Goal: Information Seeking & Learning: Learn about a topic

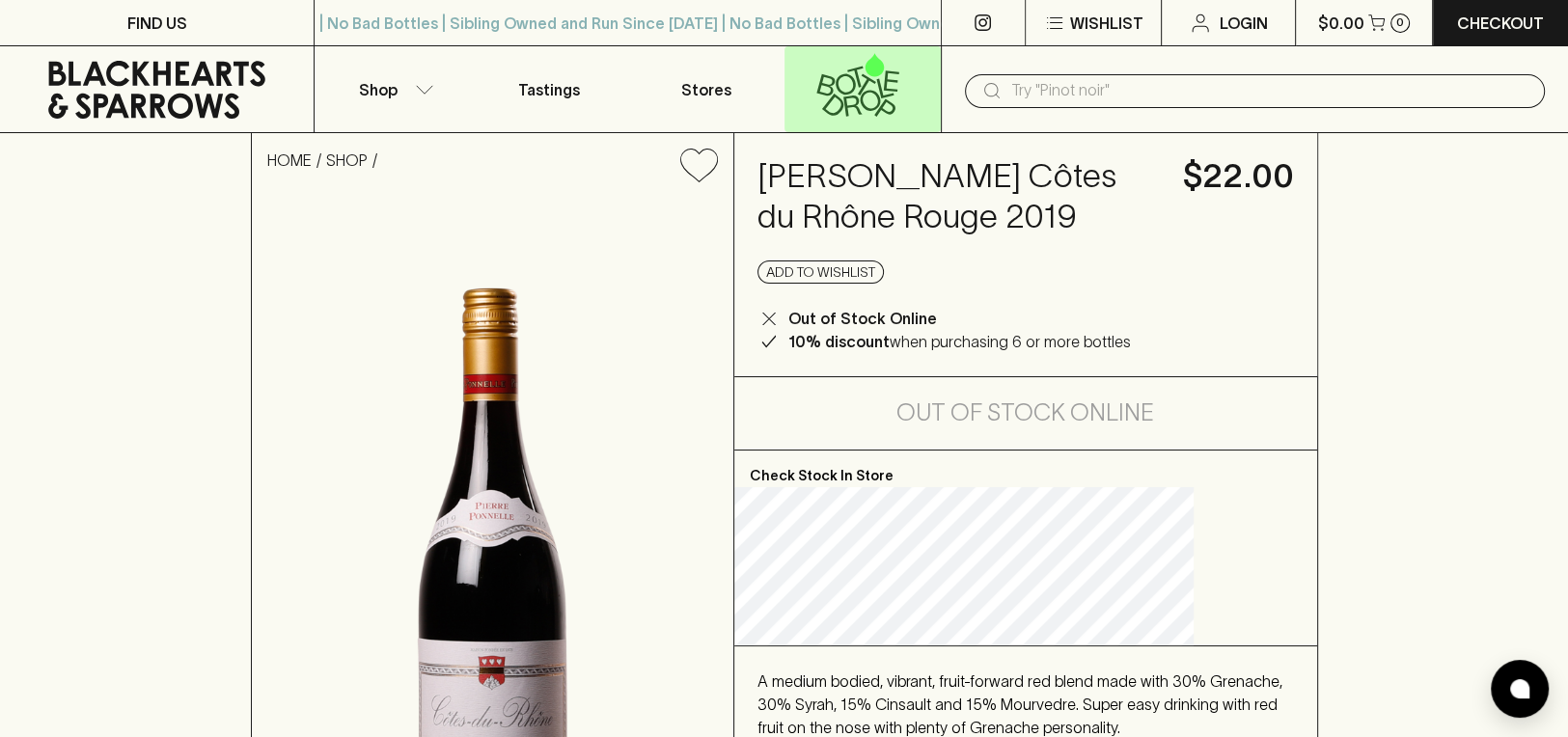
click at [882, 105] on icon at bounding box center [885, 108] width 21 height 17
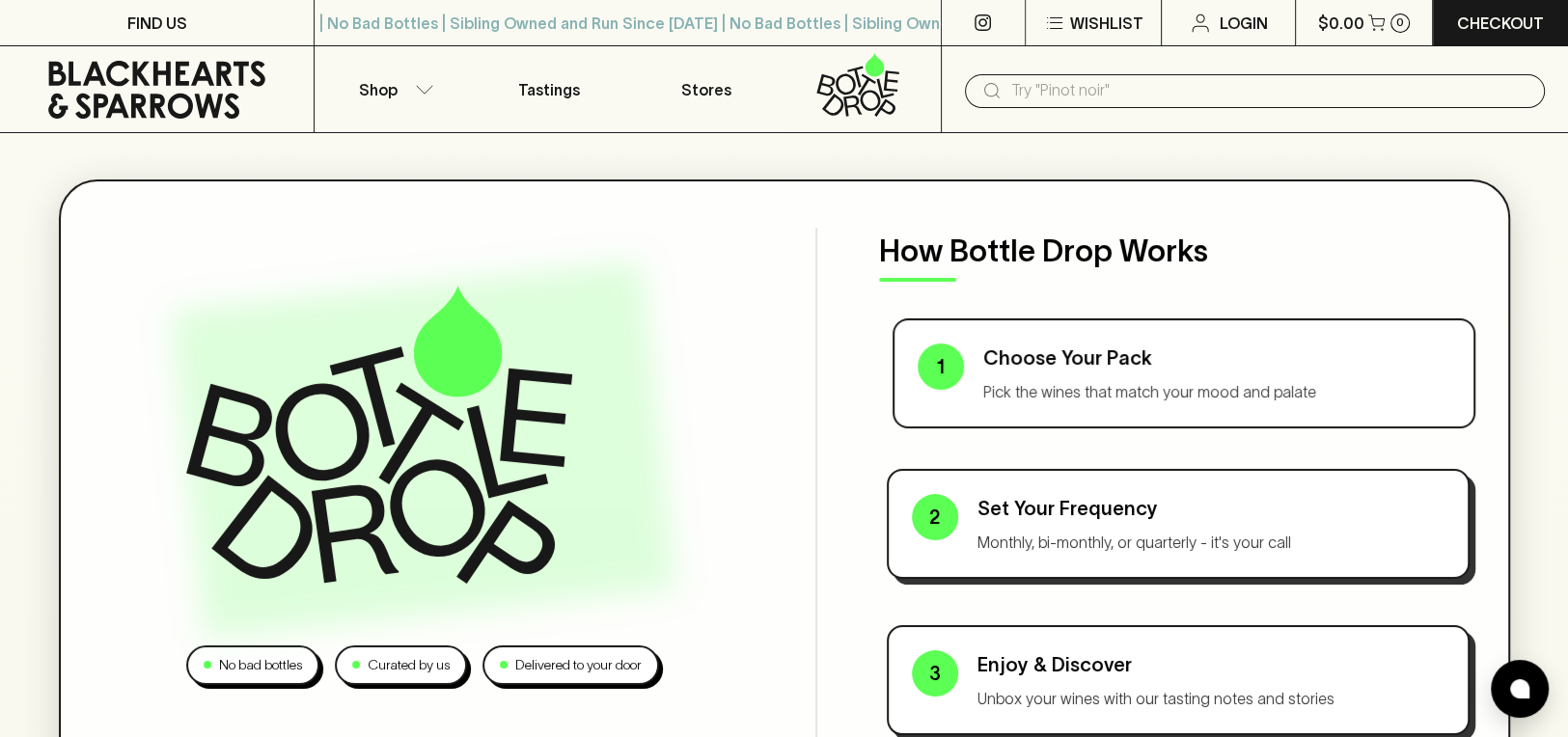
click at [1344, 354] on p "Choose Your Pack" at bounding box center [1217, 358] width 467 height 29
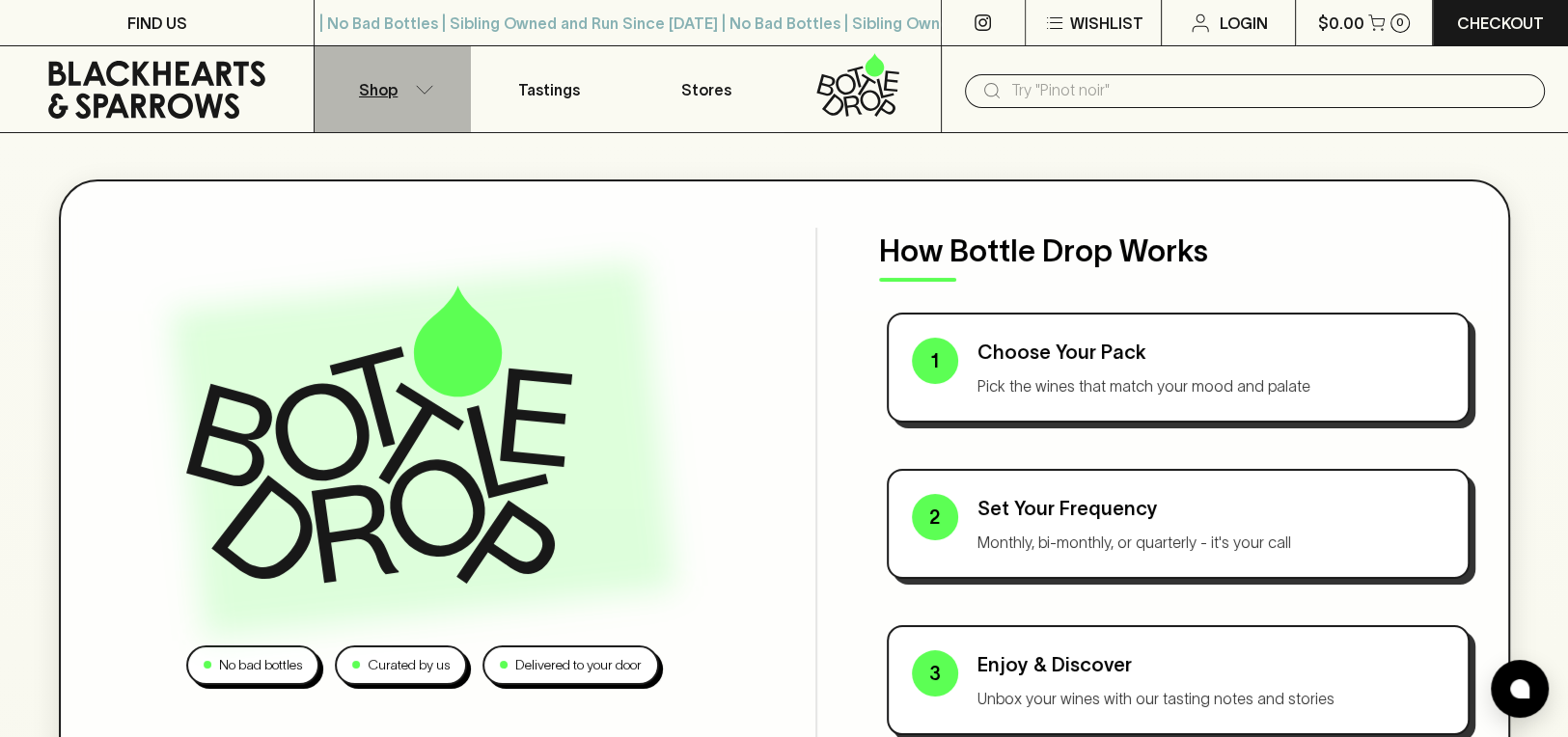
click at [375, 92] on p "Shop" at bounding box center [378, 90] width 39 height 23
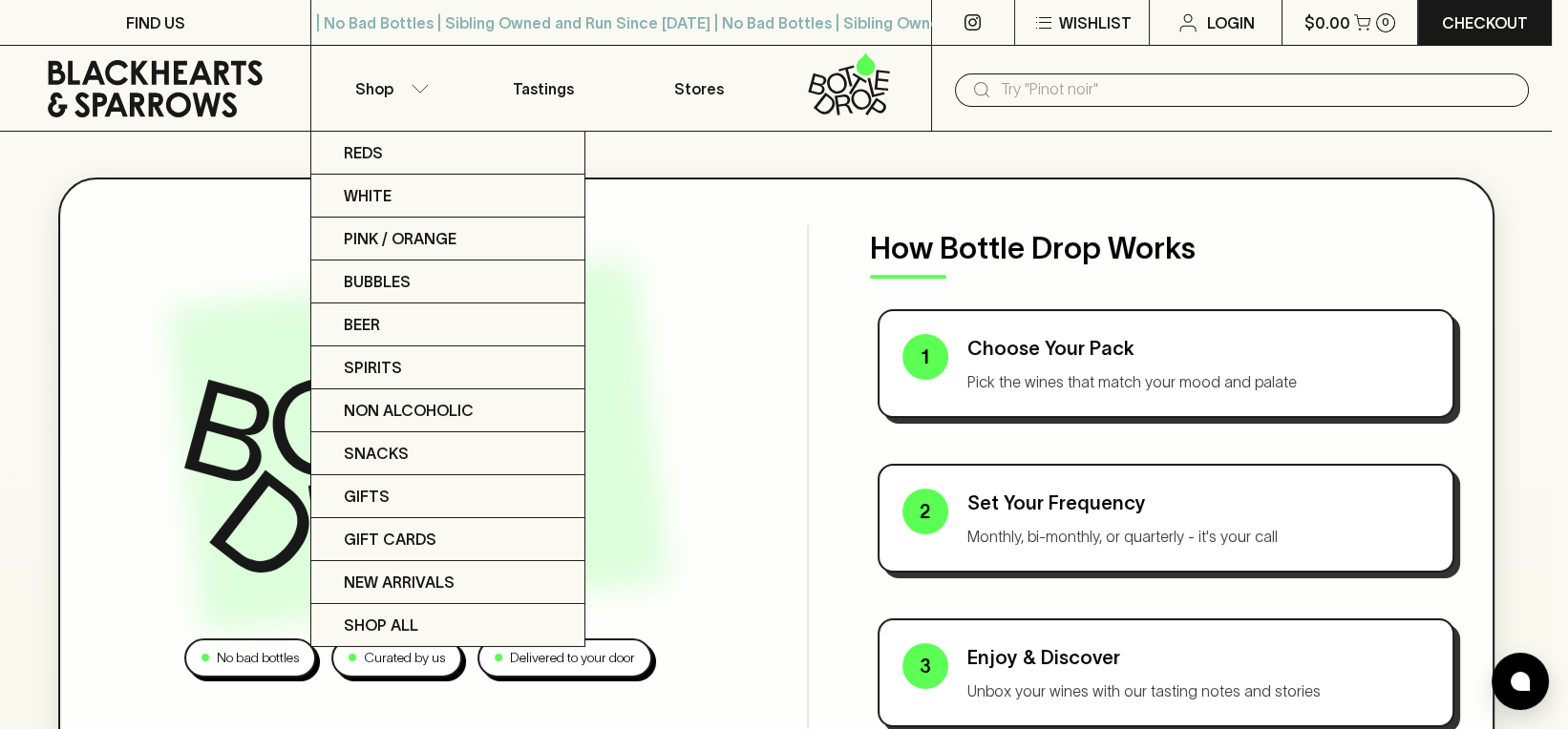
click at [374, 89] on div at bounding box center [784, 364] width 1568 height 729
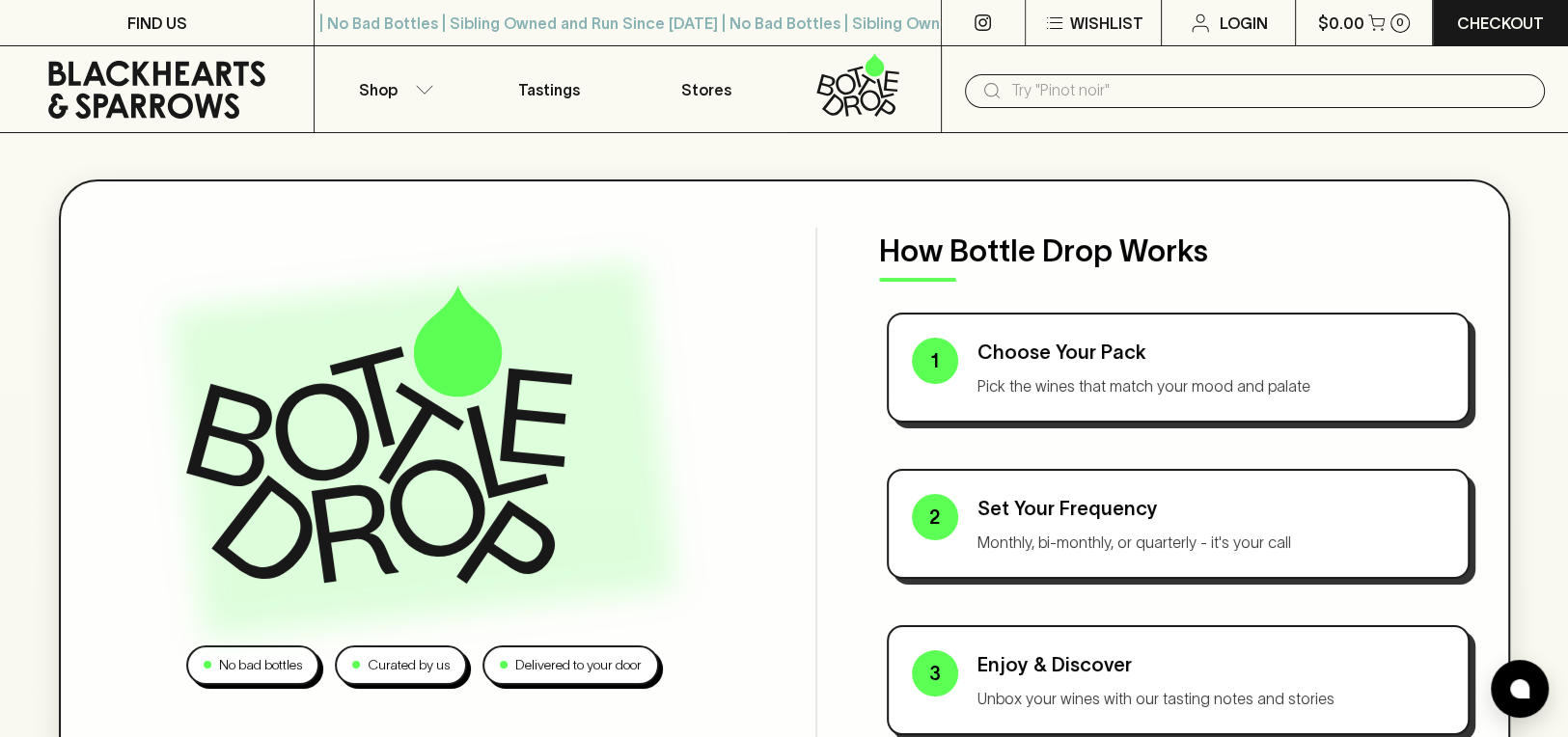
click at [378, 90] on p "Shop" at bounding box center [378, 90] width 39 height 23
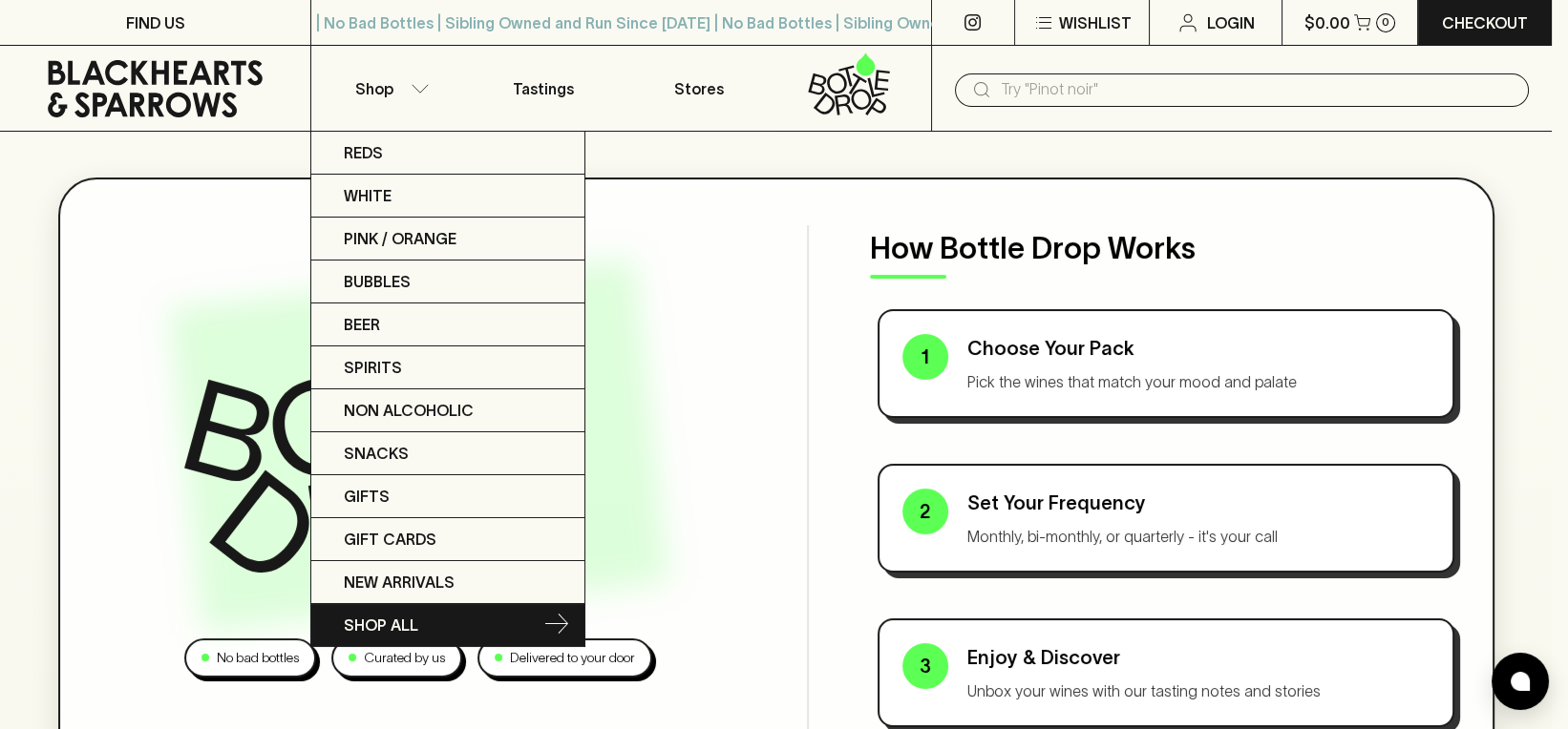
click at [397, 614] on p "SHOP ALL" at bounding box center [381, 625] width 75 height 23
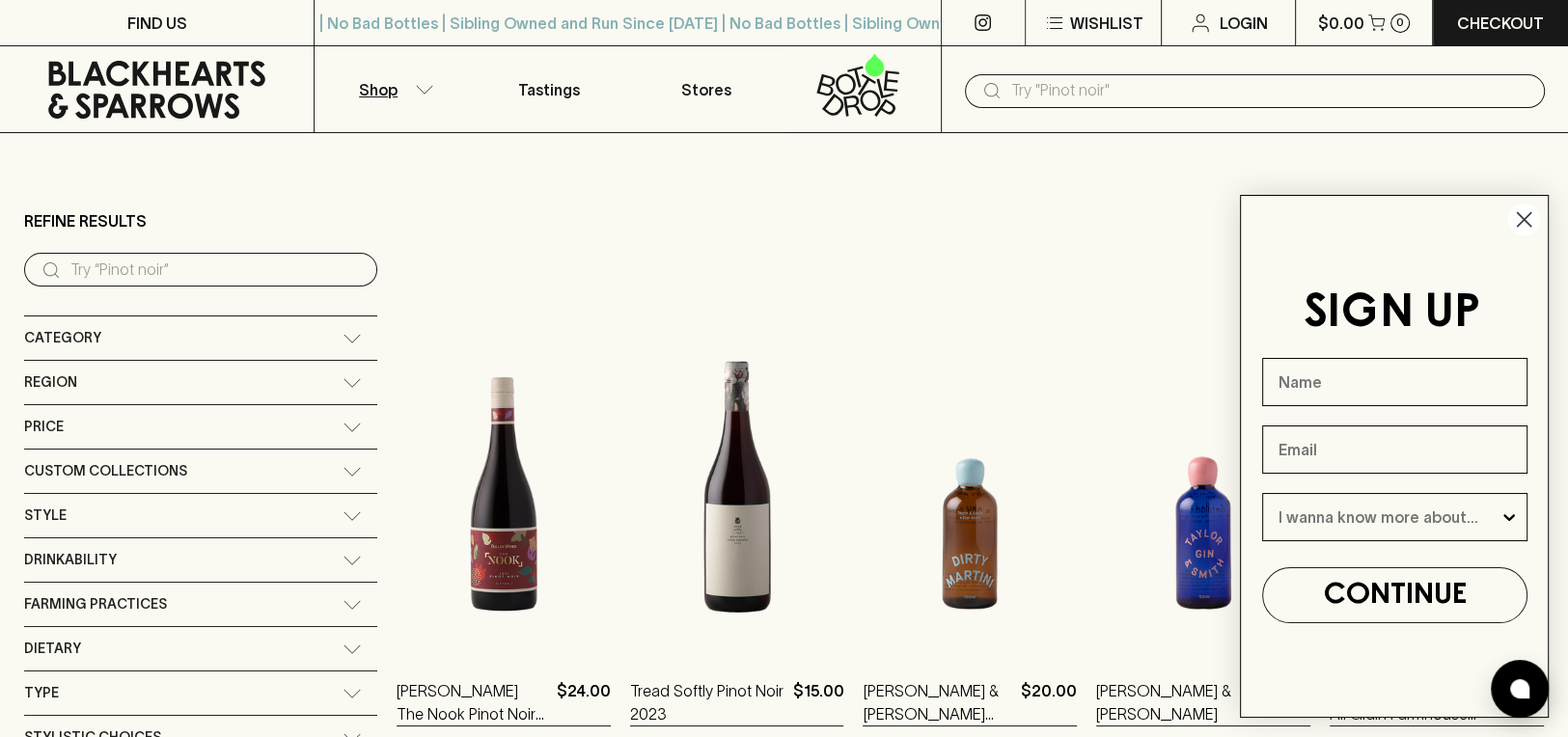
click at [1523, 210] on circle "Close dialog" at bounding box center [1524, 219] width 32 height 32
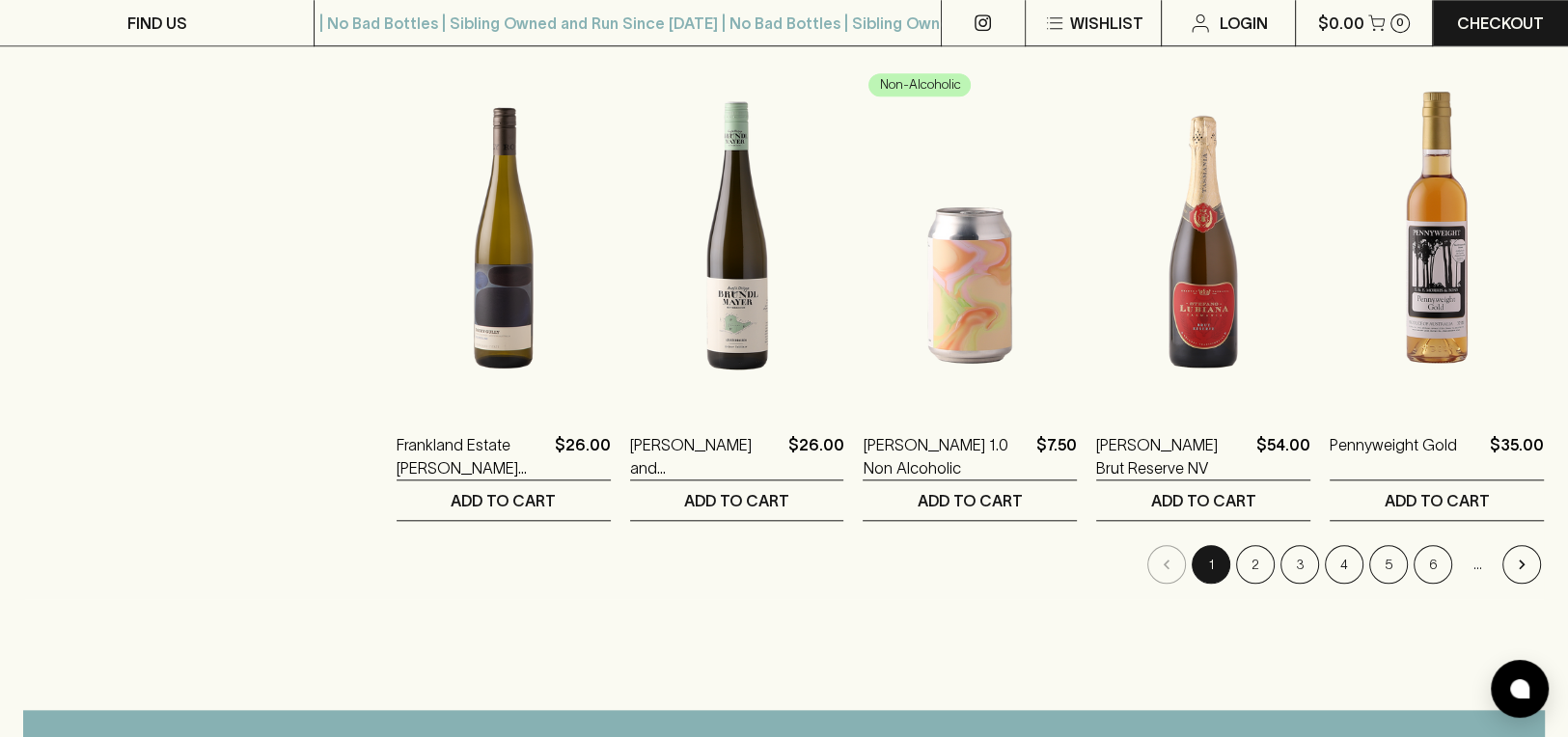
scroll to position [1822, 0]
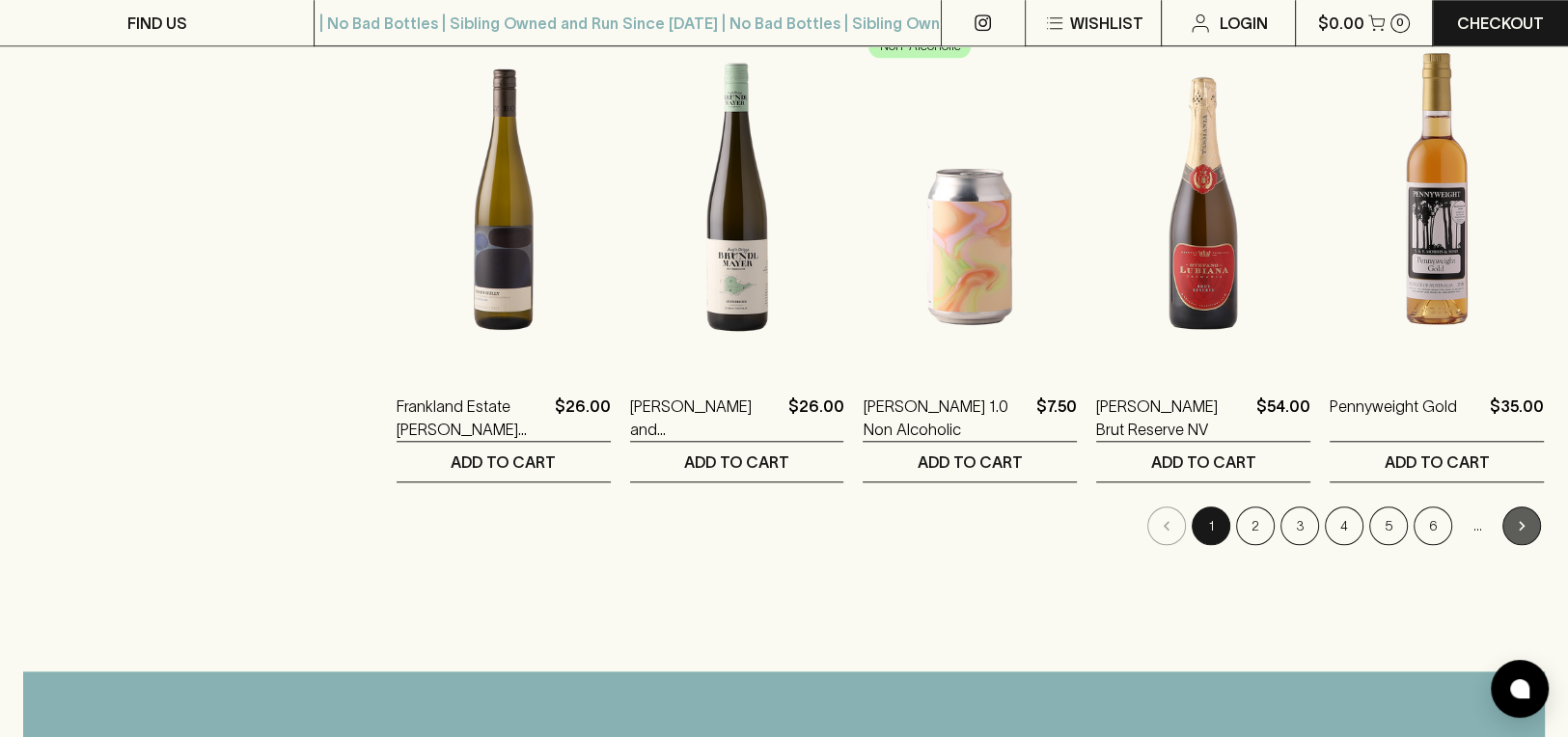
click at [1516, 517] on icon "Go to next page" at bounding box center [1522, 527] width 19 height 19
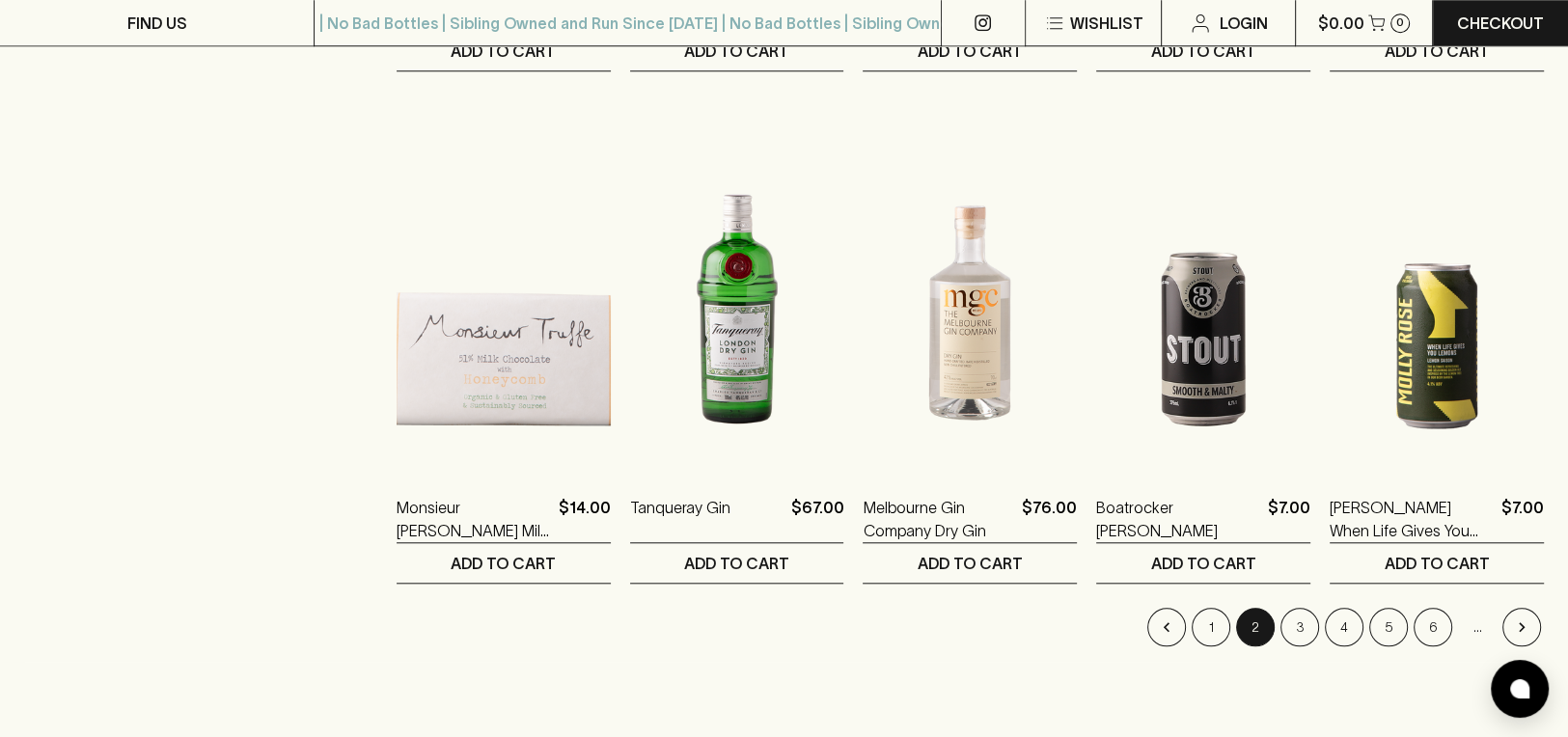
scroll to position [1822, 0]
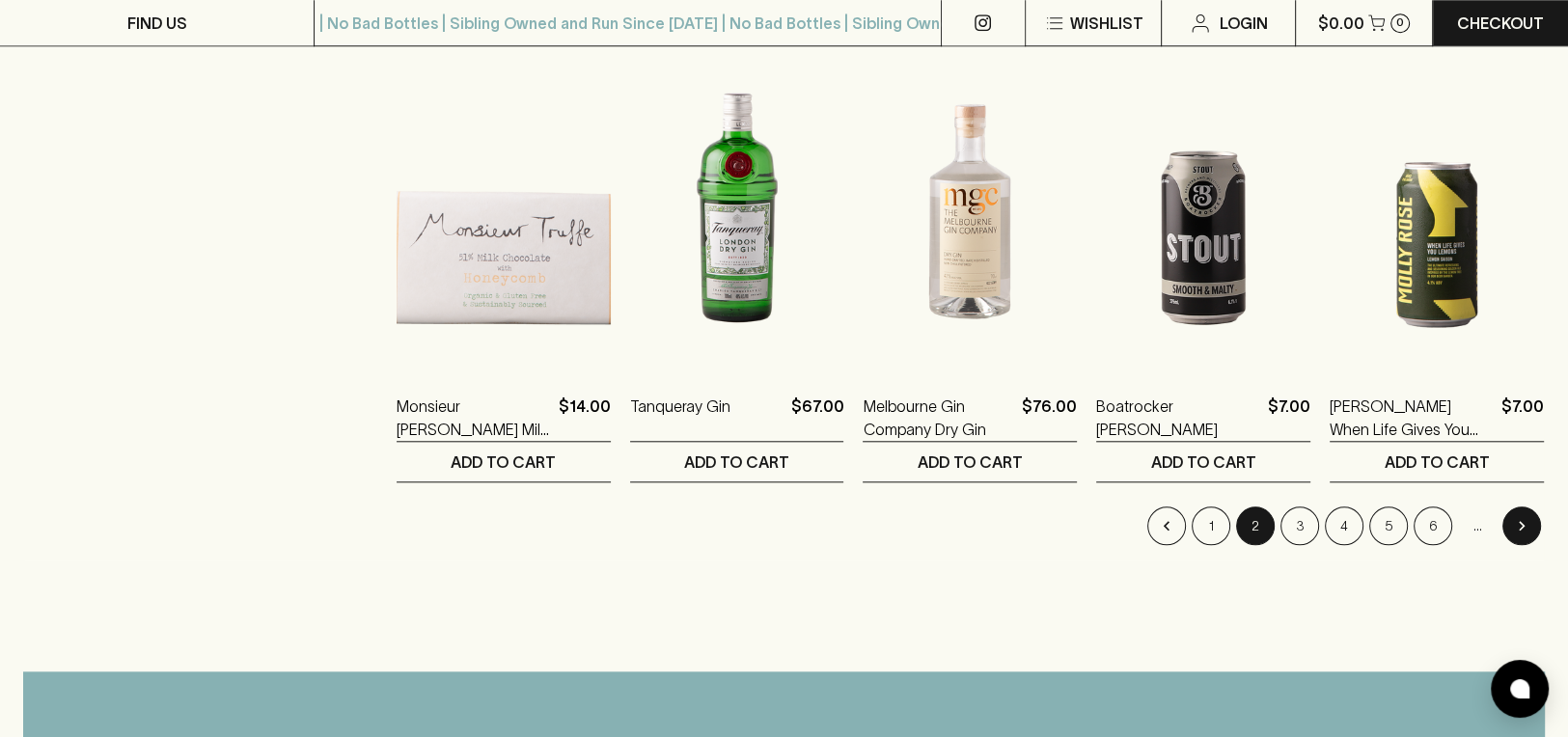
click at [1523, 517] on icon "Go to next page" at bounding box center [1522, 527] width 19 height 19
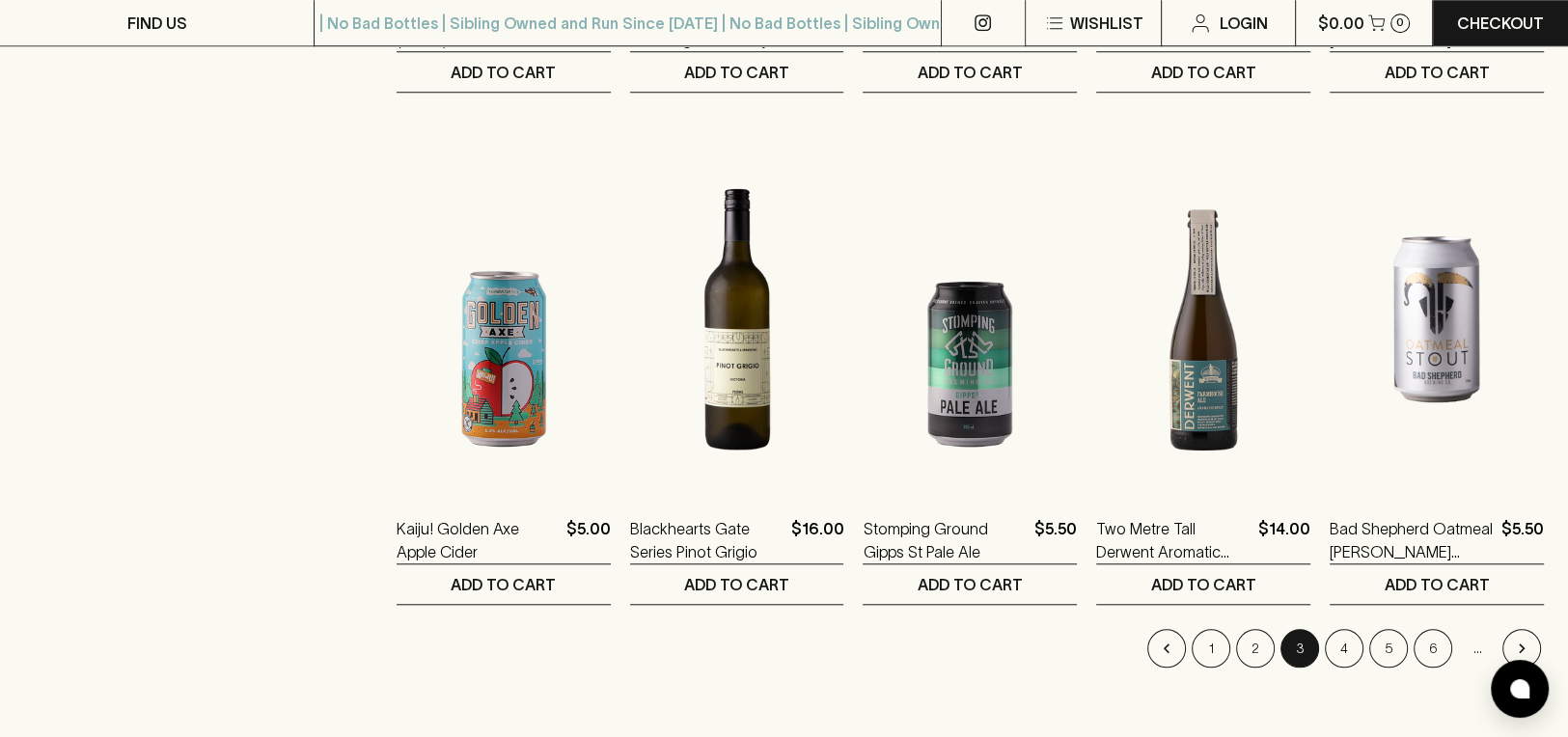
scroll to position [1822, 0]
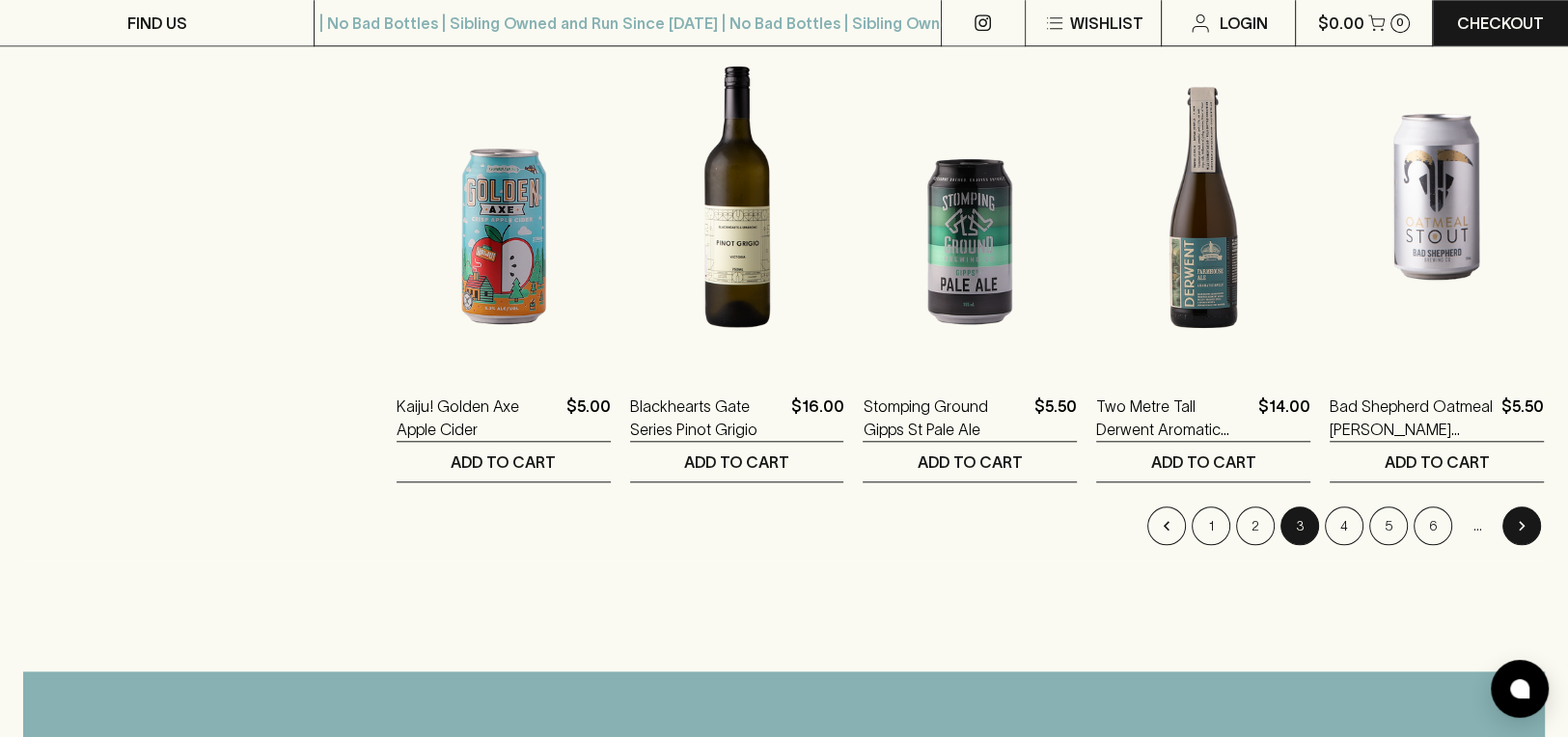
click at [1525, 507] on button "Go to next page" at bounding box center [1522, 527] width 39 height 39
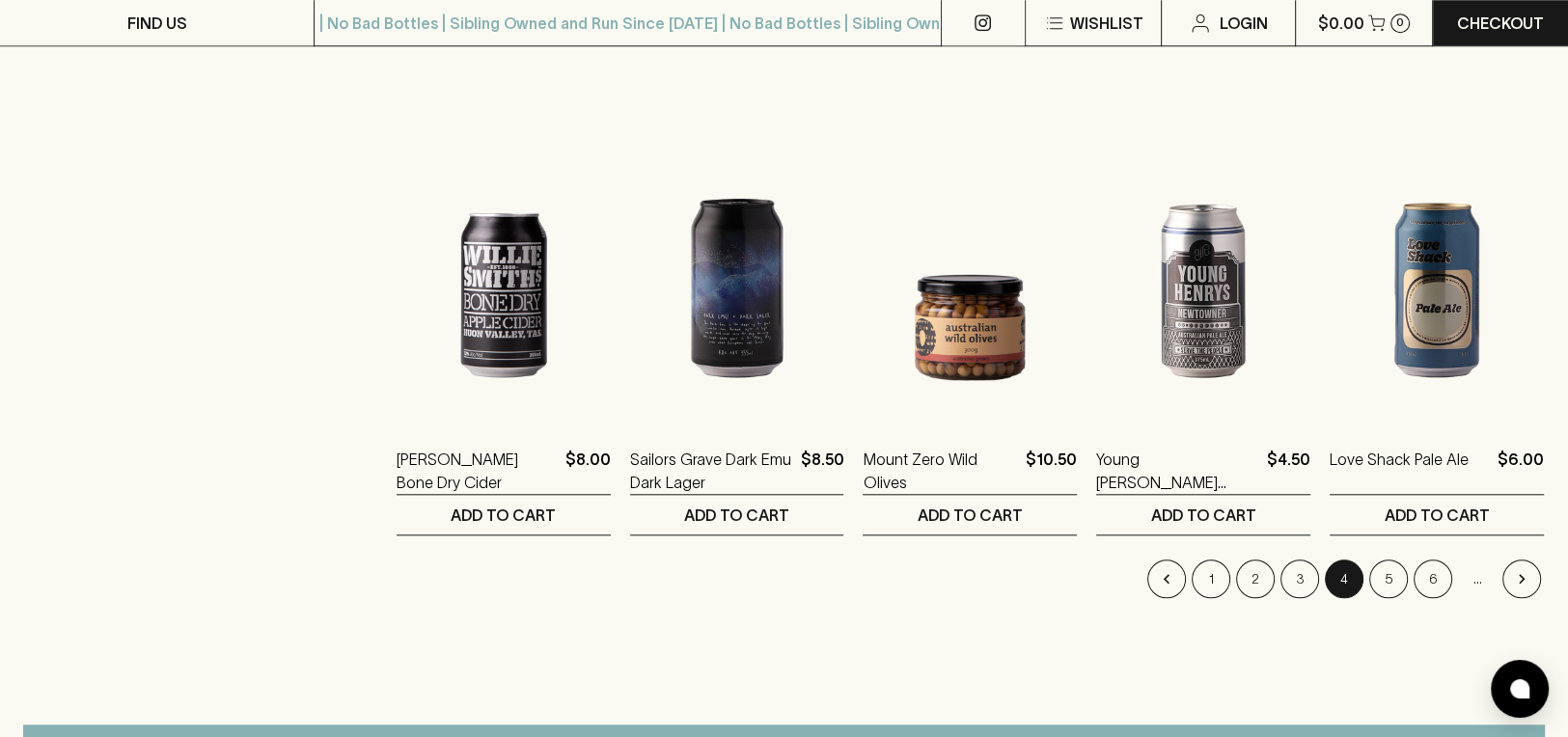
scroll to position [1822, 0]
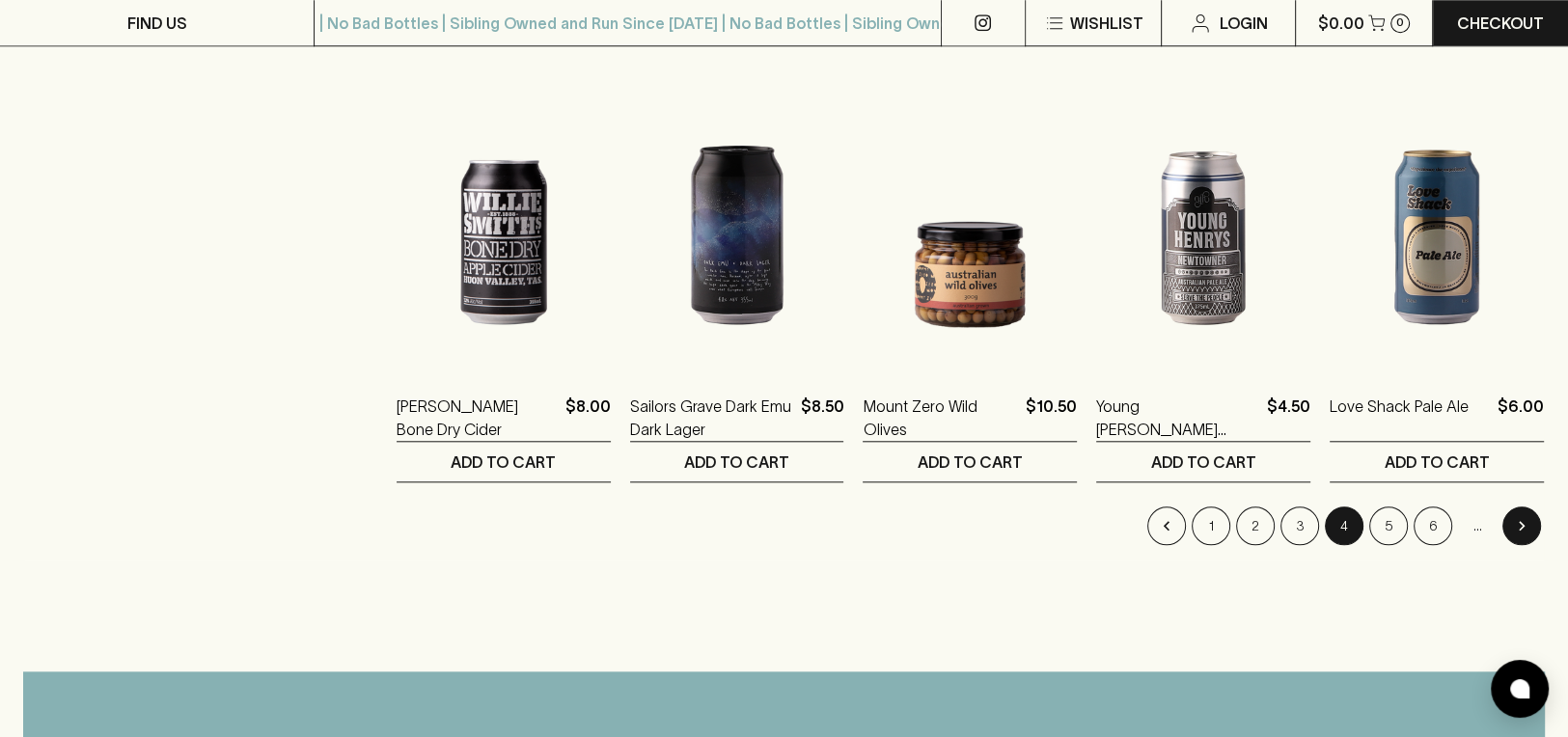
click at [1515, 517] on icon "Go to next page" at bounding box center [1522, 527] width 19 height 19
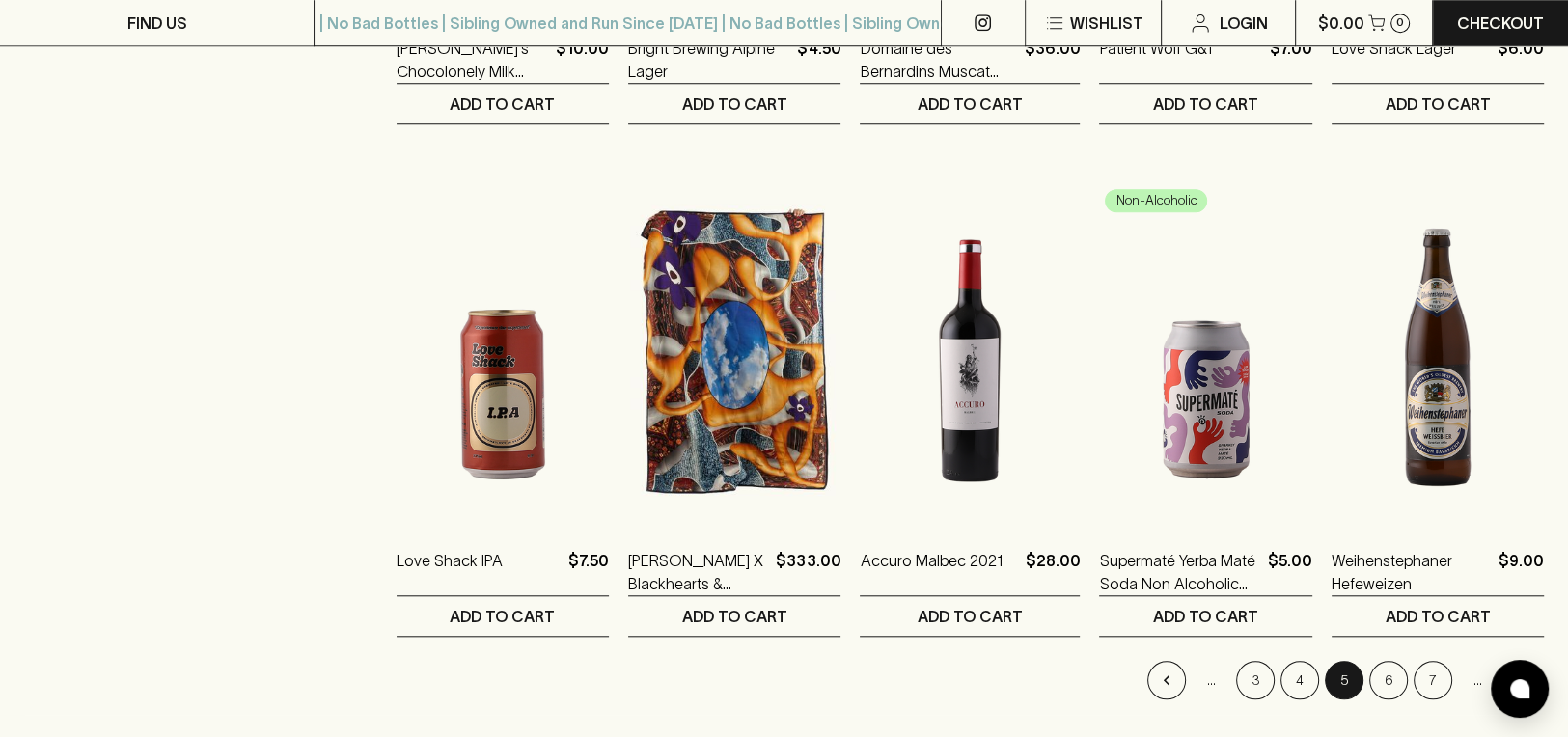
scroll to position [1715, 0]
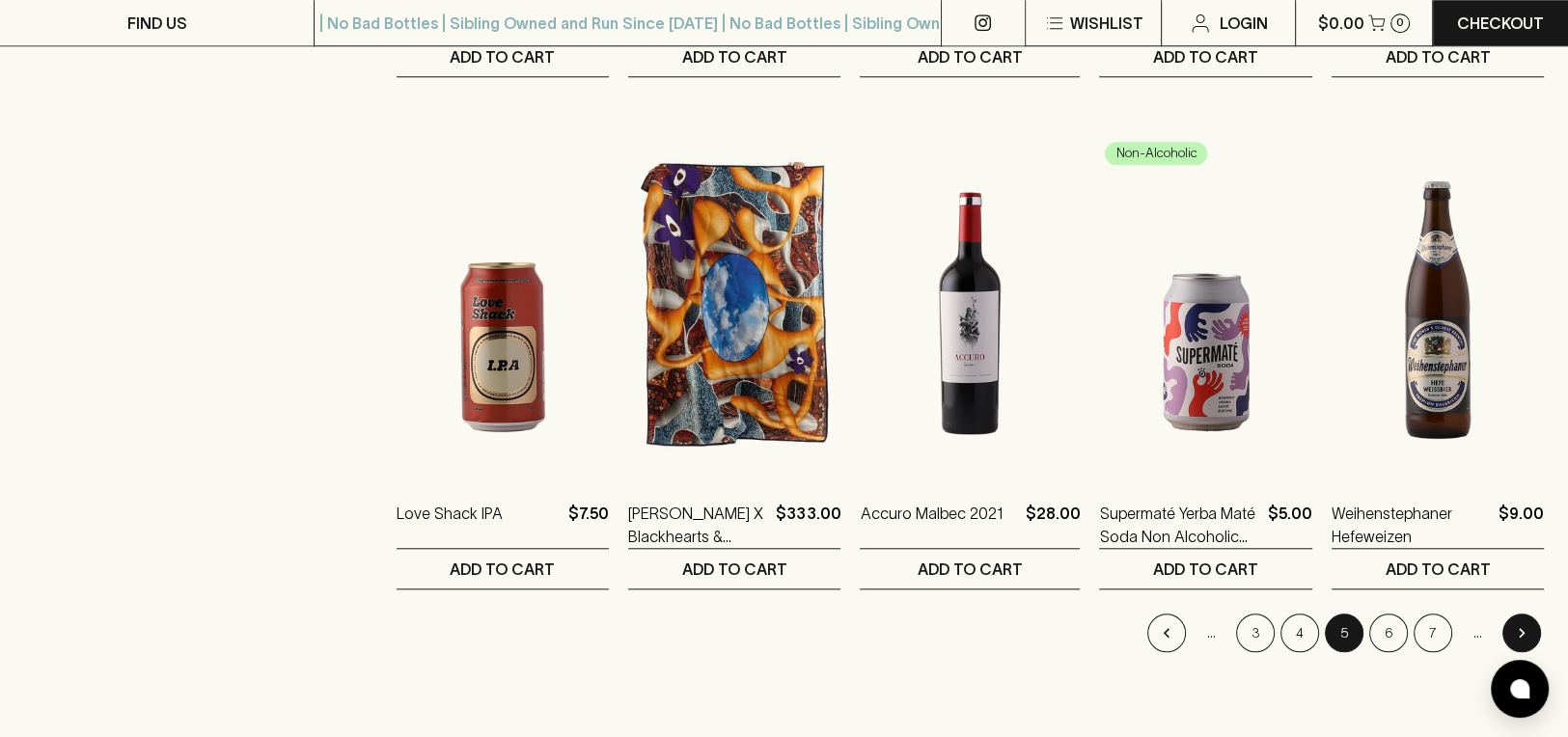
click at [1530, 614] on button "Go to next page" at bounding box center [1522, 633] width 39 height 39
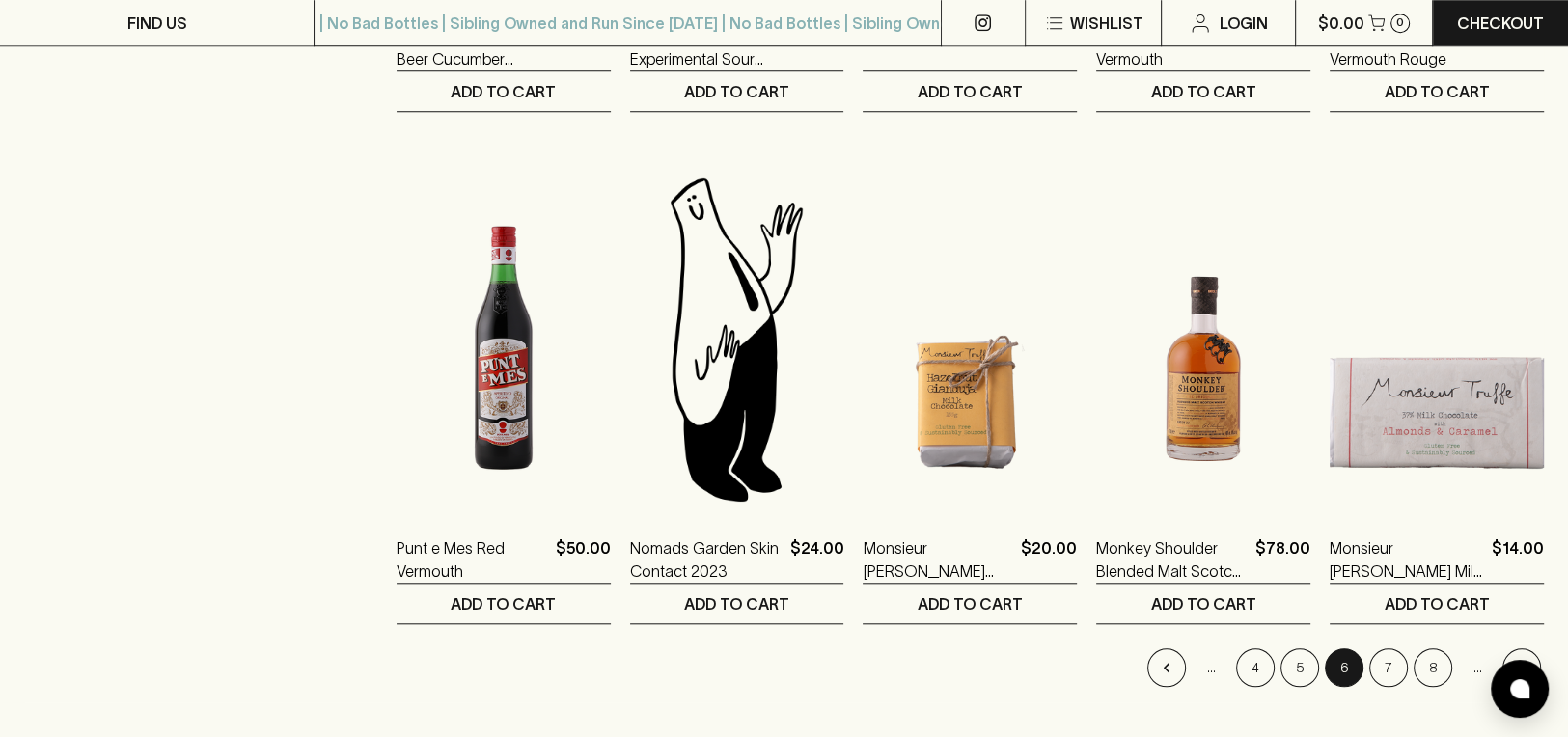
scroll to position [1715, 0]
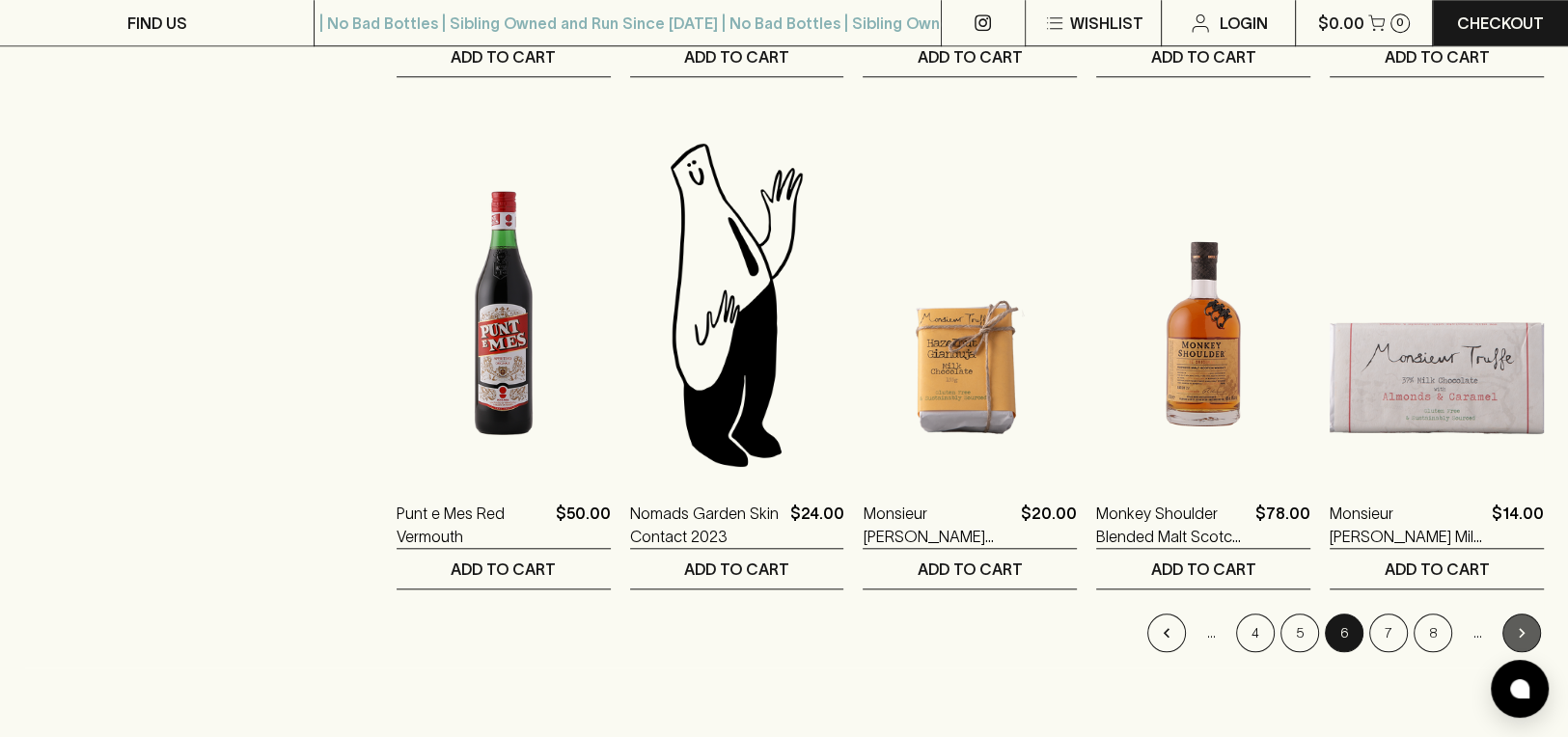
click at [1529, 614] on button "Go to next page" at bounding box center [1522, 633] width 39 height 39
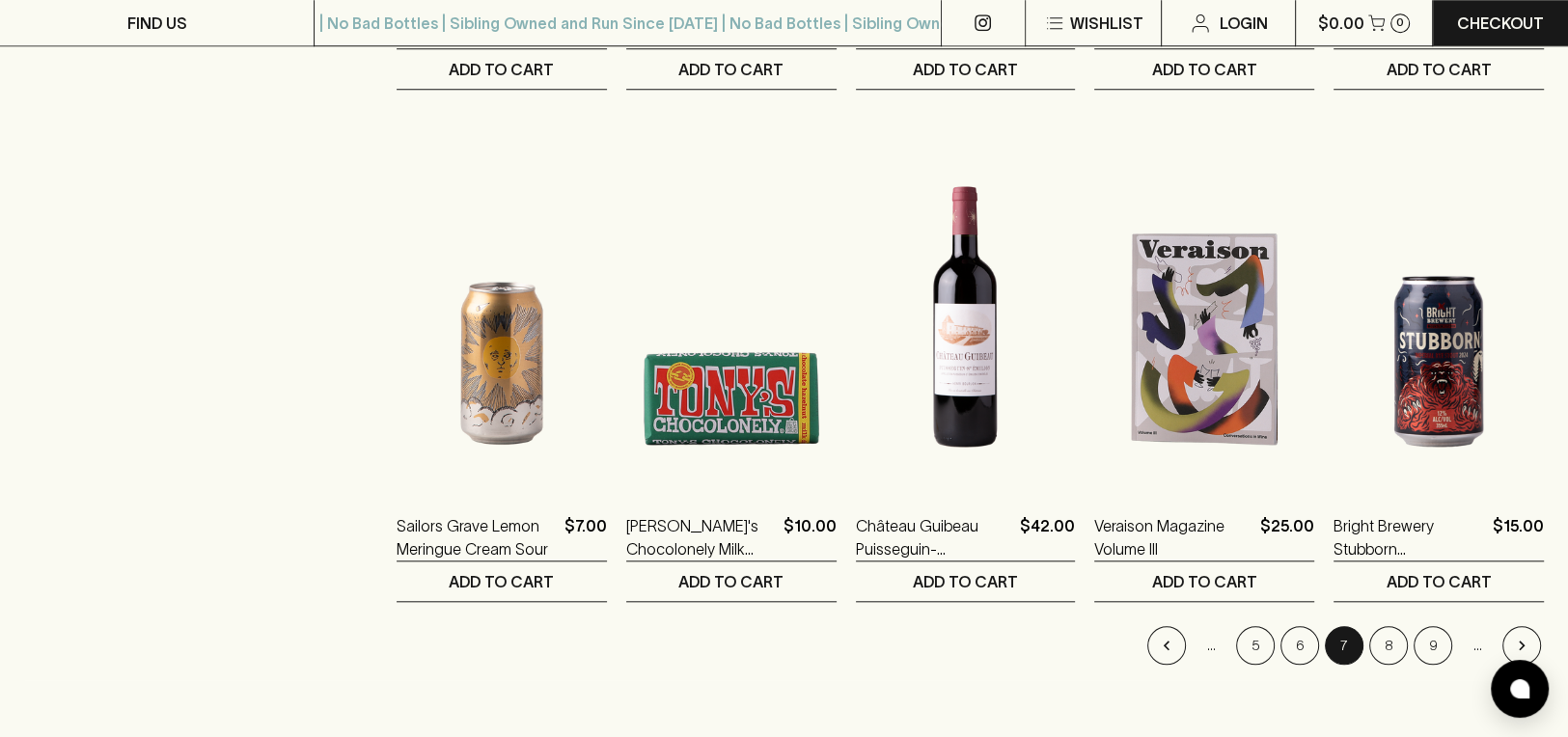
scroll to position [1715, 0]
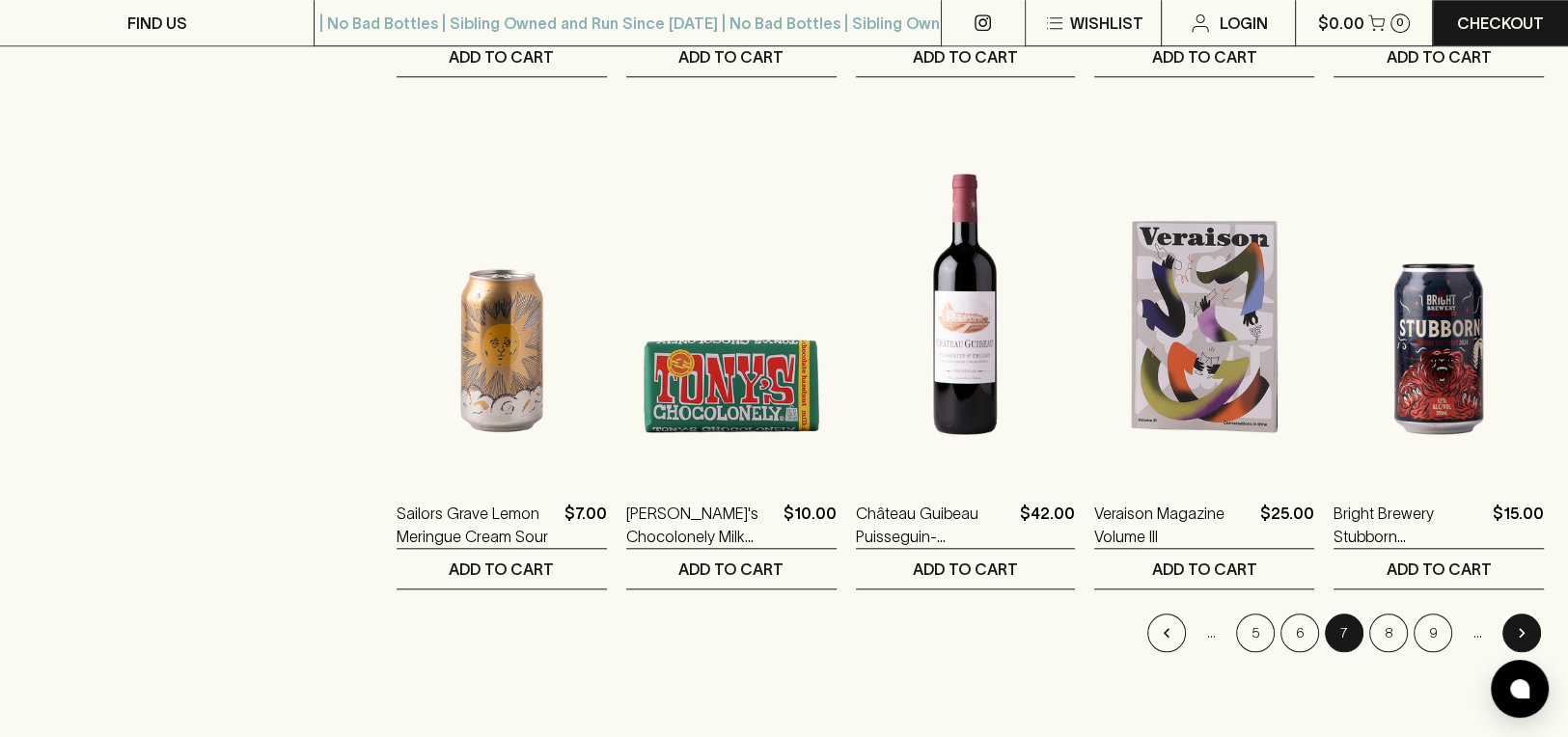
click at [1533, 614] on button "Go to next page" at bounding box center [1522, 633] width 39 height 39
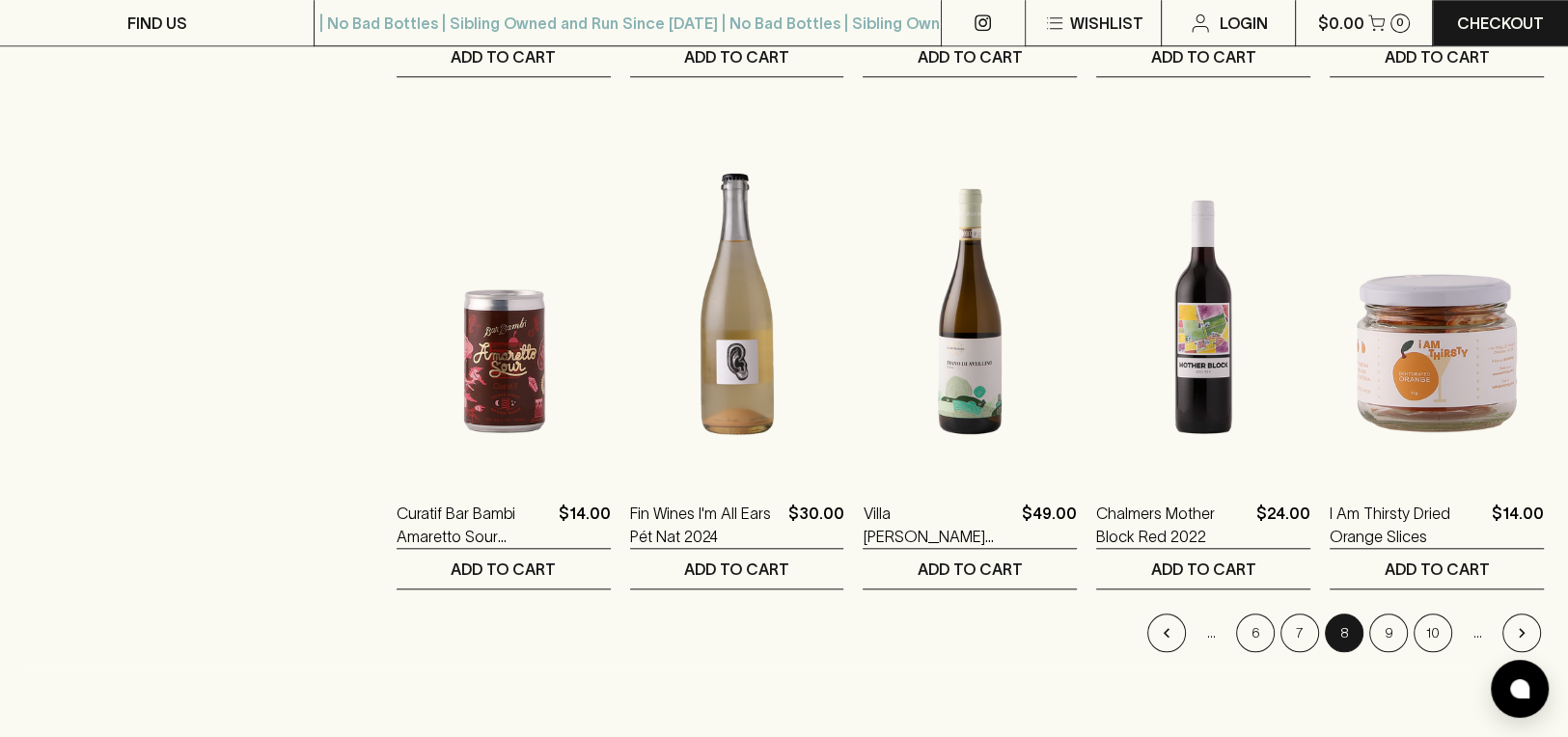
scroll to position [1822, 0]
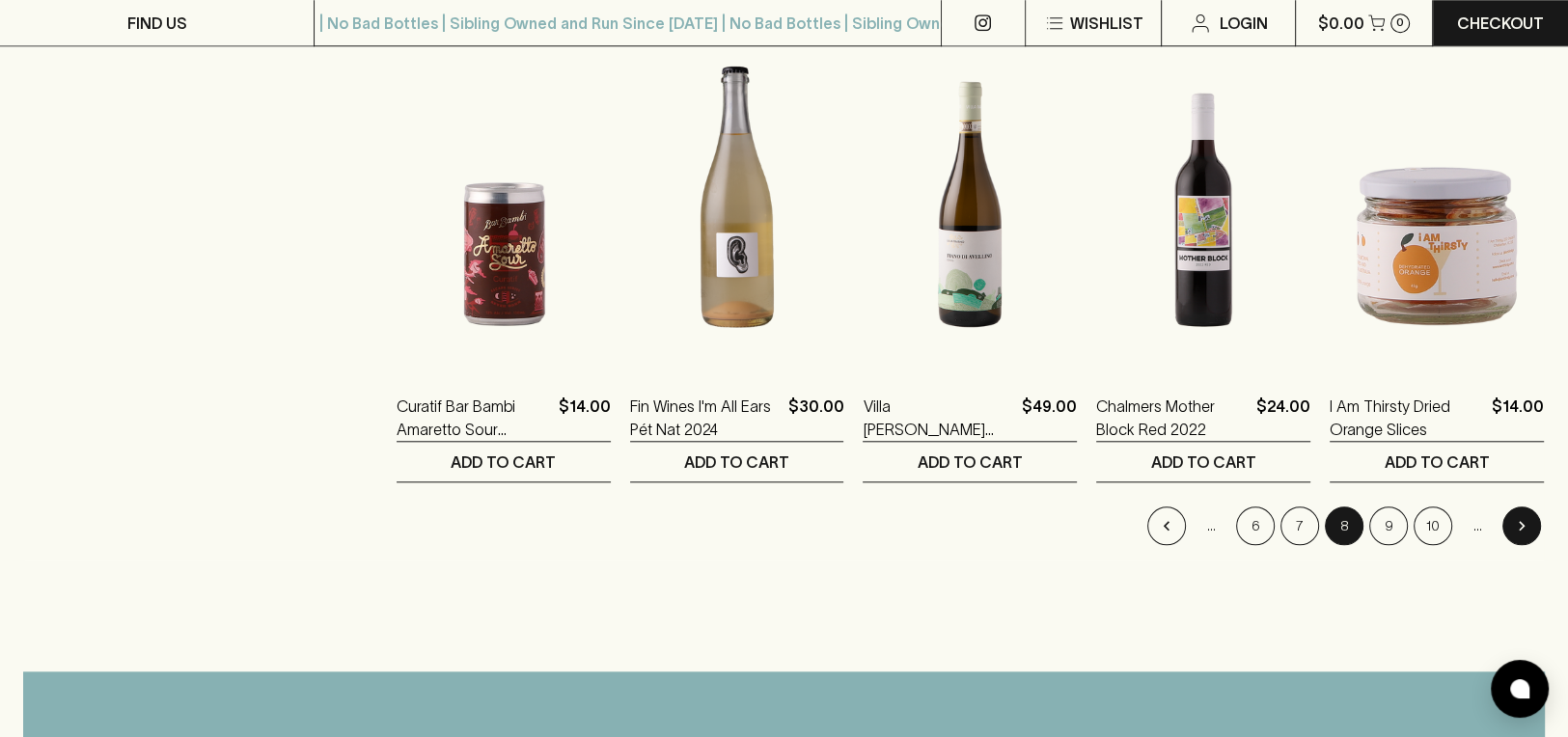
click at [1526, 517] on icon "Go to next page" at bounding box center [1522, 527] width 19 height 19
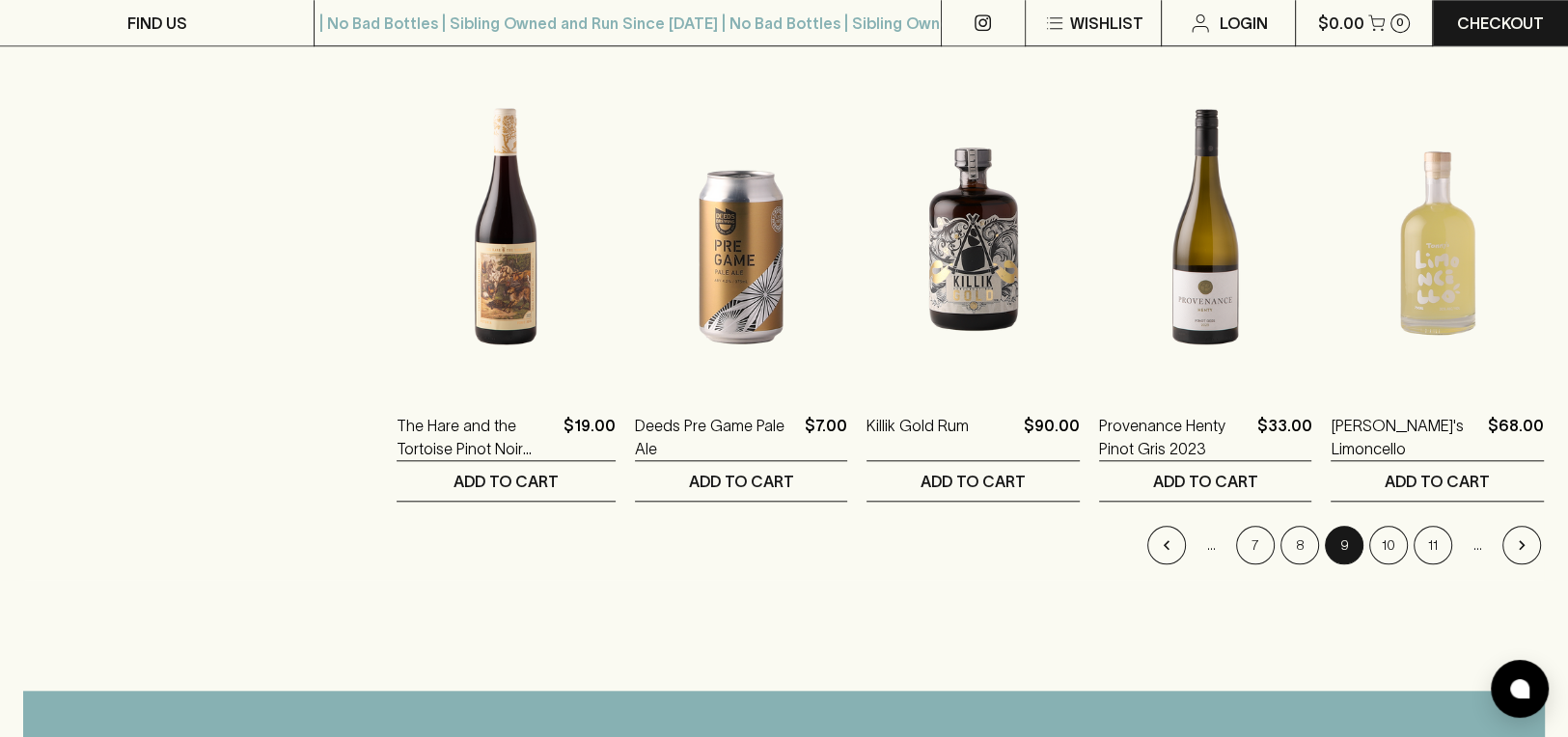
scroll to position [1931, 0]
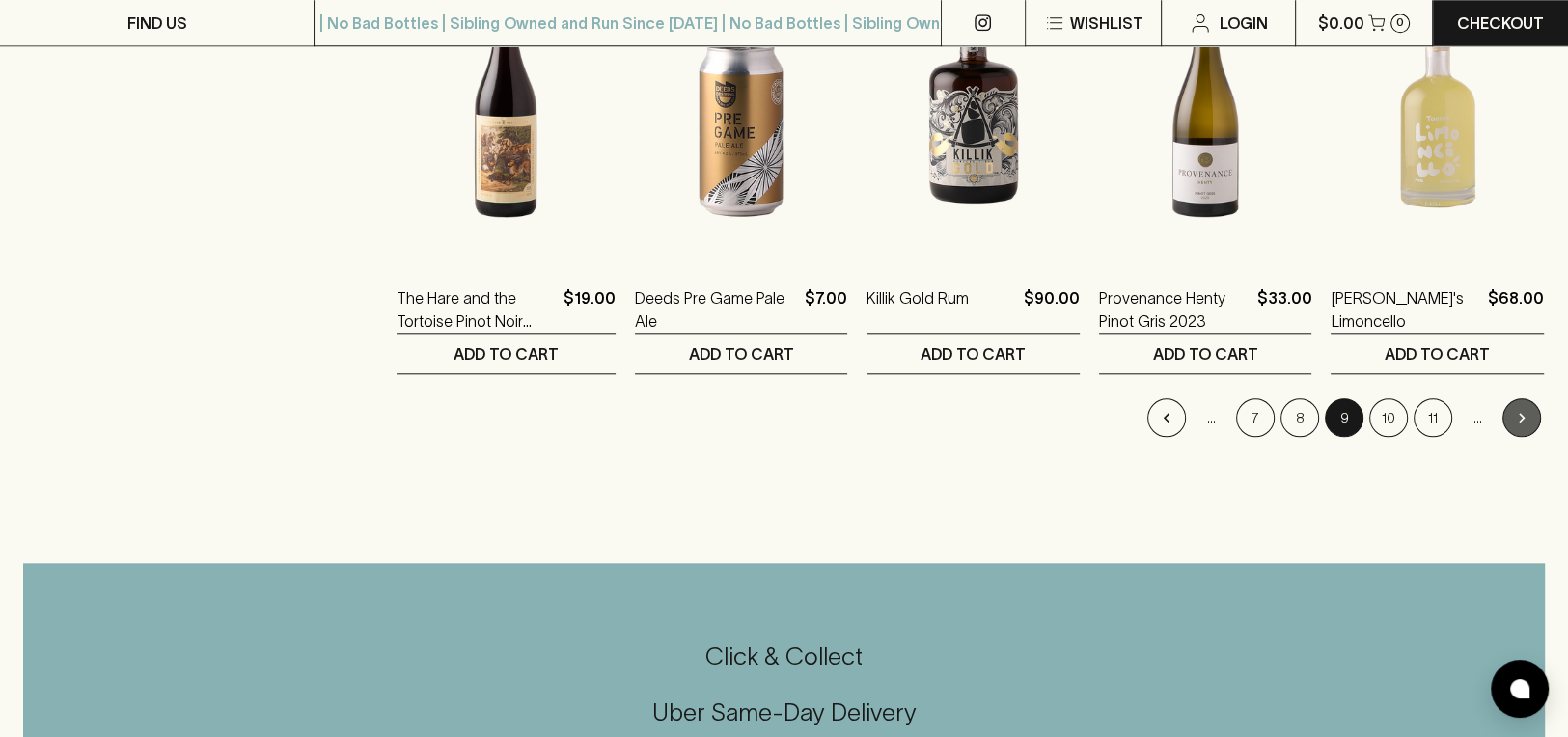
click at [1524, 408] on icon "Go to next page" at bounding box center [1522, 418] width 19 height 19
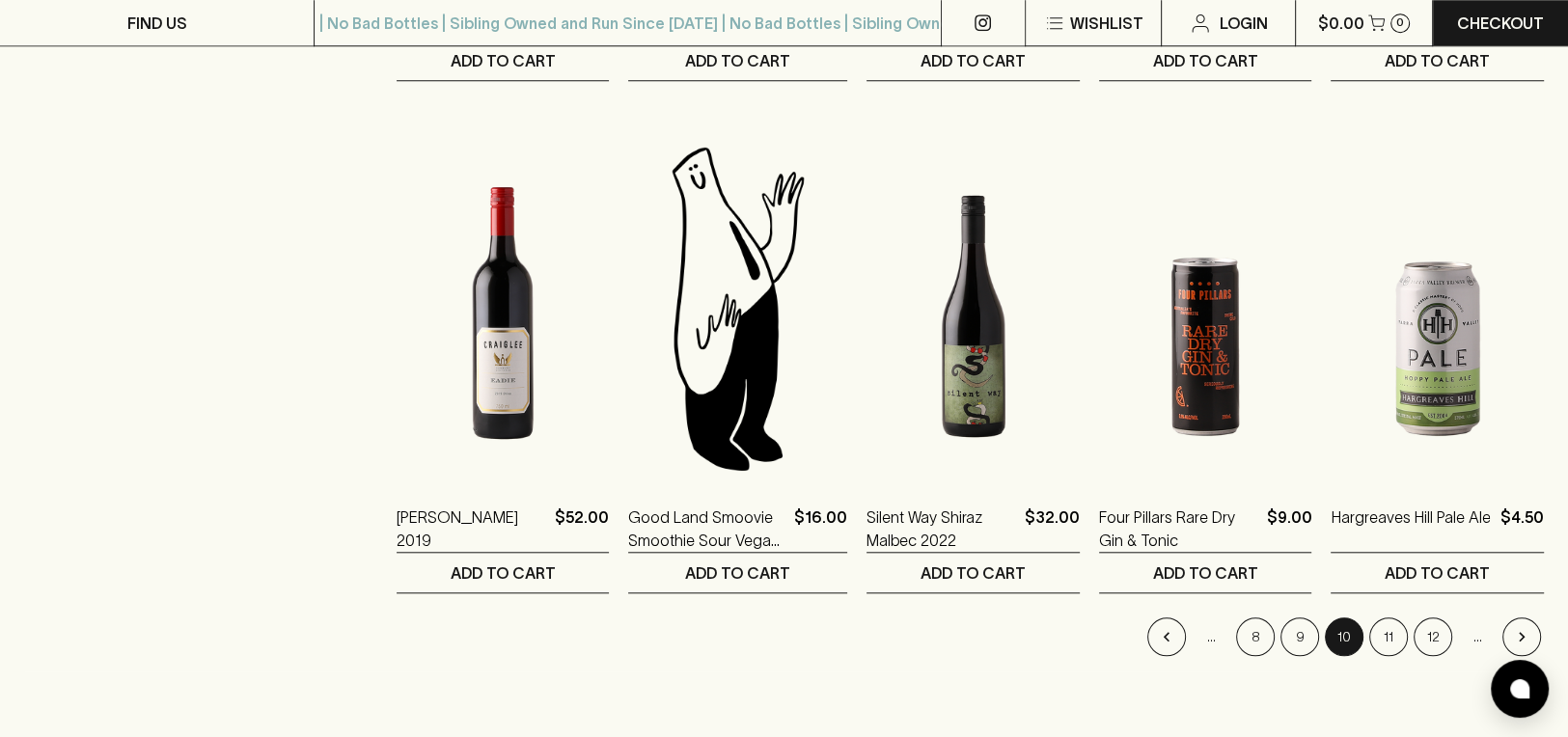
scroll to position [1715, 0]
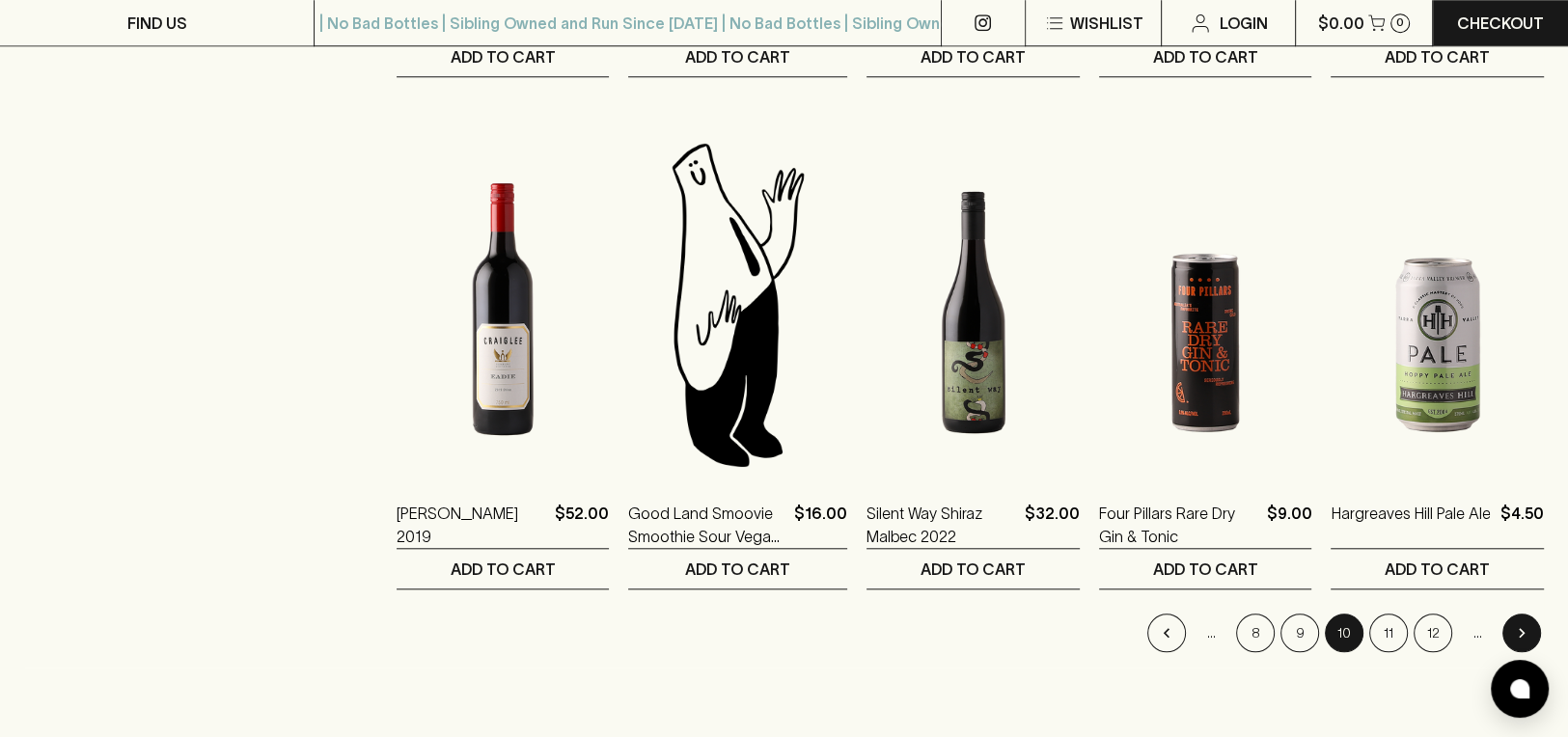
click at [1533, 614] on button "Go to next page" at bounding box center [1522, 633] width 39 height 39
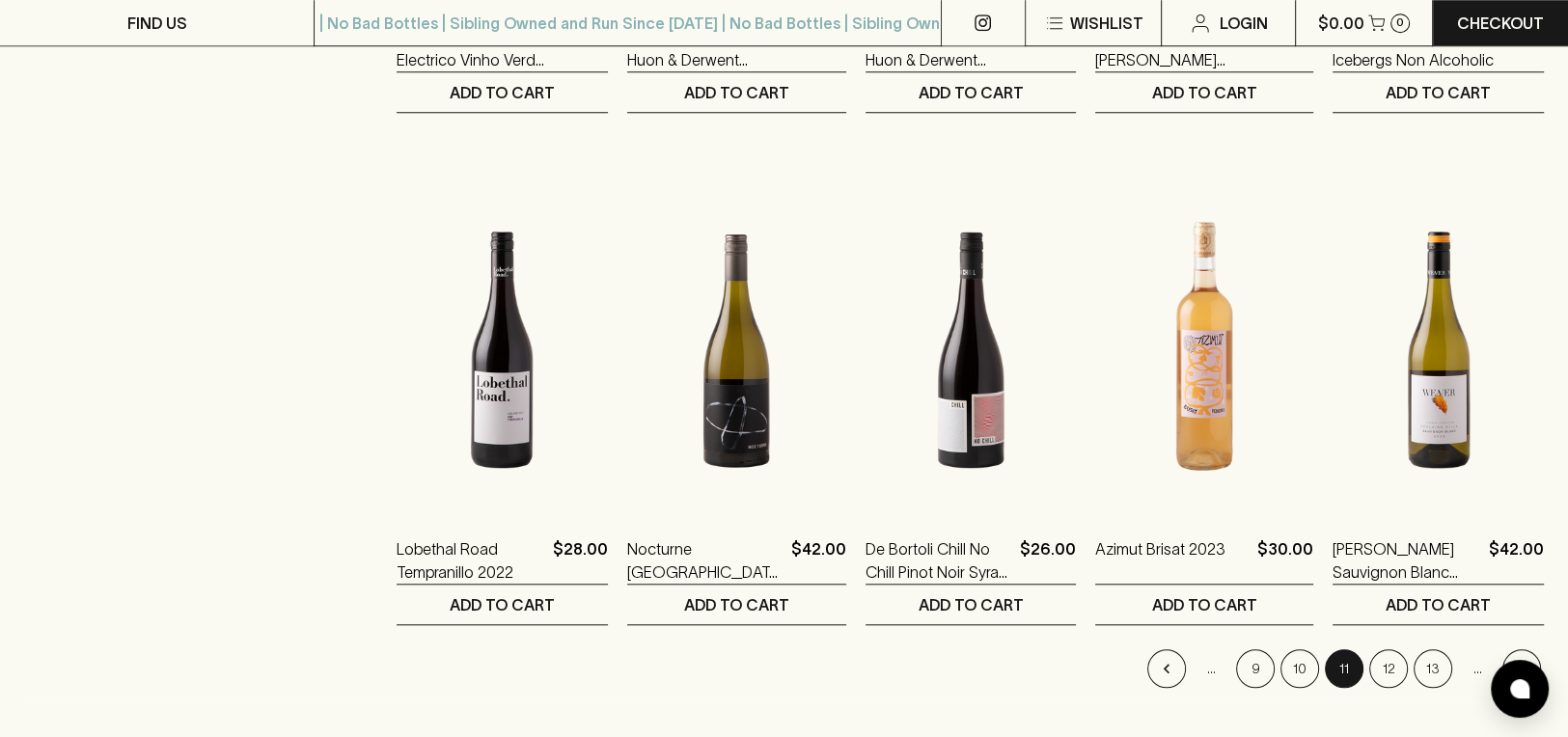
scroll to position [1715, 0]
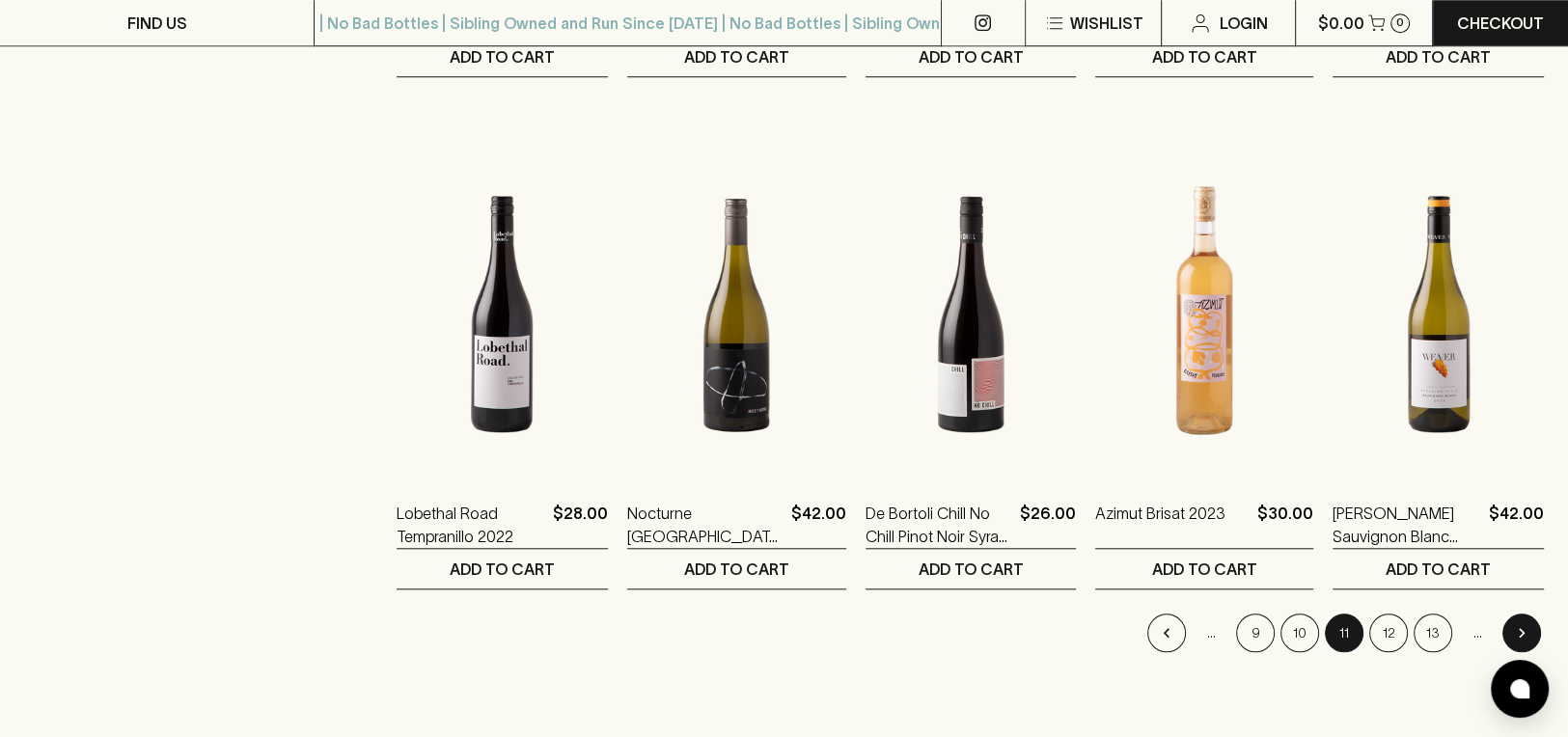
click at [1531, 614] on button "Go to next page" at bounding box center [1522, 633] width 39 height 39
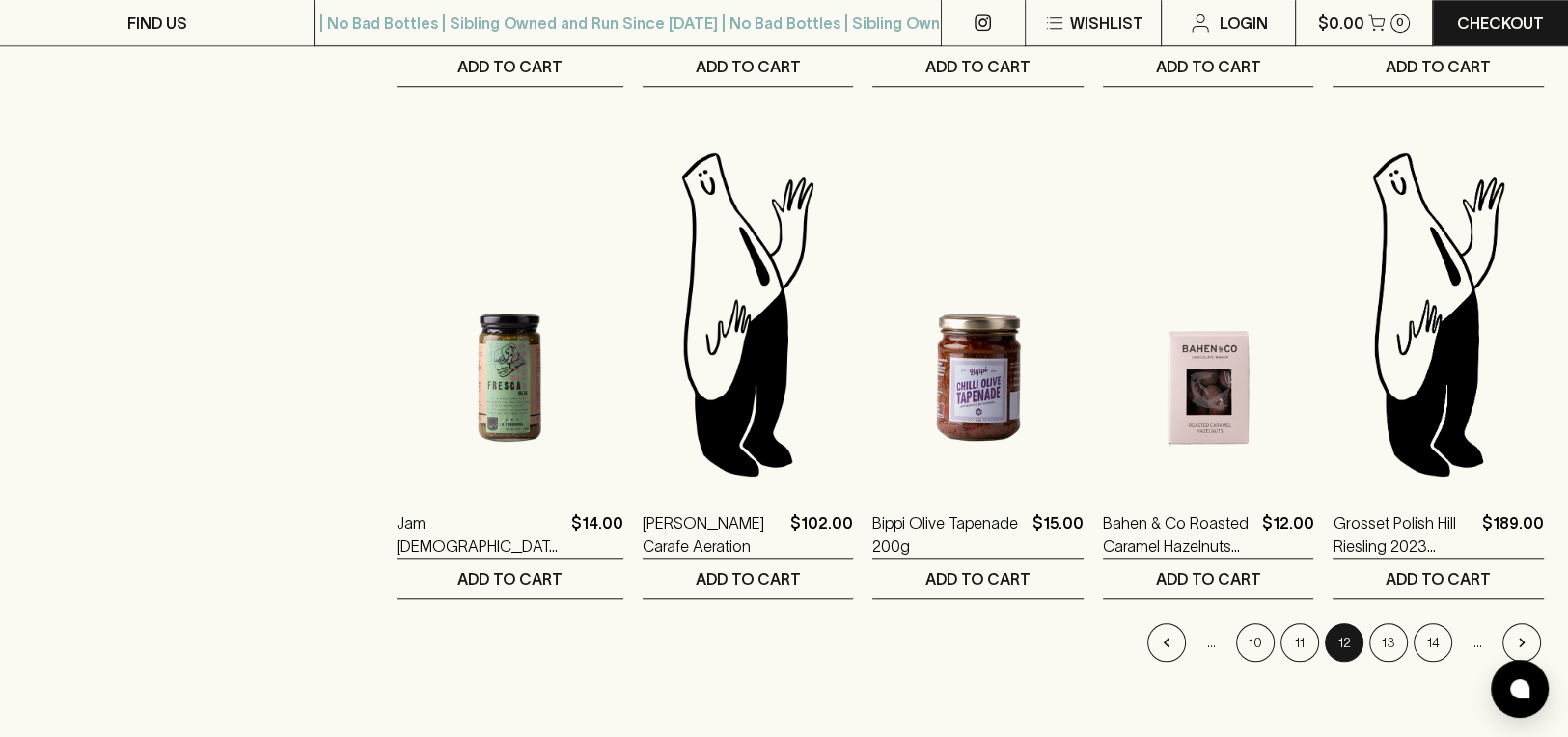
scroll to position [1715, 0]
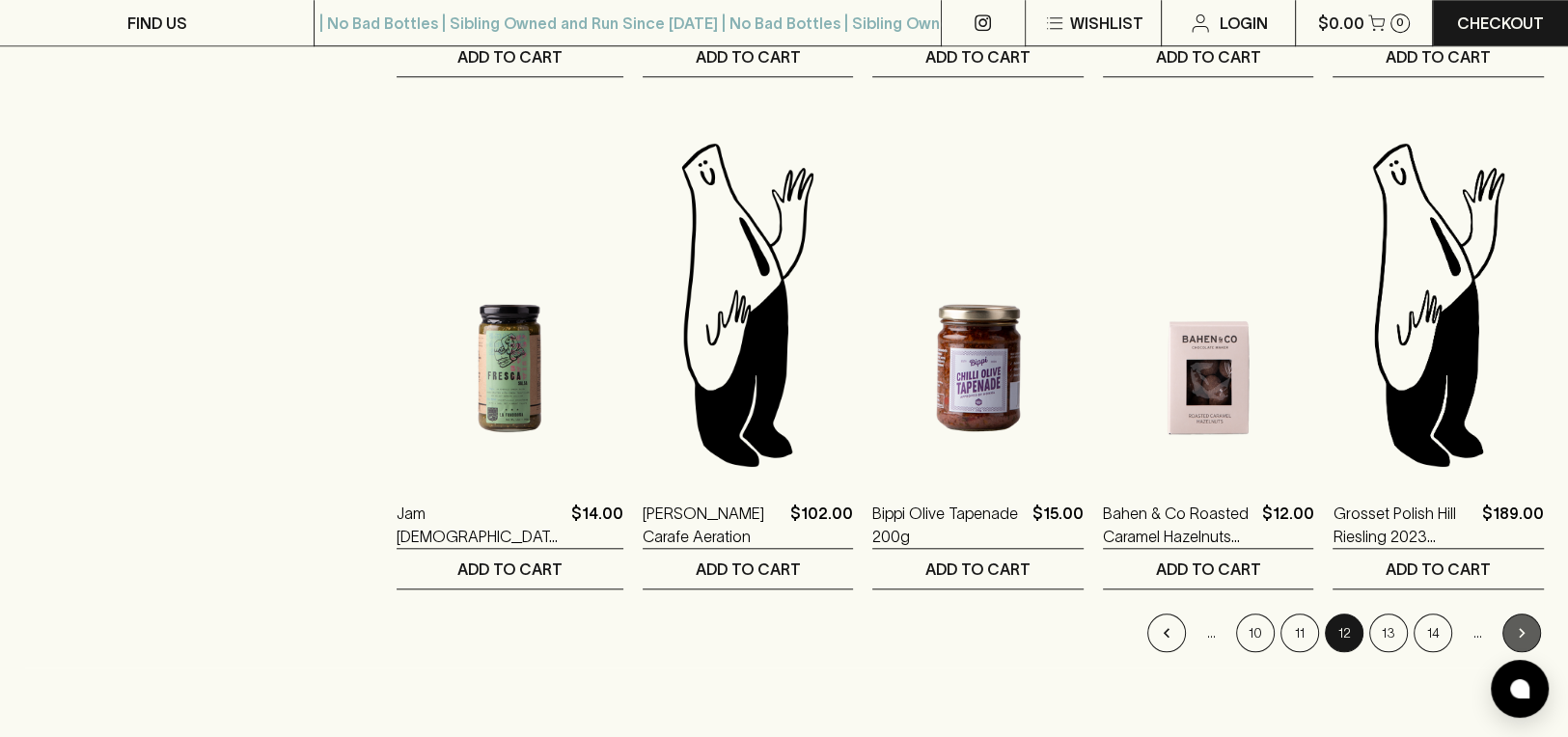
click at [1532, 614] on button "Go to next page" at bounding box center [1522, 633] width 39 height 39
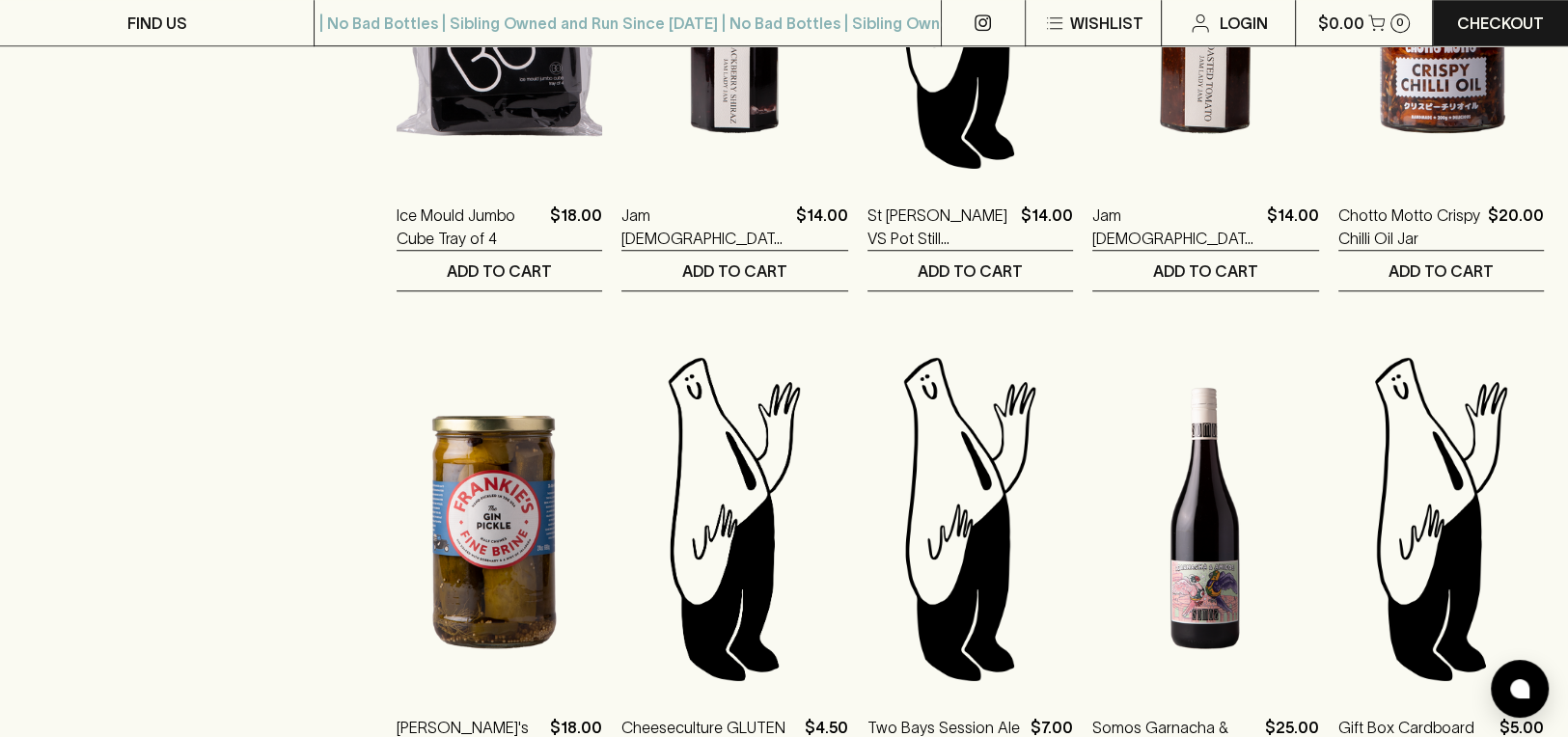
scroll to position [1931, 0]
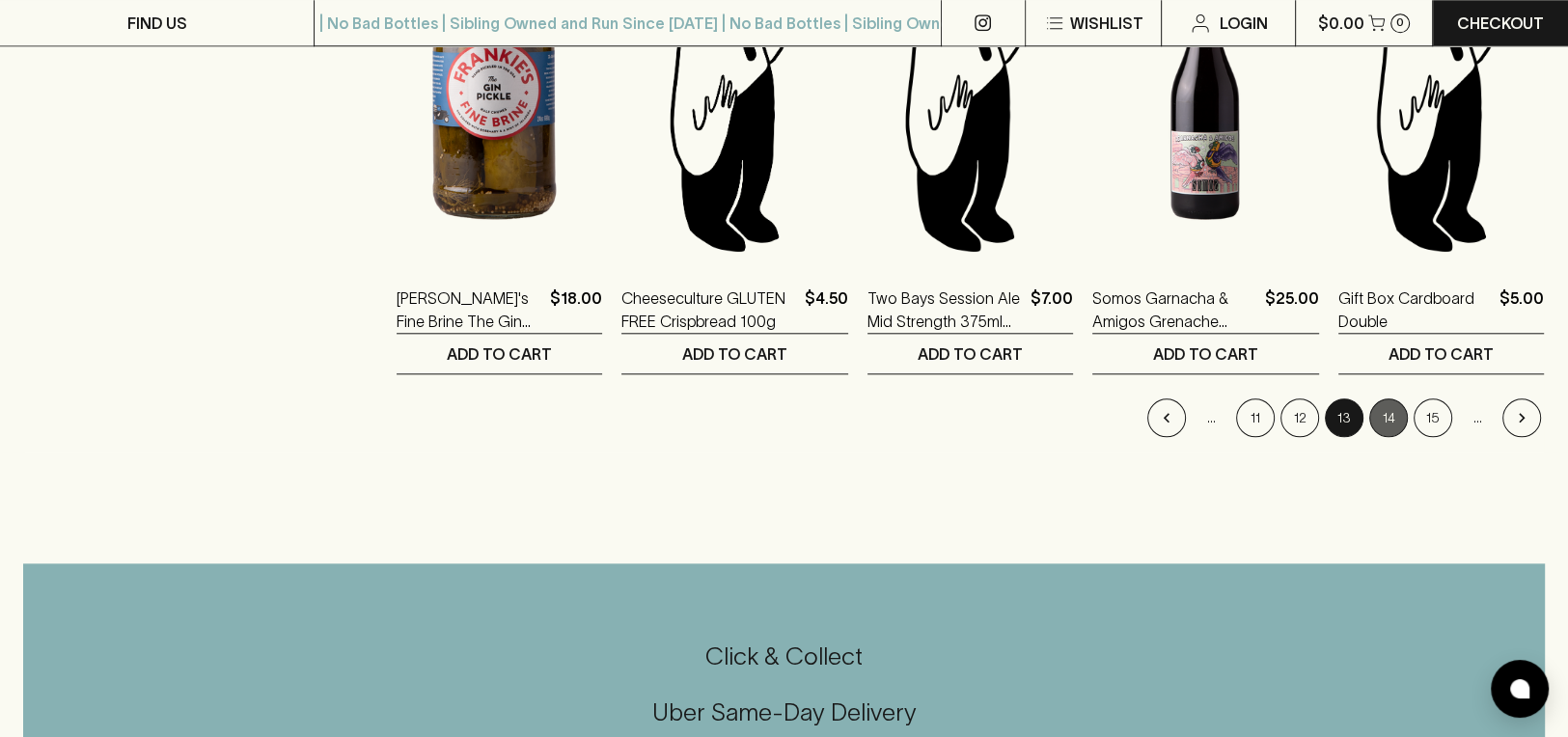
click at [1389, 399] on button "14" at bounding box center [1389, 418] width 39 height 39
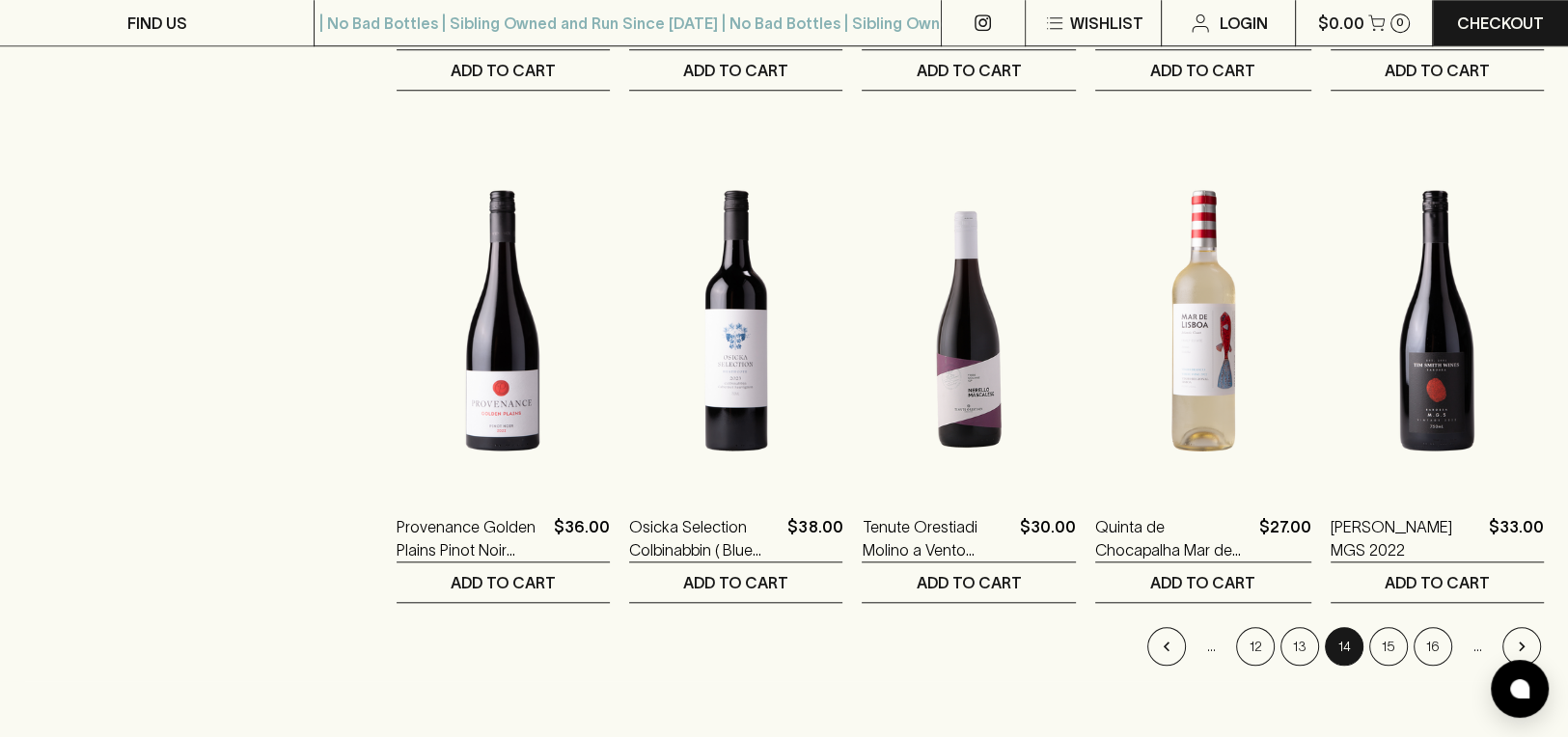
scroll to position [1822, 0]
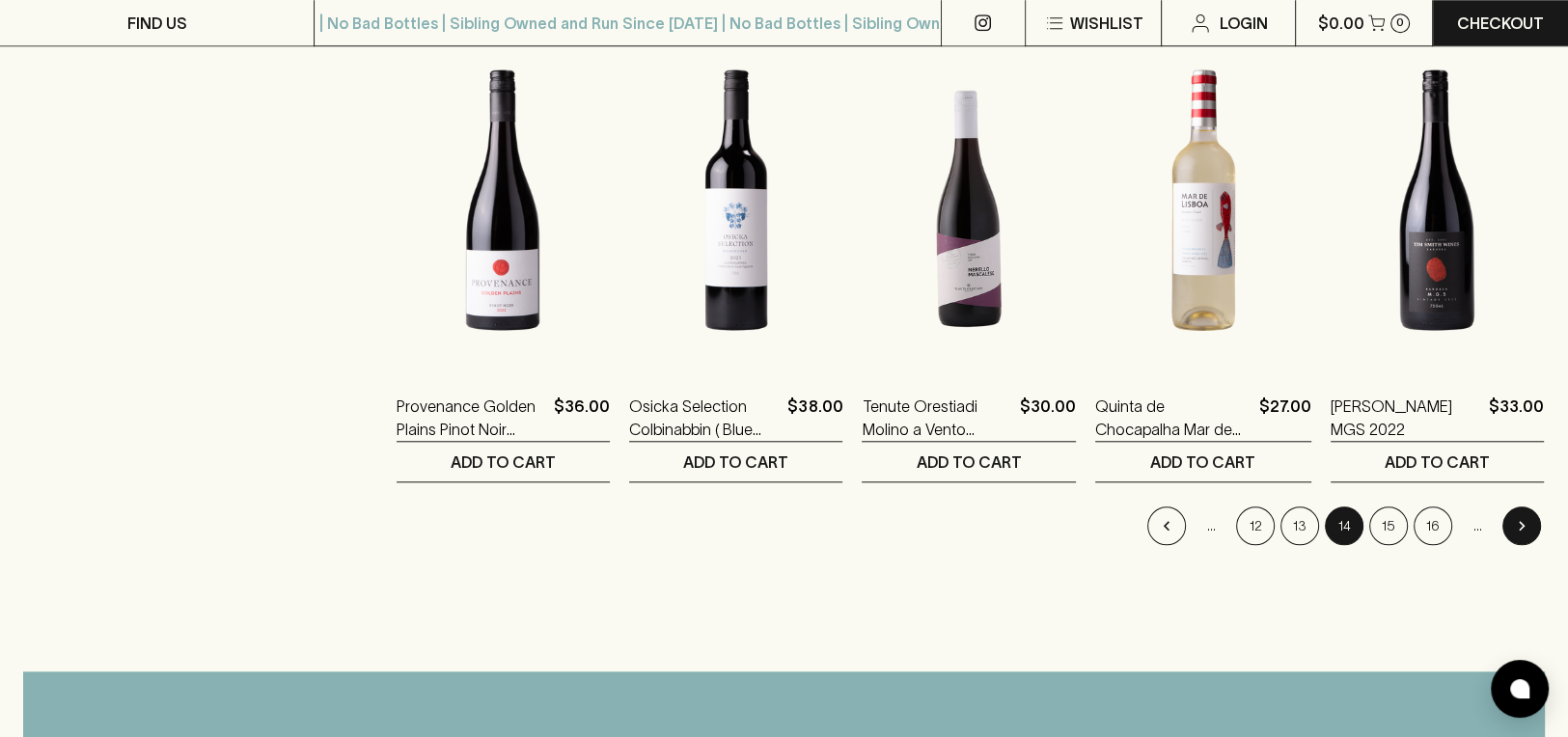
click at [1527, 517] on icon "Go to next page" at bounding box center [1522, 527] width 19 height 19
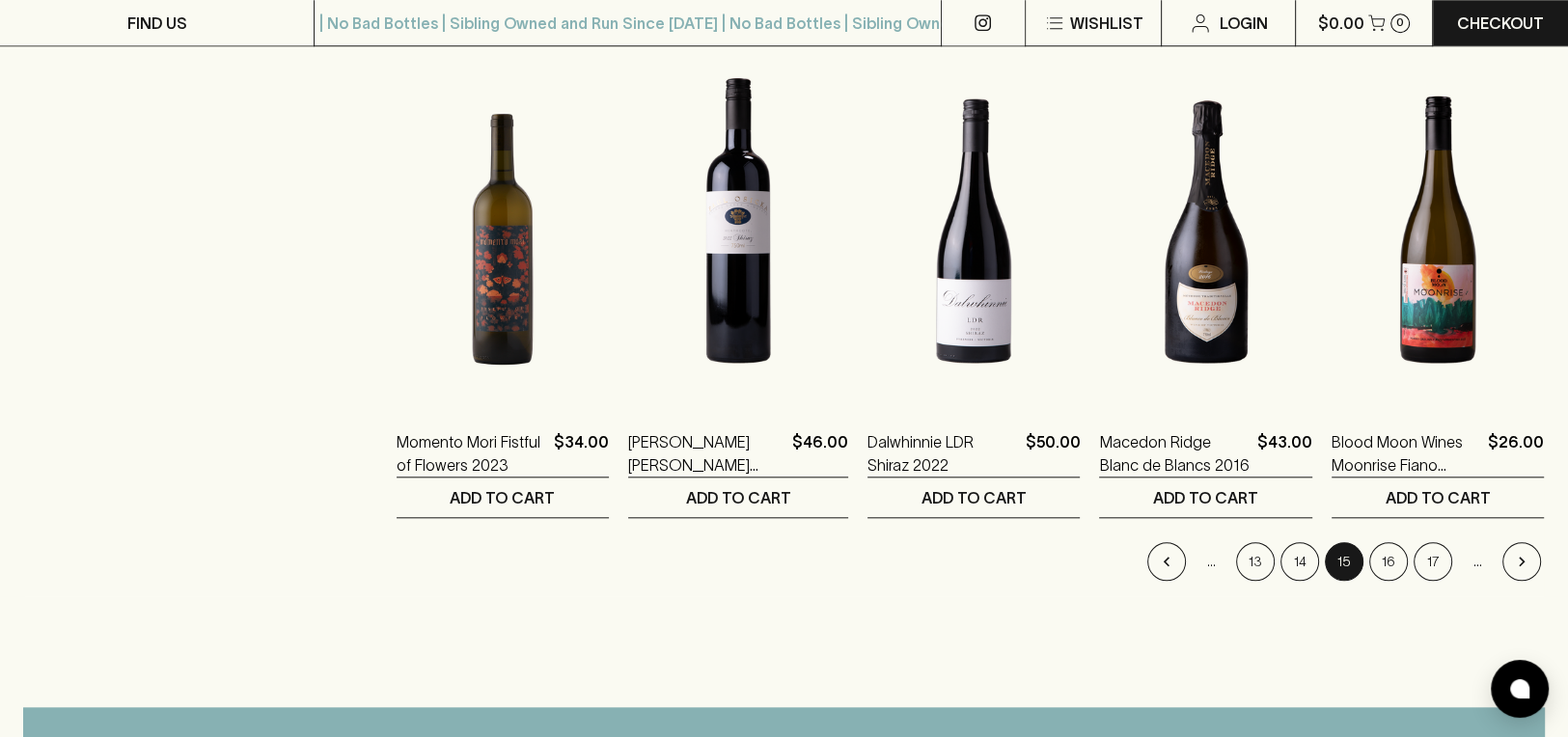
scroll to position [1822, 0]
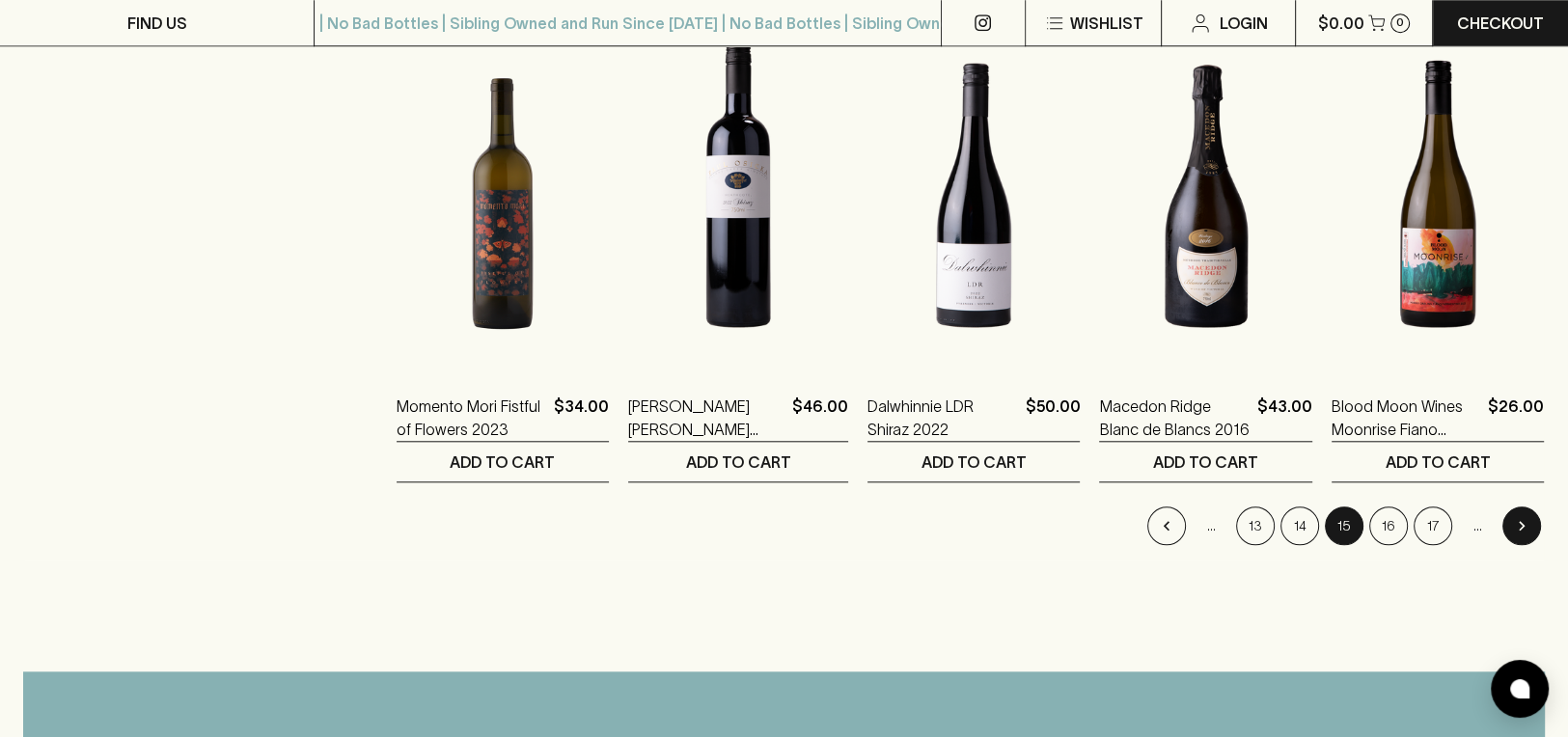
click at [1529, 507] on button "Go to next page" at bounding box center [1522, 527] width 39 height 39
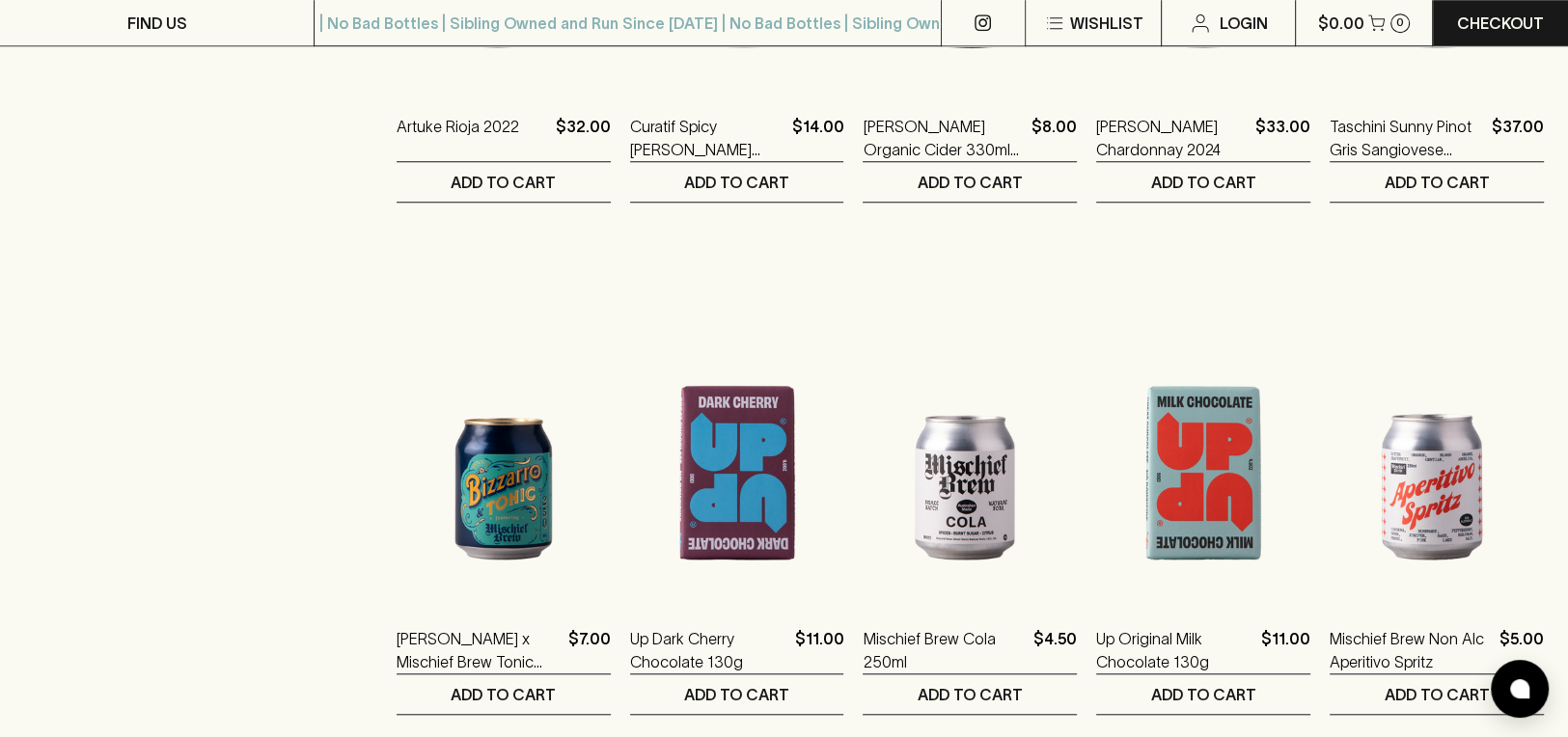
scroll to position [1715, 0]
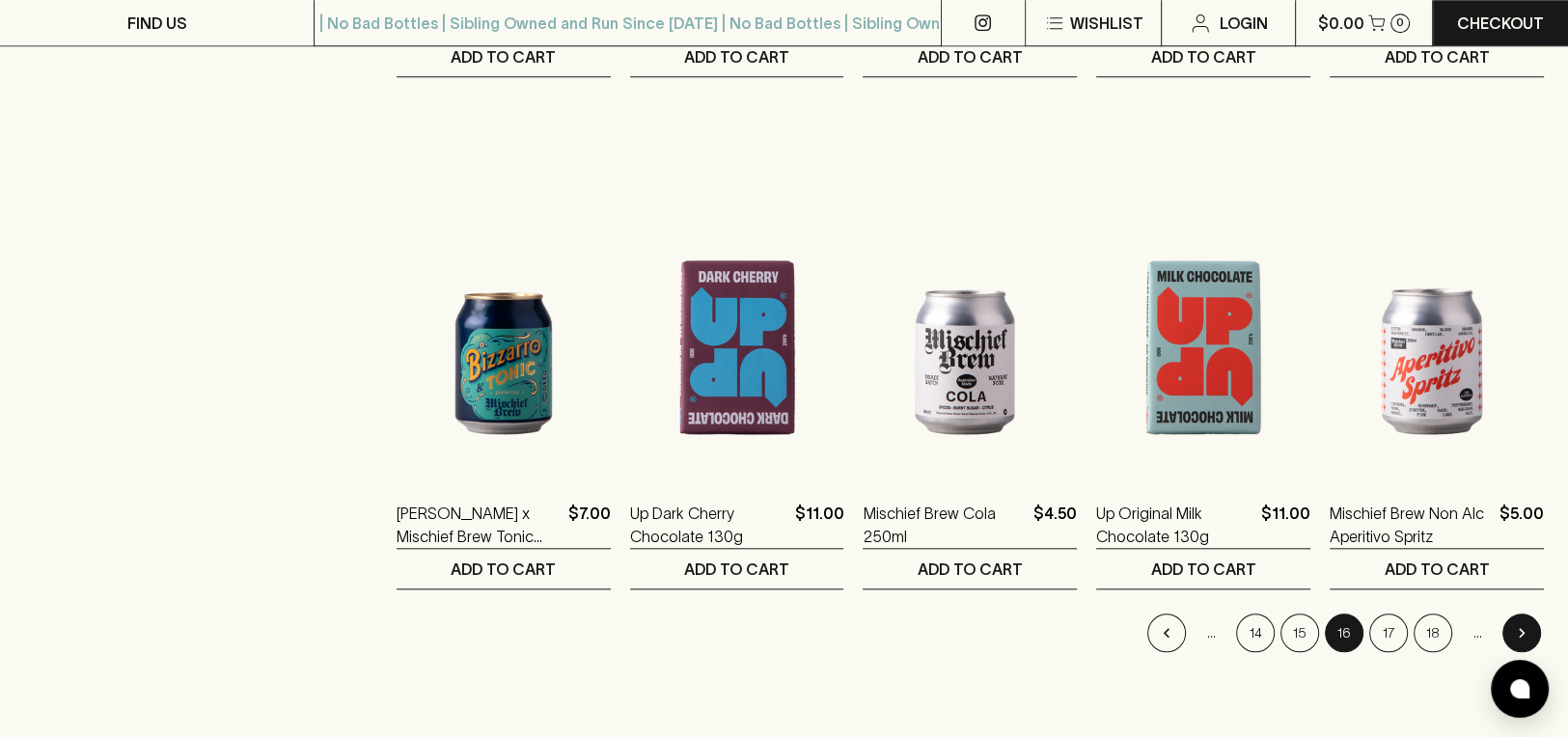
click at [1528, 614] on button "Go to next page" at bounding box center [1522, 633] width 39 height 39
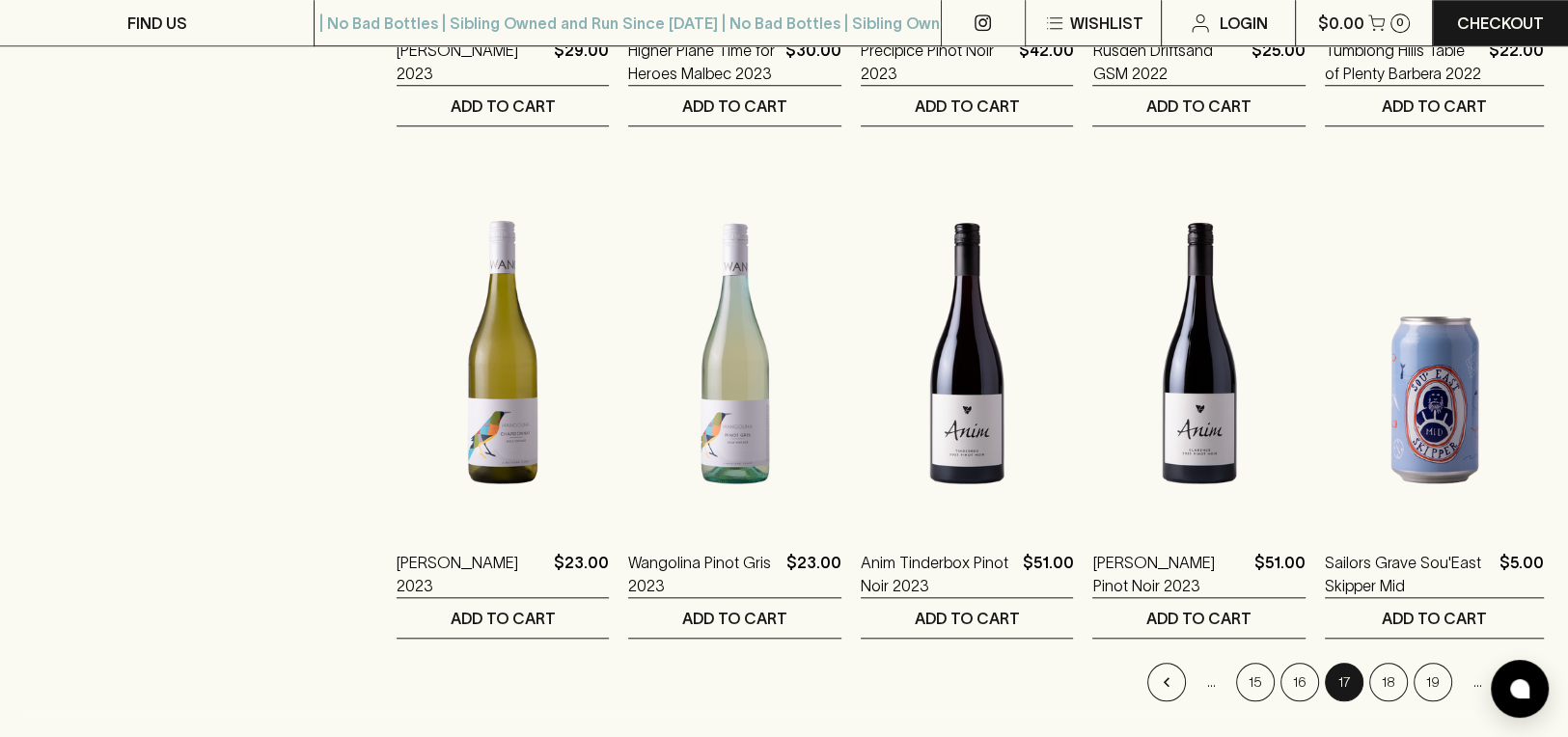
scroll to position [1715, 0]
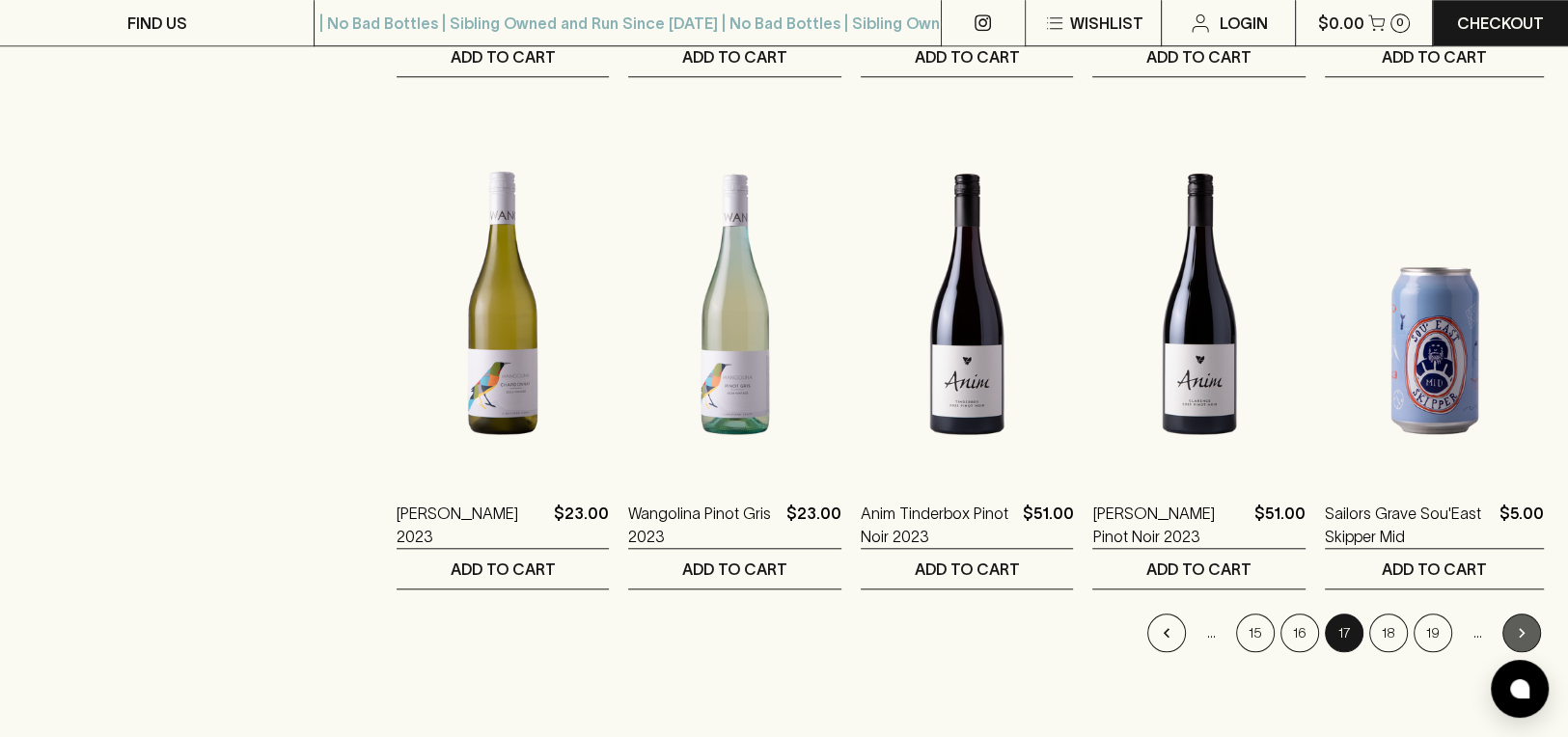
click at [1534, 614] on button "Go to next page" at bounding box center [1522, 633] width 39 height 39
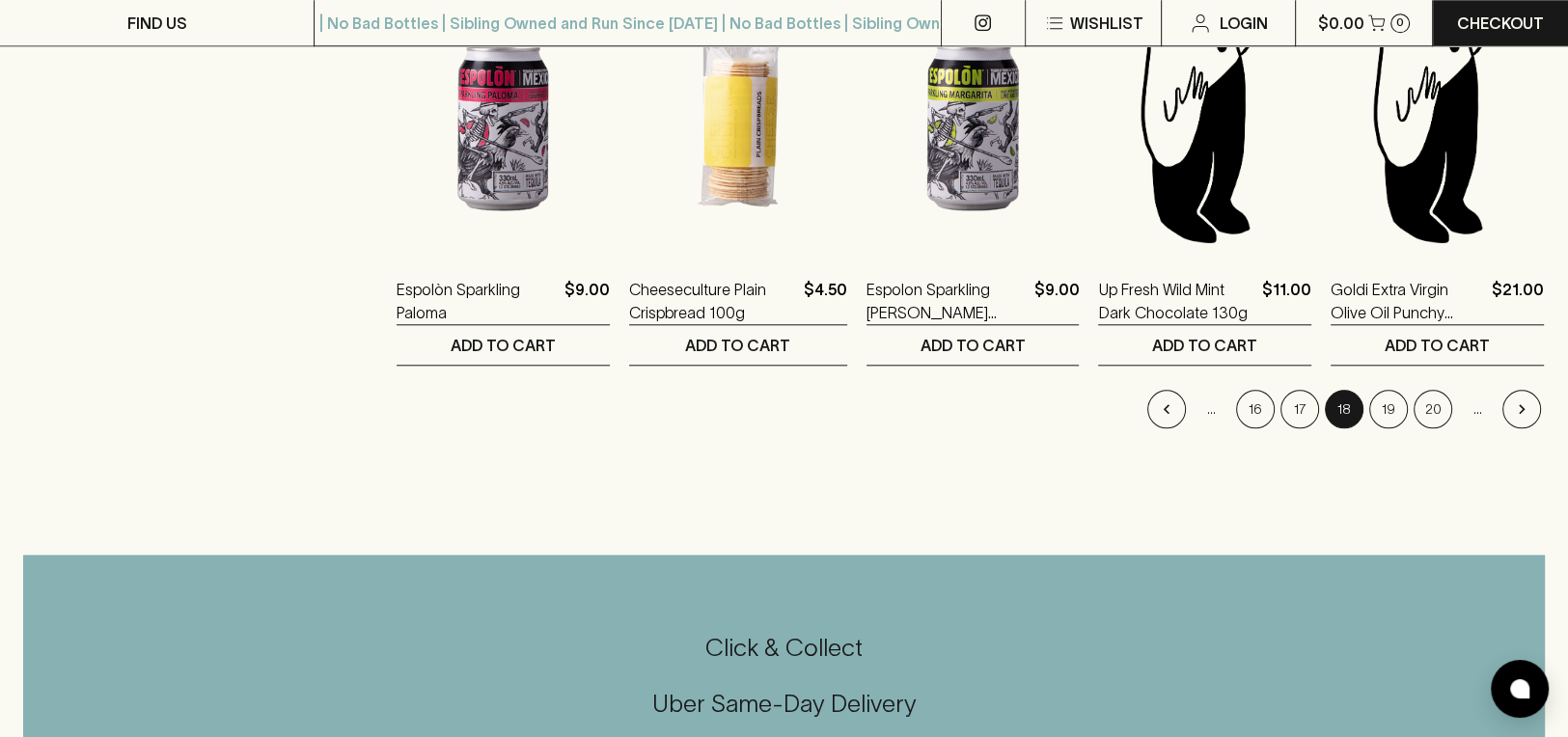
scroll to position [1816, 0]
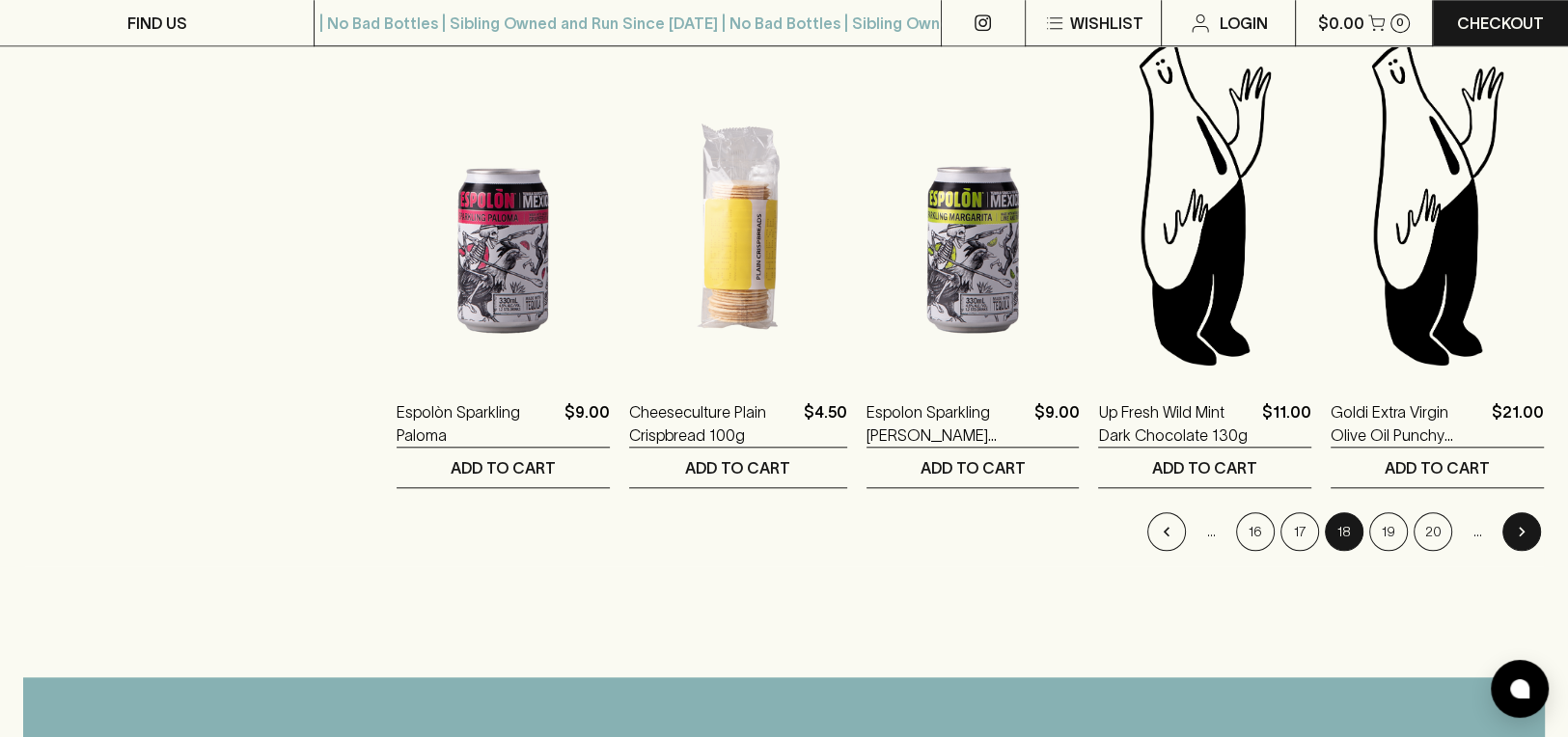
click at [1537, 513] on button "Go to next page" at bounding box center [1522, 532] width 39 height 39
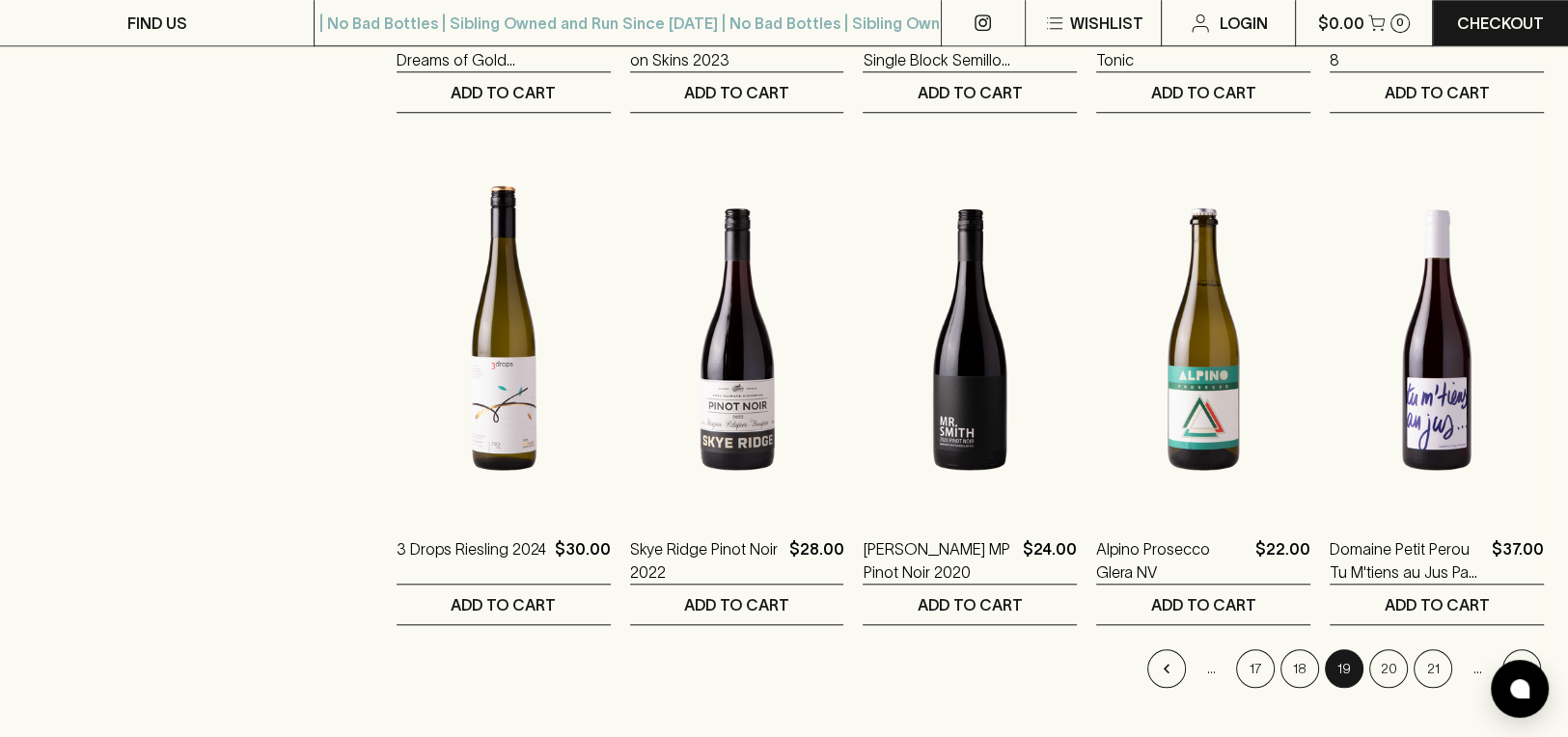
scroll to position [1715, 0]
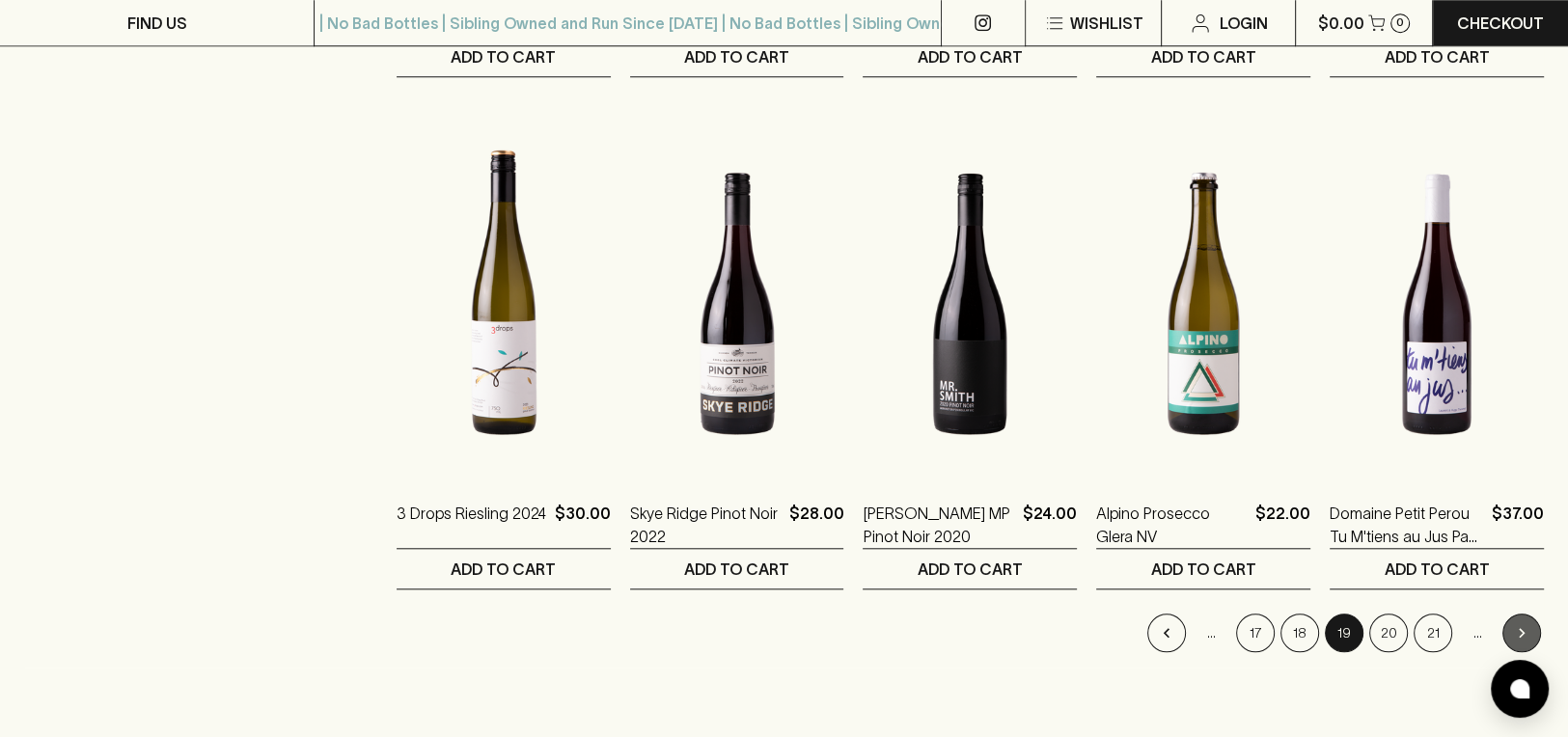
click at [1533, 614] on button "Go to next page" at bounding box center [1522, 633] width 39 height 39
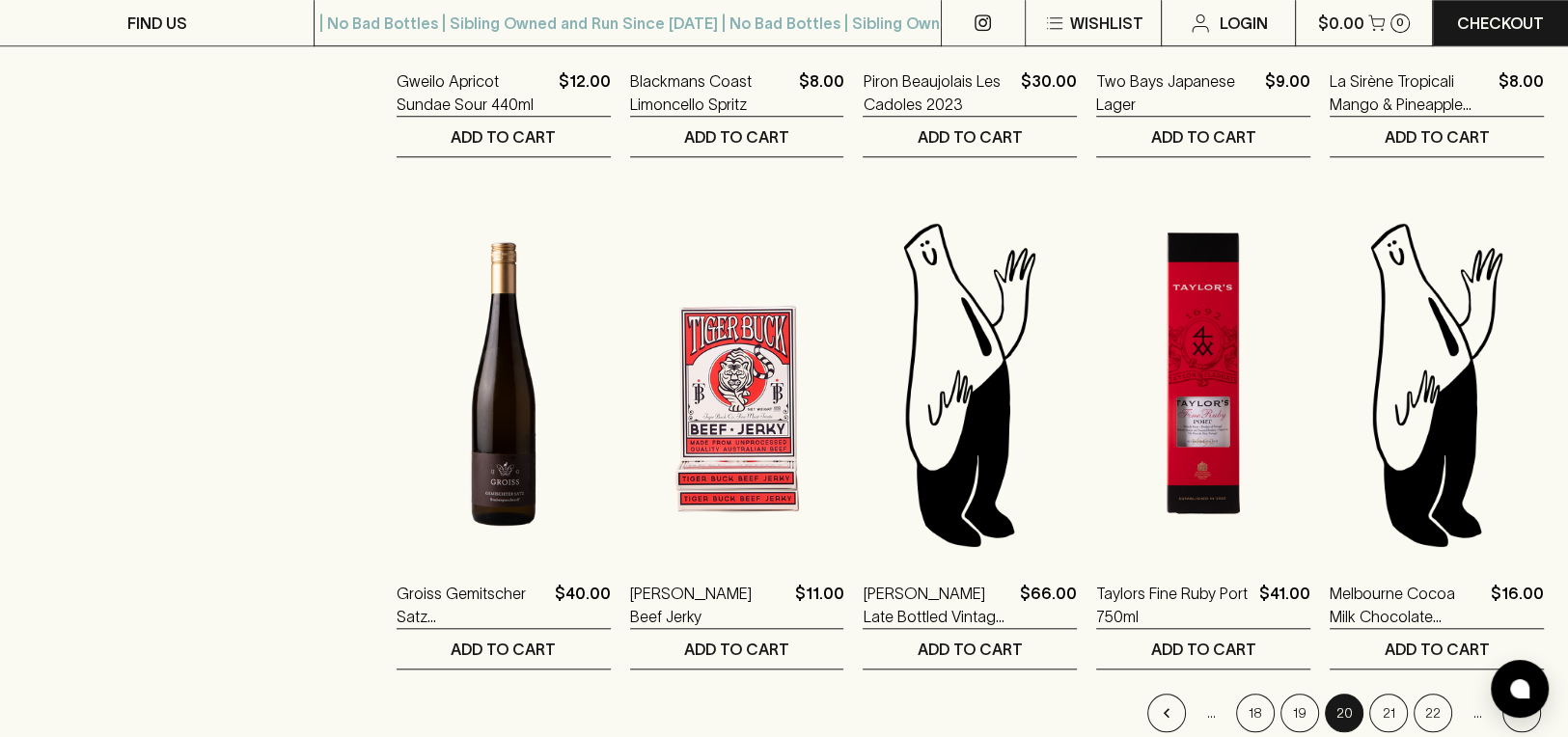
scroll to position [1715, 0]
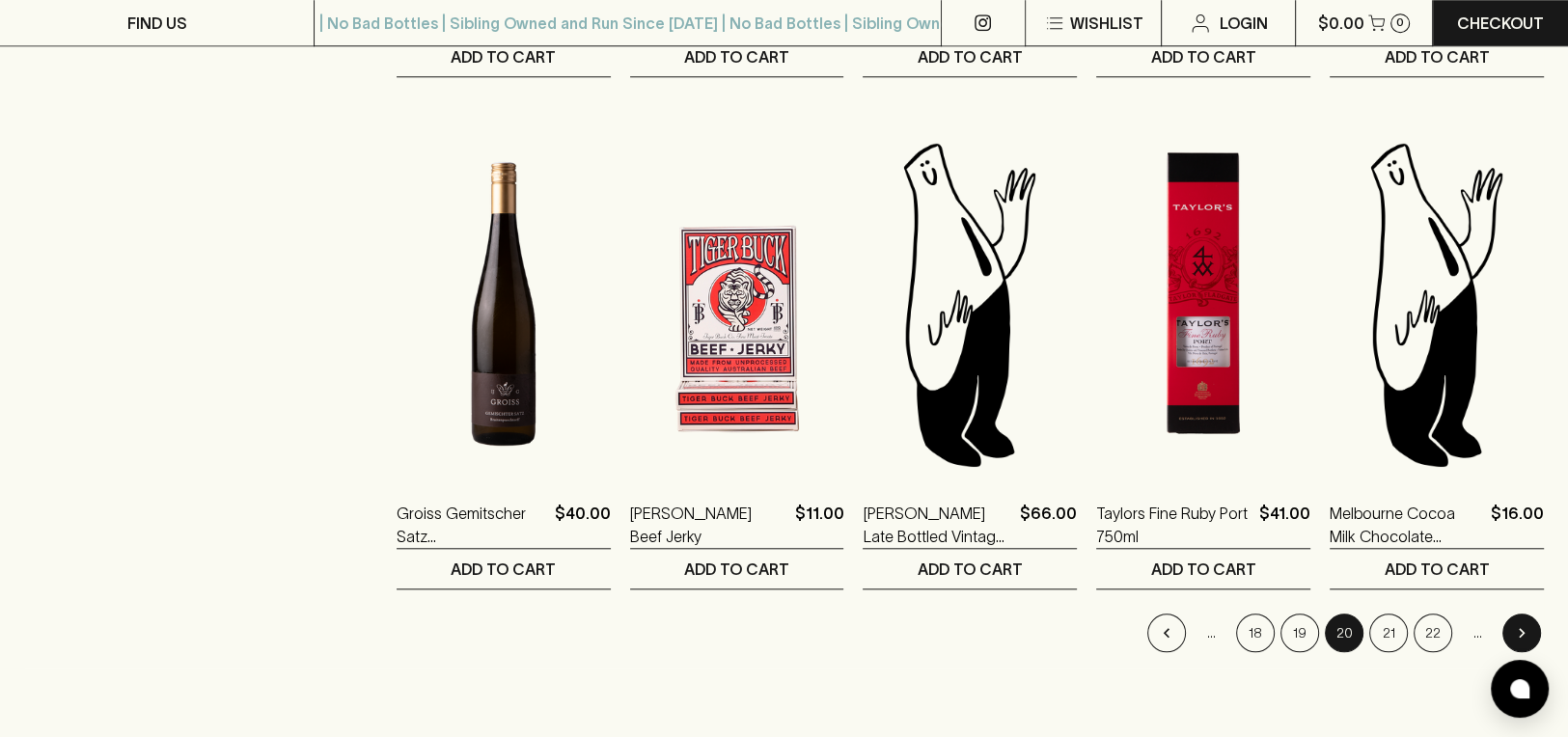
click at [1533, 614] on button "Go to next page" at bounding box center [1522, 633] width 39 height 39
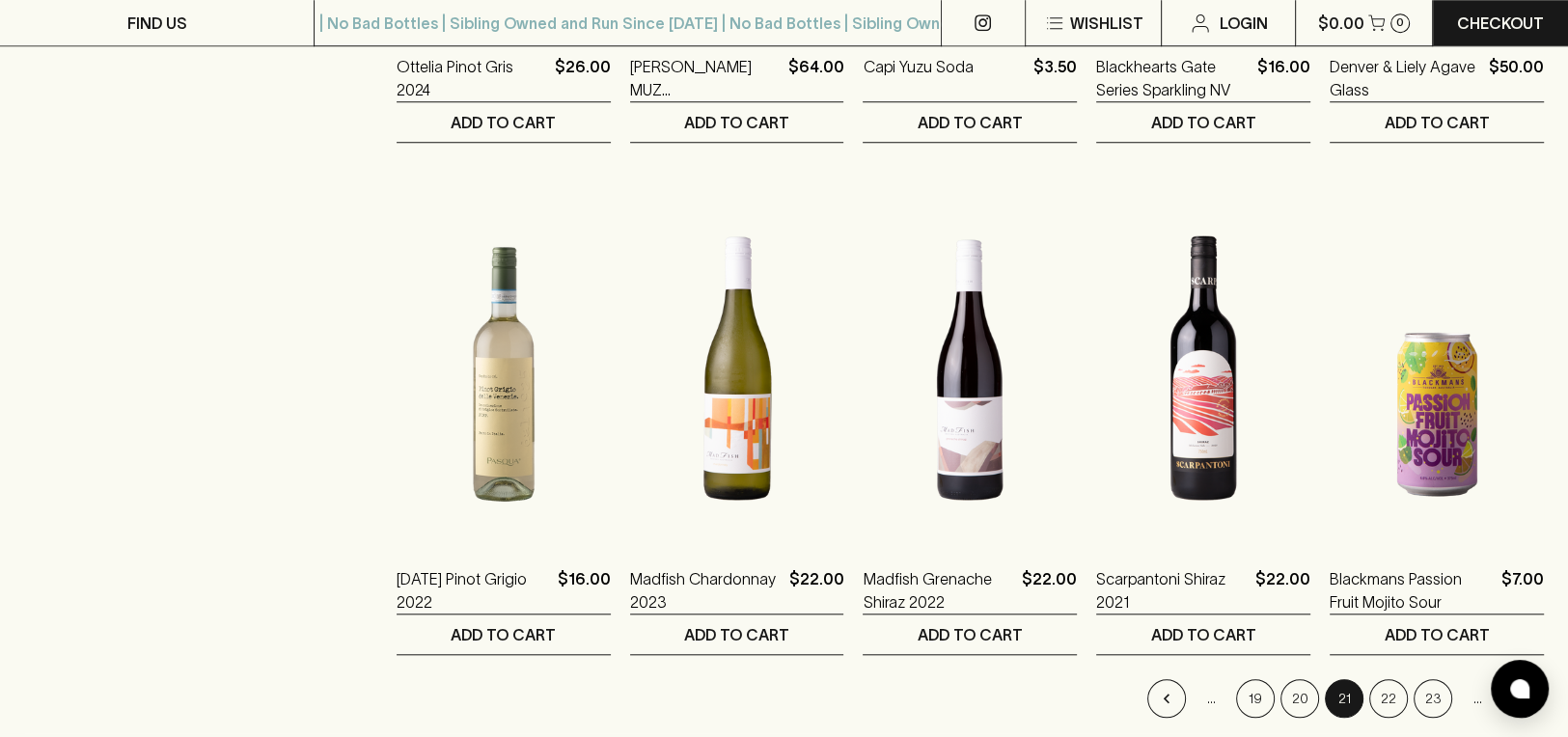
scroll to position [1715, 0]
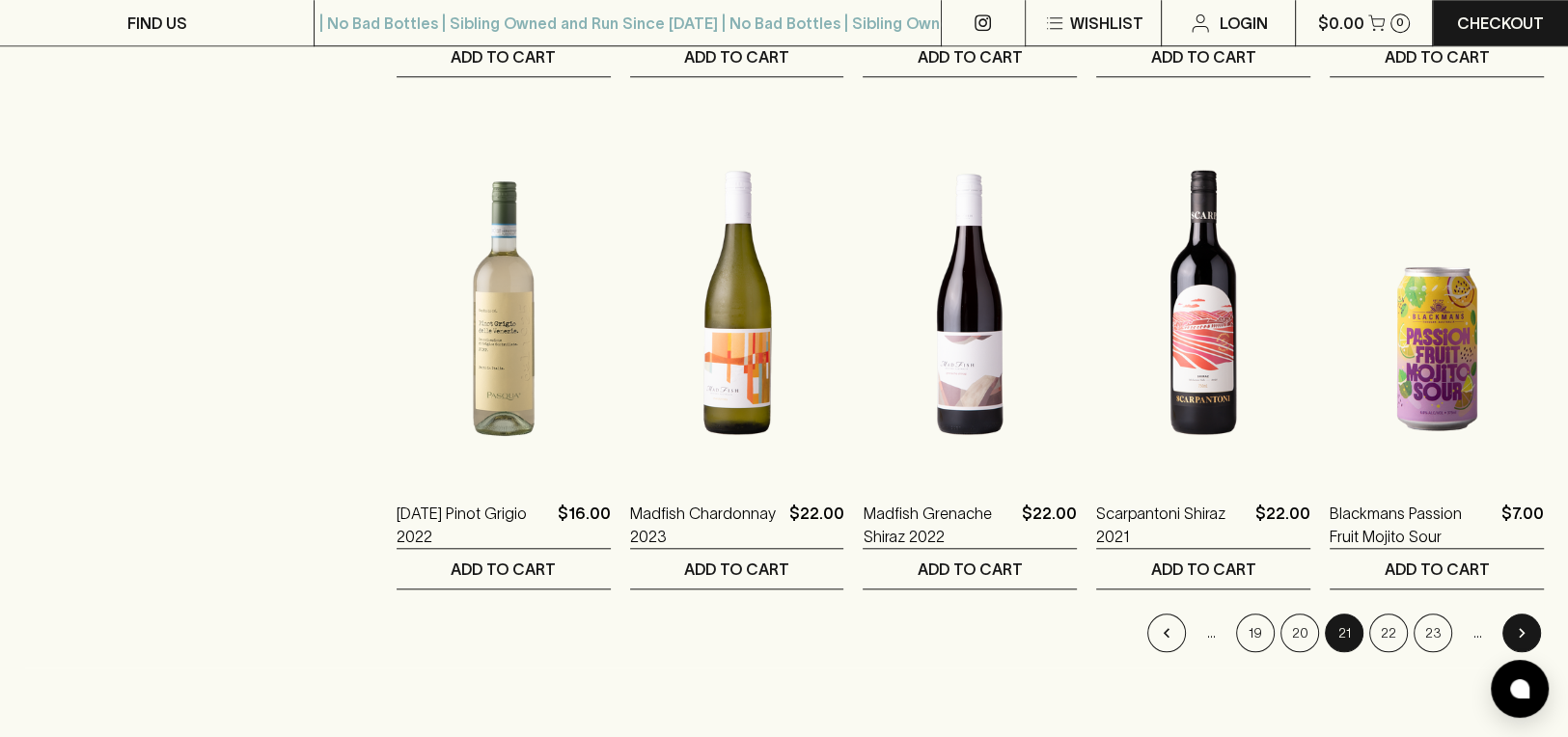
click at [1527, 624] on icon "Go to next page" at bounding box center [1522, 633] width 19 height 19
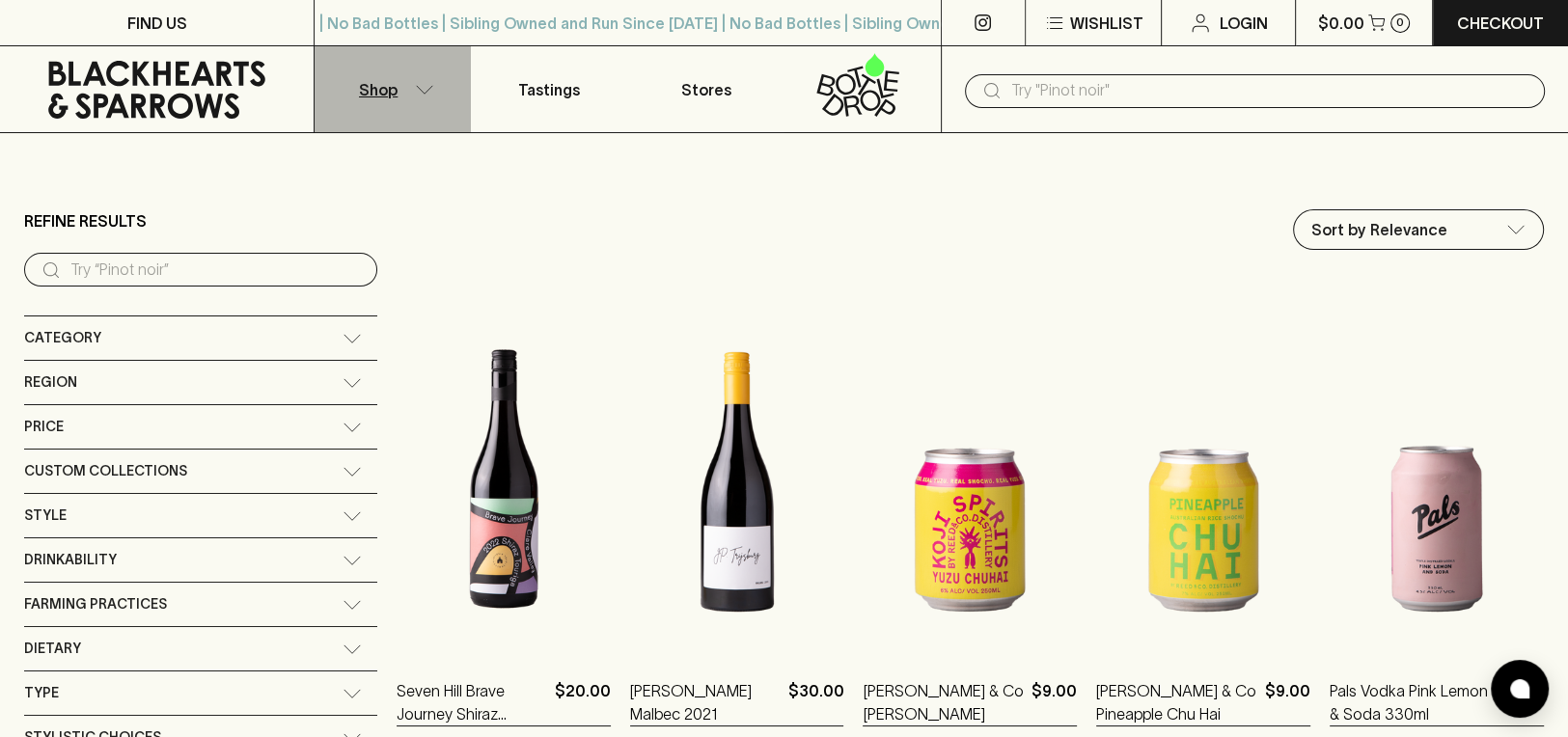
click at [411, 83] on button "Shop" at bounding box center [392, 89] width 156 height 86
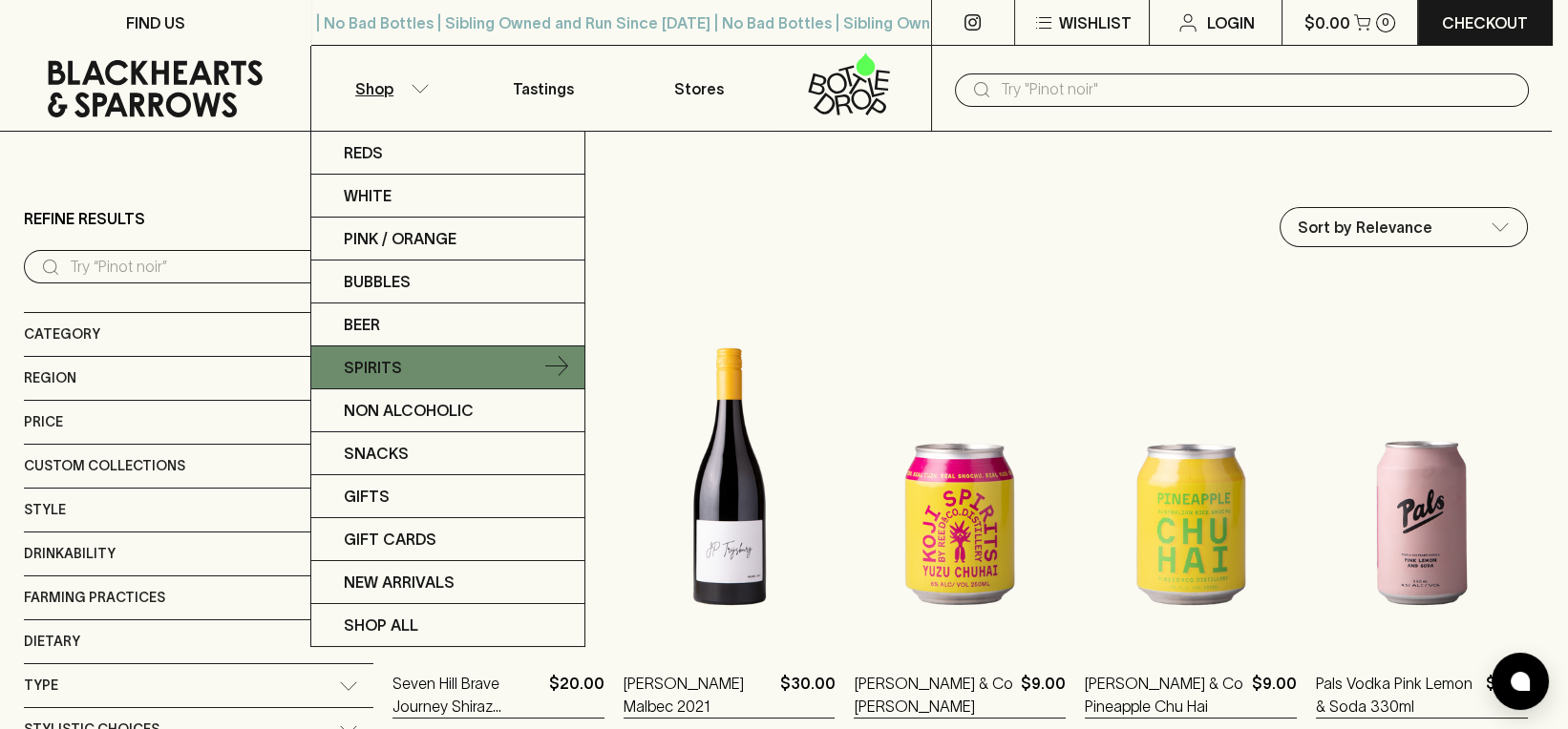
click at [404, 346] on link "Spirits" at bounding box center [447, 367] width 273 height 43
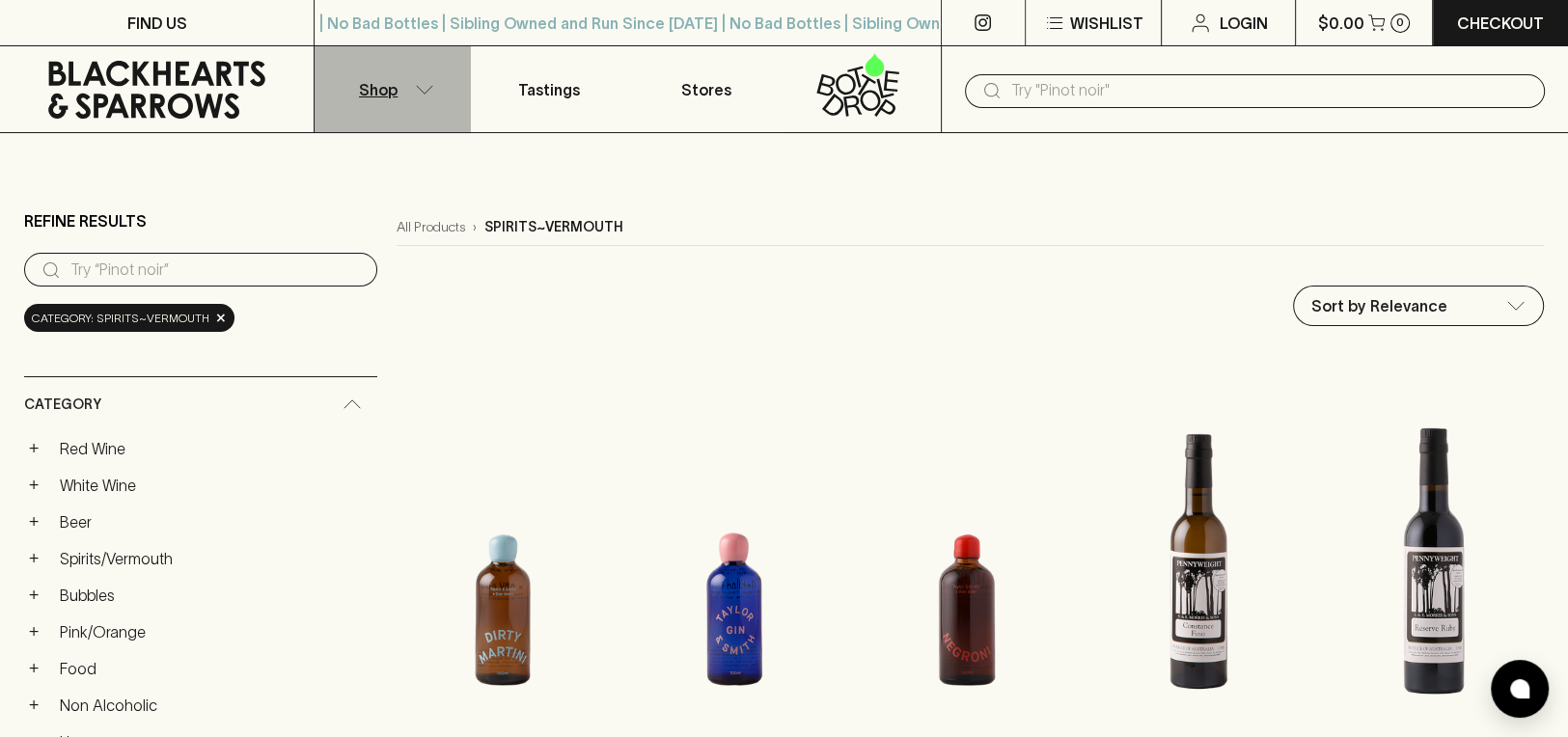
click at [415, 86] on icon "button" at bounding box center [425, 90] width 19 height 10
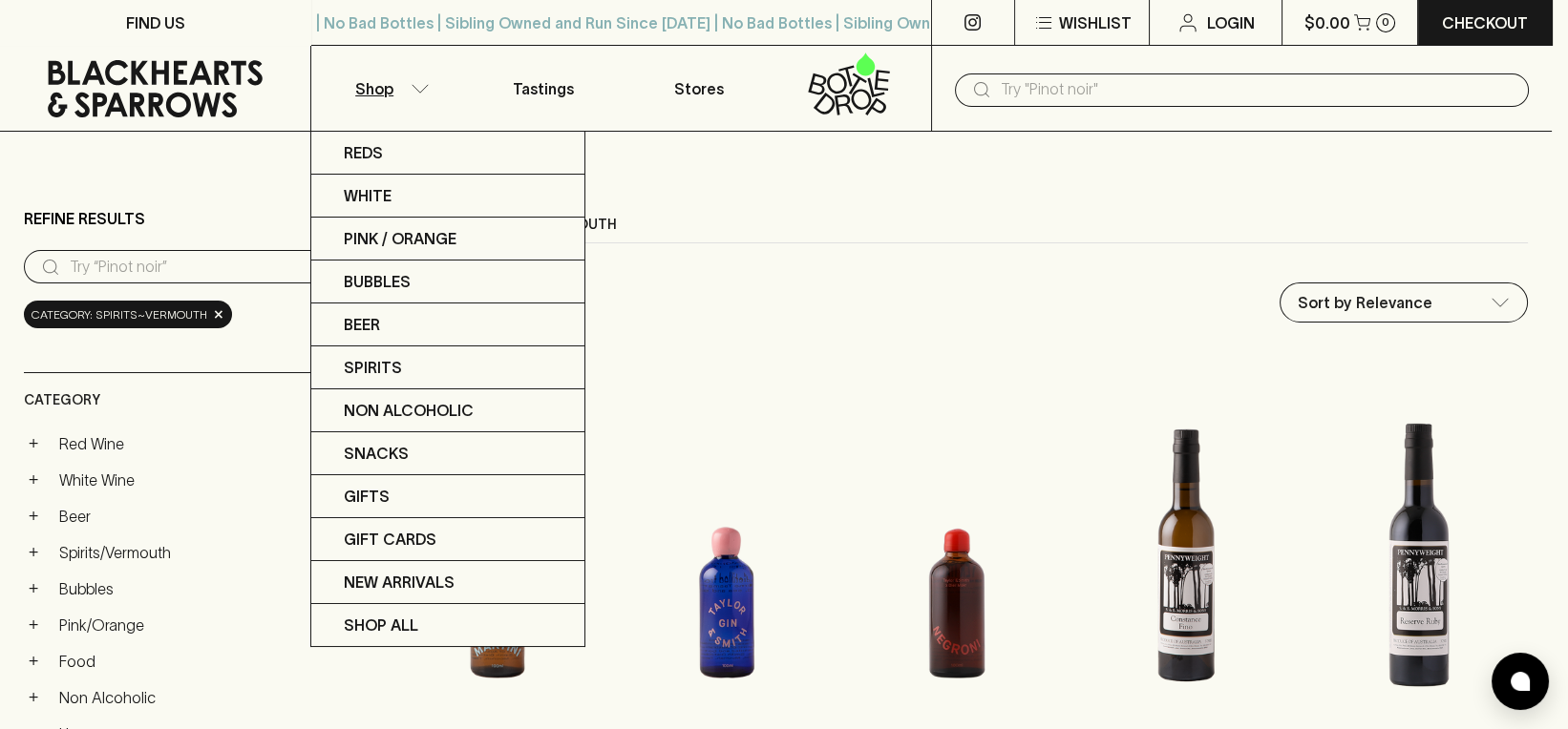
click at [1341, 184] on div at bounding box center [784, 364] width 1568 height 729
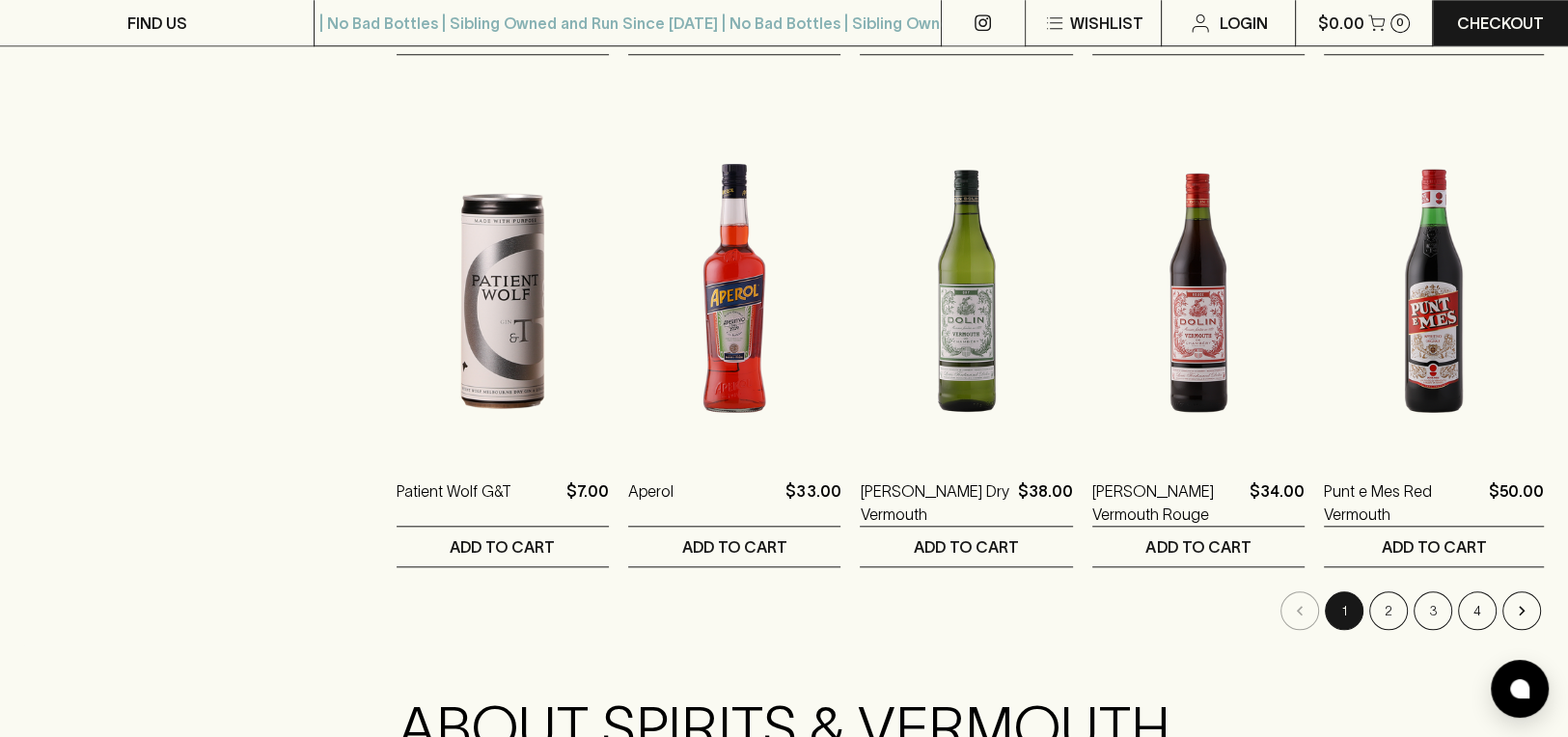
scroll to position [1822, 0]
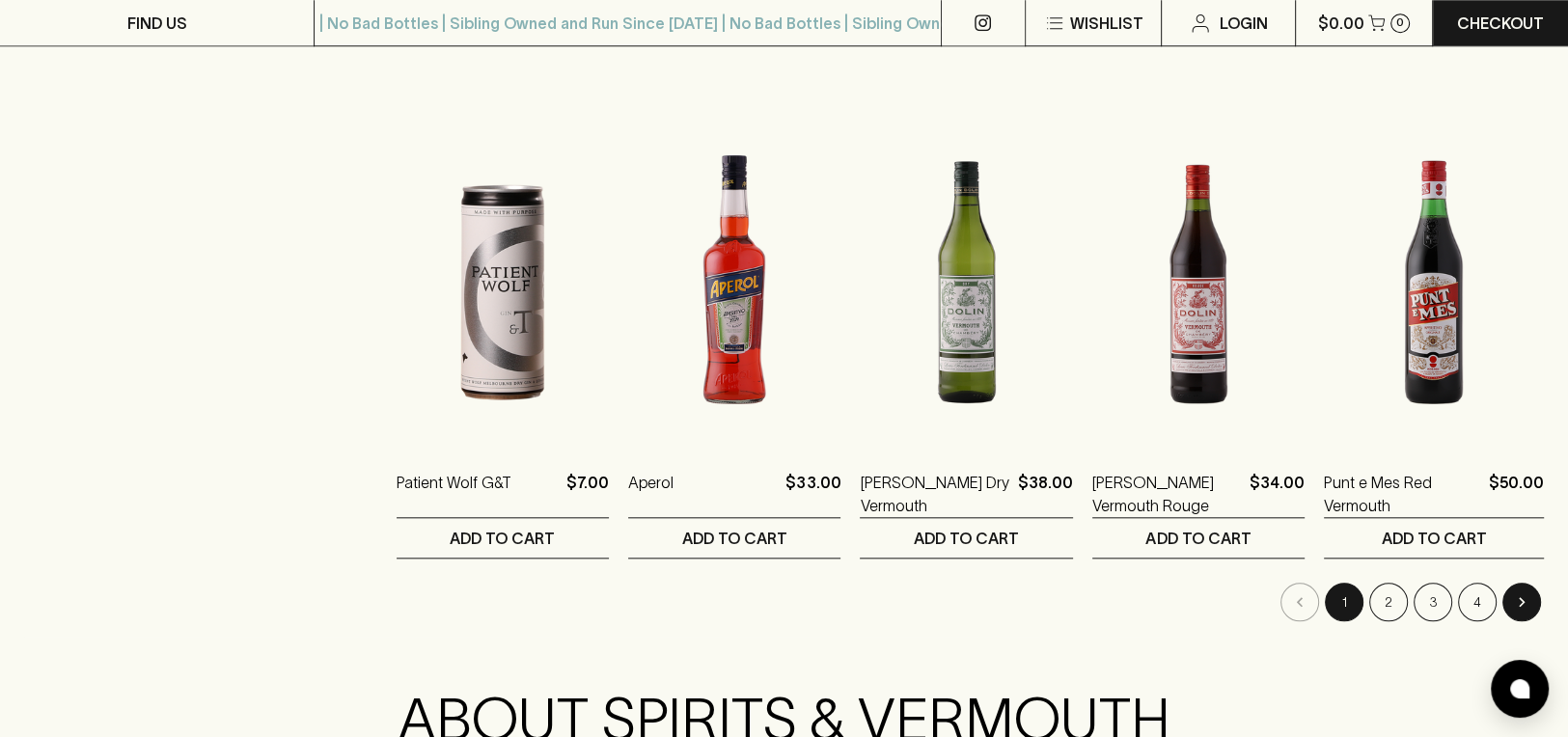
click at [1526, 593] on icon "Go to next page" at bounding box center [1522, 602] width 19 height 19
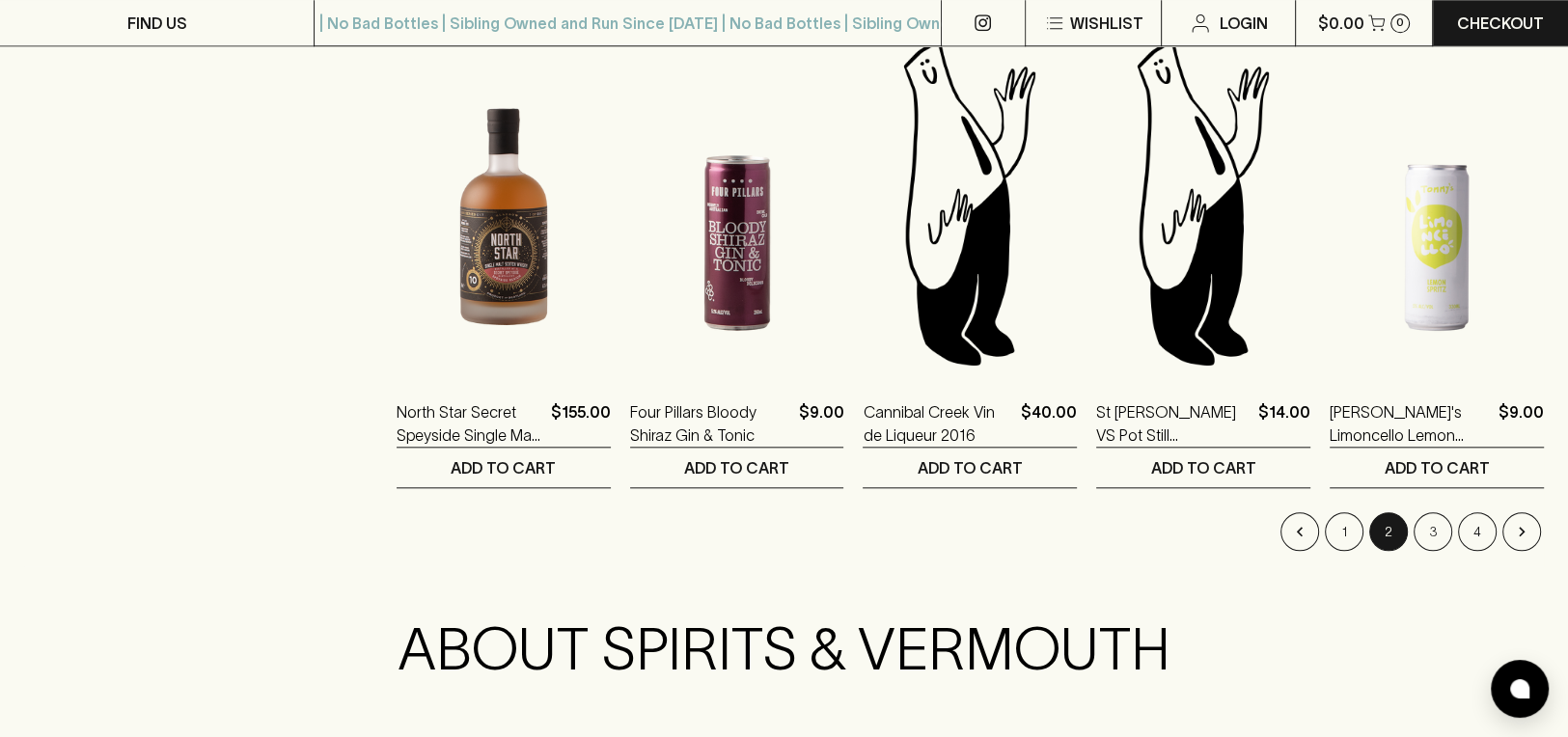
scroll to position [1931, 0]
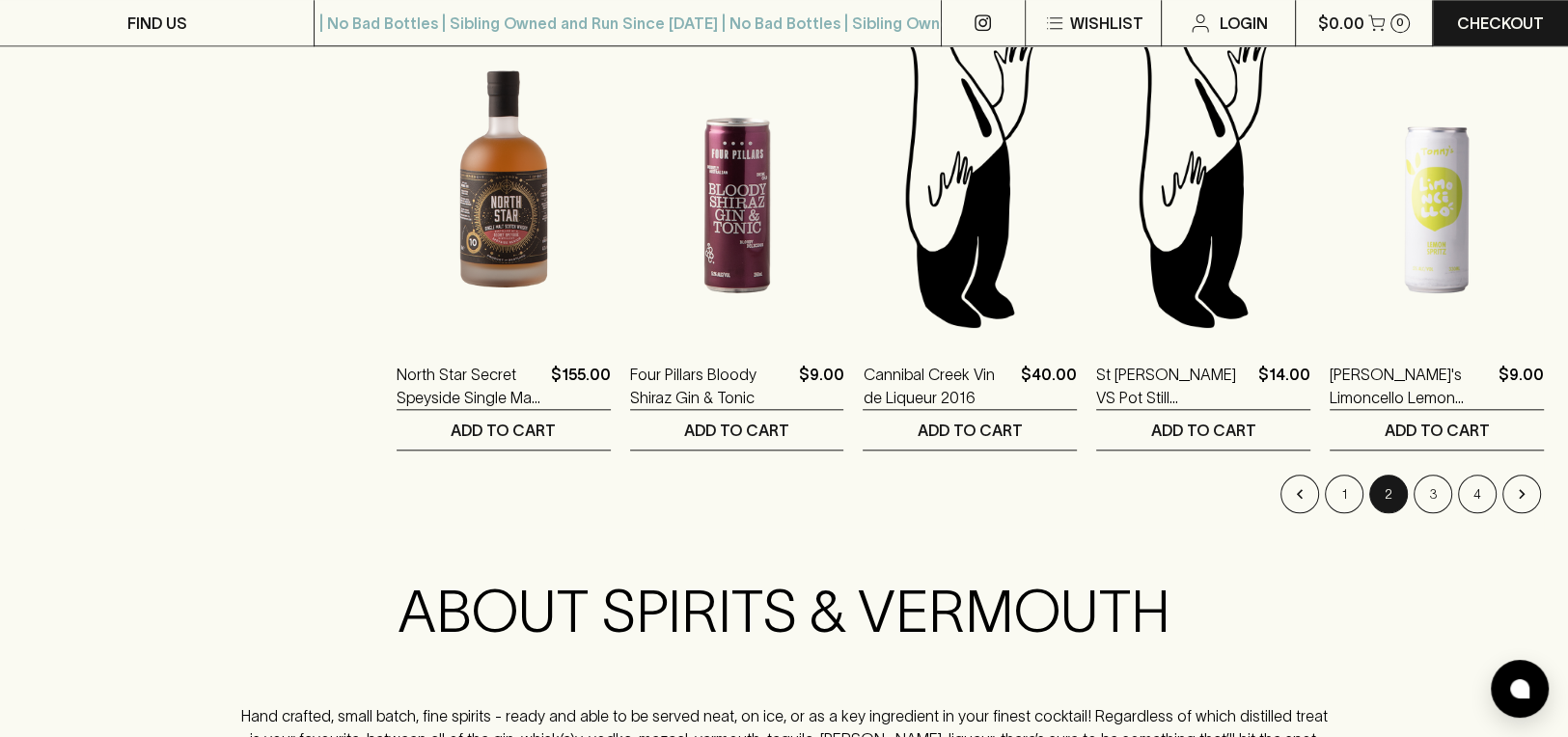
click at [1527, 475] on button "Go to next page" at bounding box center [1522, 495] width 39 height 39
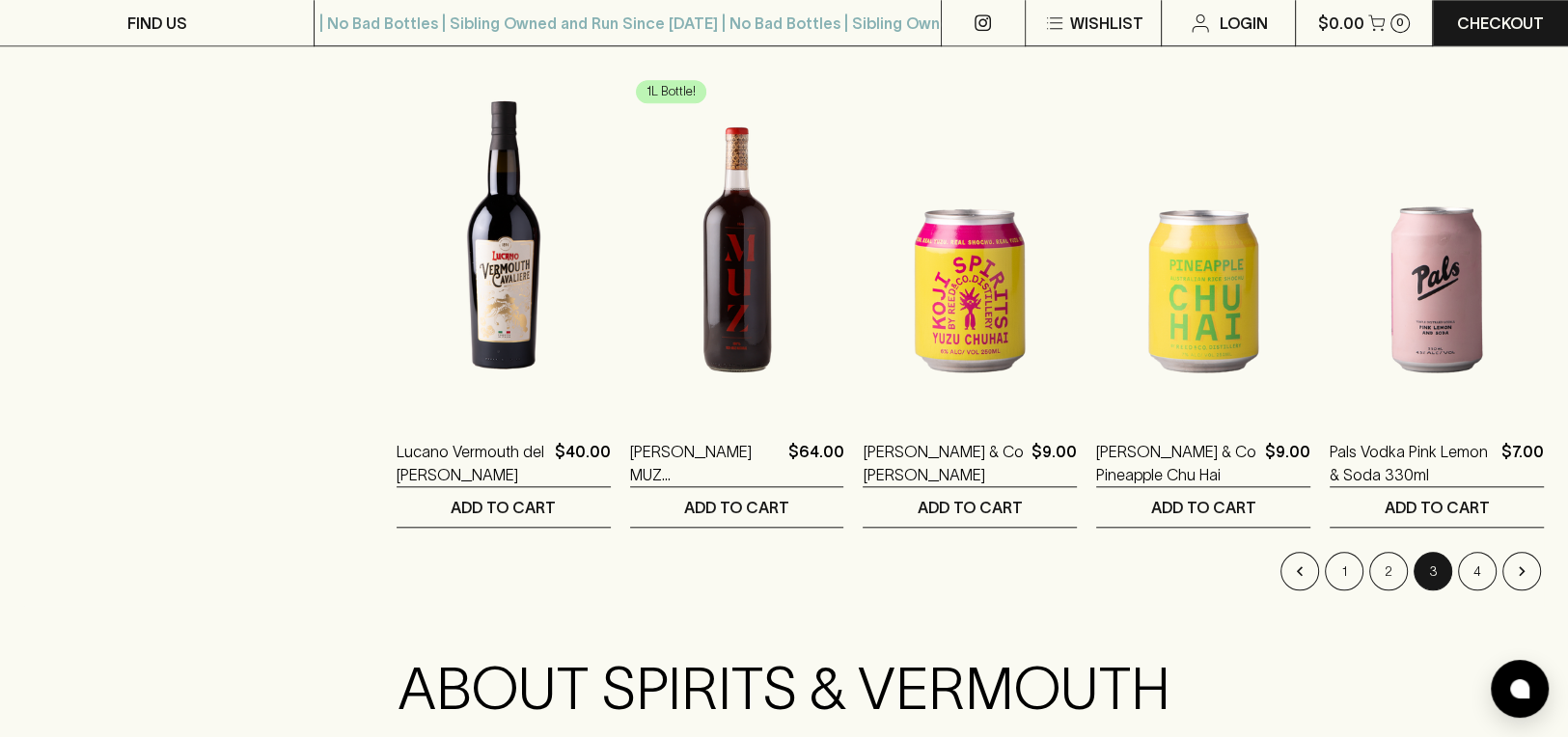
scroll to position [1931, 0]
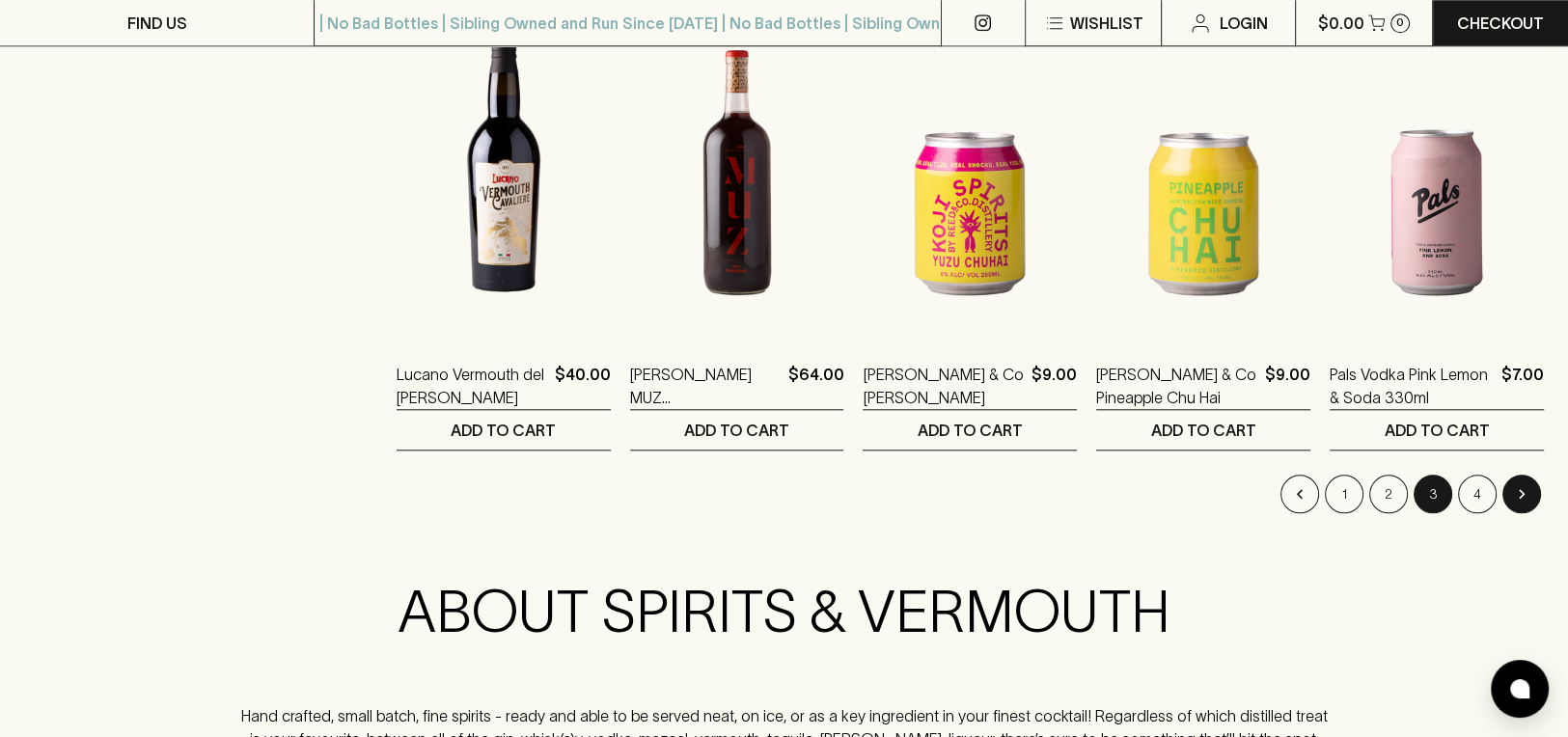
click at [1529, 475] on button "Go to next page" at bounding box center [1522, 495] width 39 height 39
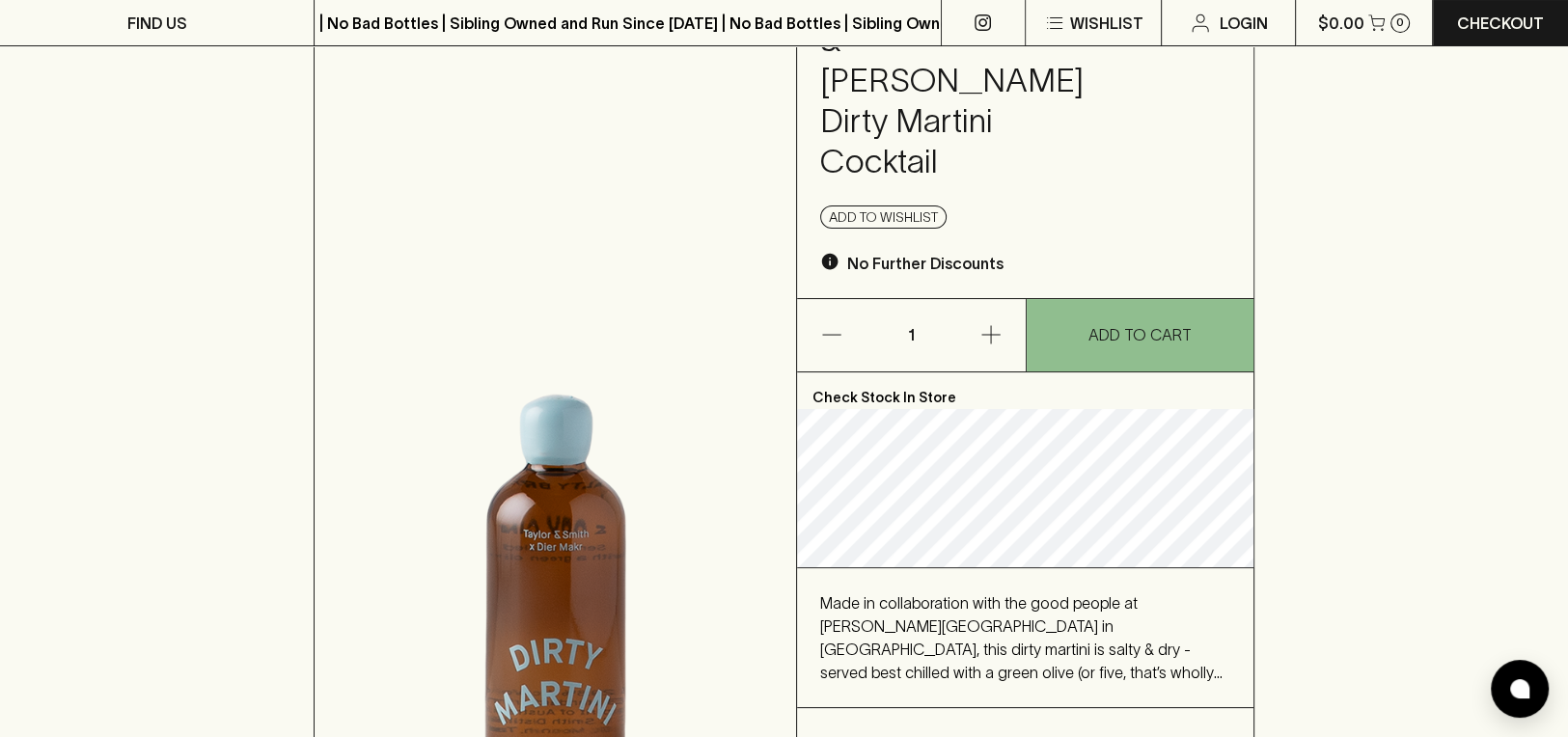
scroll to position [214, 0]
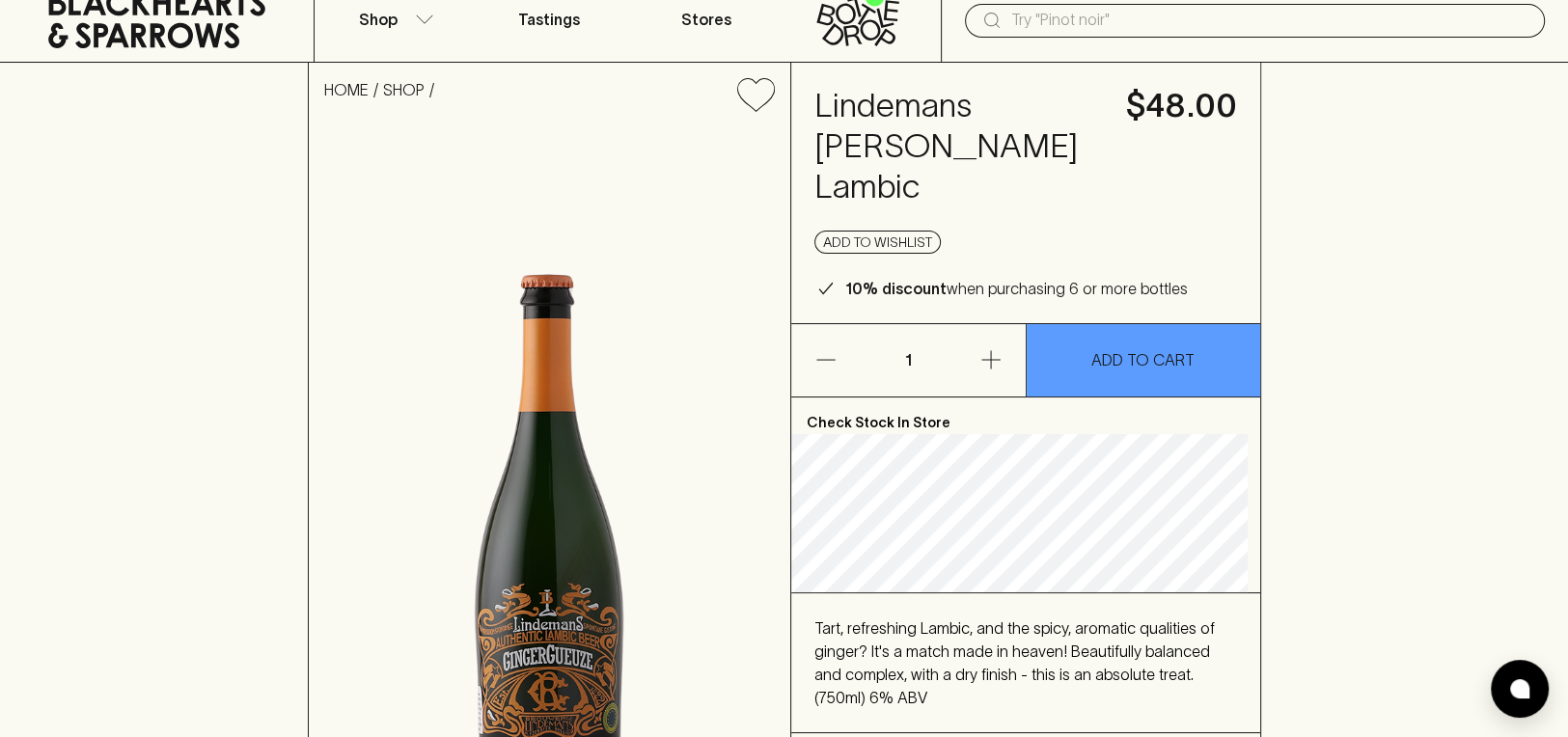
scroll to position [107, 0]
